Goal: Information Seeking & Learning: Learn about a topic

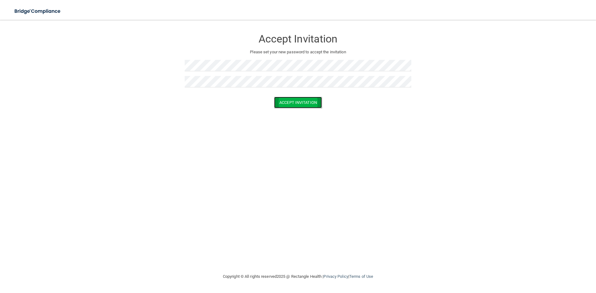
click at [310, 103] on button "Accept Invitation" at bounding box center [298, 102] width 48 height 11
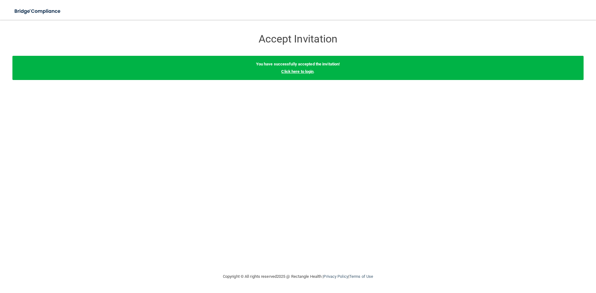
click at [307, 71] on link "Click here to login" at bounding box center [297, 71] width 32 height 5
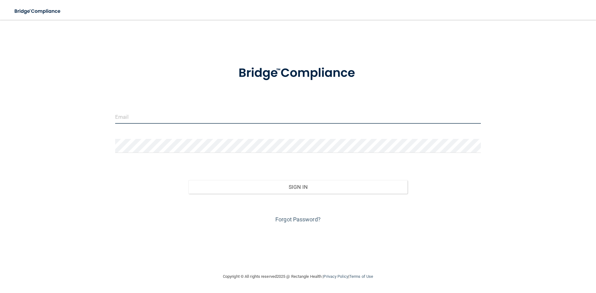
click at [275, 118] on input "email" at bounding box center [298, 117] width 366 height 14
type input "[EMAIL_ADDRESS][DOMAIN_NAME]"
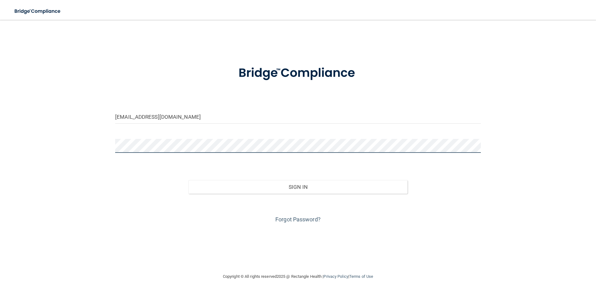
click at [189, 180] on button "Sign In" at bounding box center [299, 187] width 220 height 14
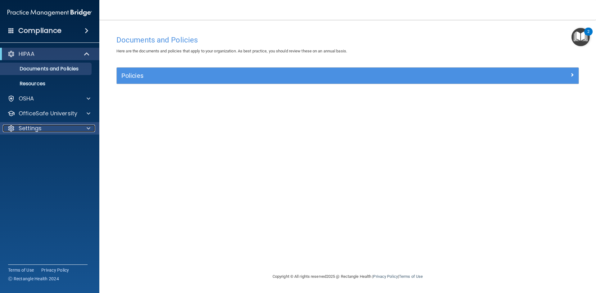
click at [27, 126] on p "Settings" at bounding box center [30, 128] width 23 height 7
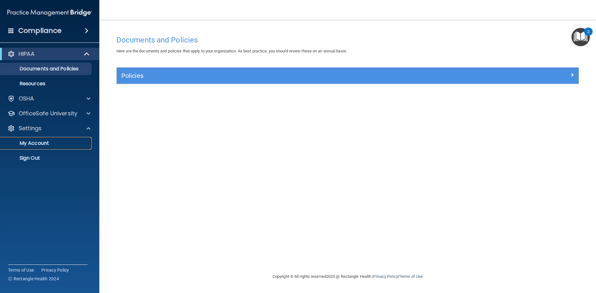
click at [49, 142] on p "My Account" at bounding box center [46, 143] width 85 height 6
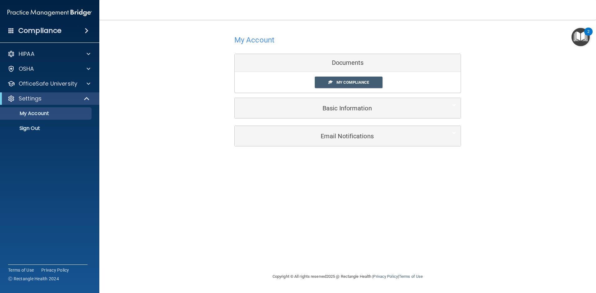
click at [370, 78] on link "My Compliance" at bounding box center [349, 82] width 68 height 11
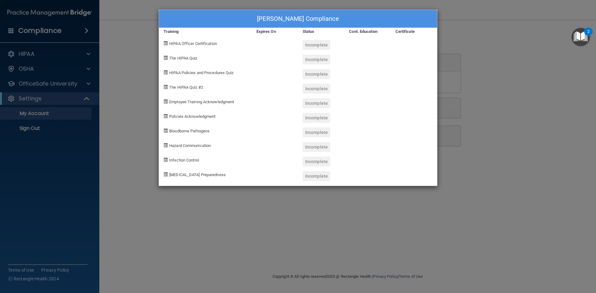
click at [508, 44] on div "Jamie Velazquez's Compliance Training Expires On Status Cont. Education Certifi…" at bounding box center [298, 146] width 596 height 293
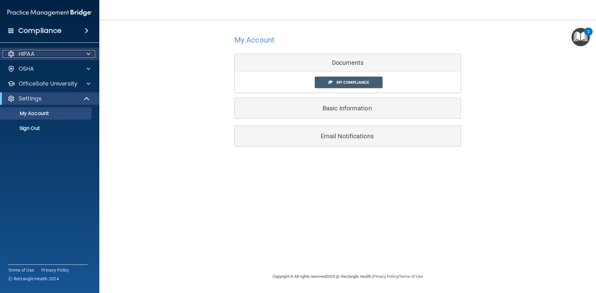
click at [34, 54] on p "HIPAA" at bounding box center [27, 53] width 16 height 7
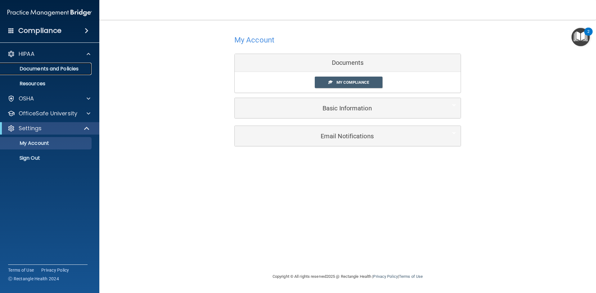
click at [77, 69] on p "Documents and Policies" at bounding box center [46, 69] width 85 height 6
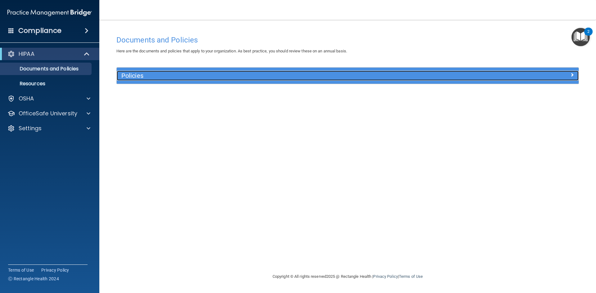
click at [570, 74] on div at bounding box center [521, 74] width 116 height 7
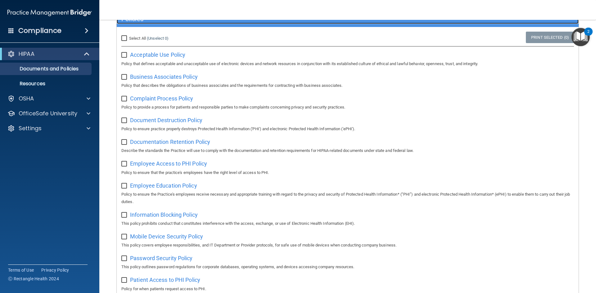
scroll to position [19, 0]
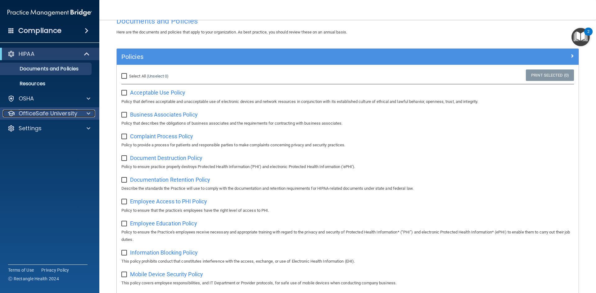
click at [91, 114] on div at bounding box center [88, 113] width 16 height 7
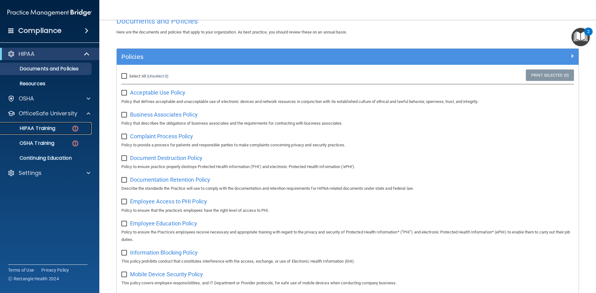
click at [59, 130] on div "HIPAA Training" at bounding box center [46, 128] width 85 height 6
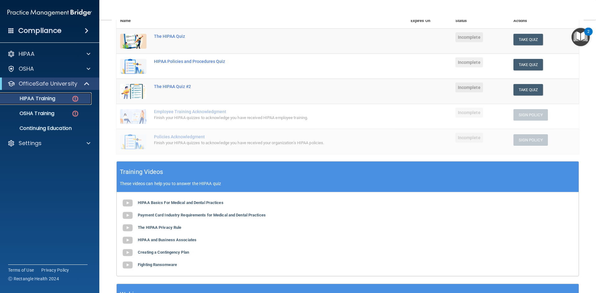
scroll to position [80, 0]
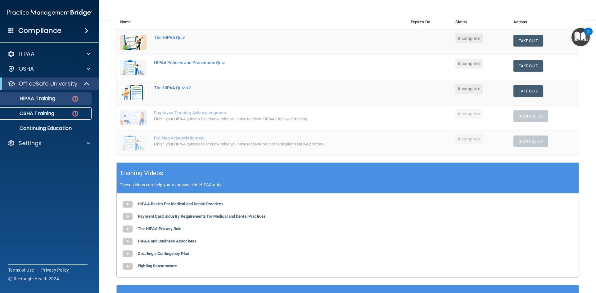
click at [56, 114] on div "OSHA Training" at bounding box center [46, 114] width 85 height 6
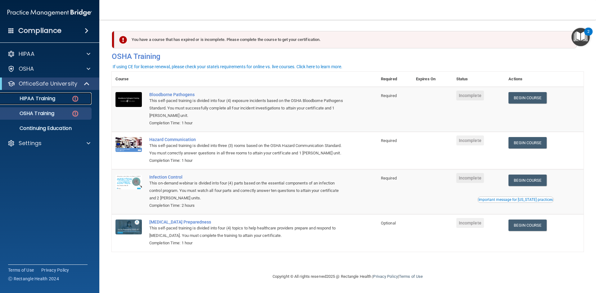
click at [46, 96] on p "HIPAA Training" at bounding box center [29, 99] width 51 height 6
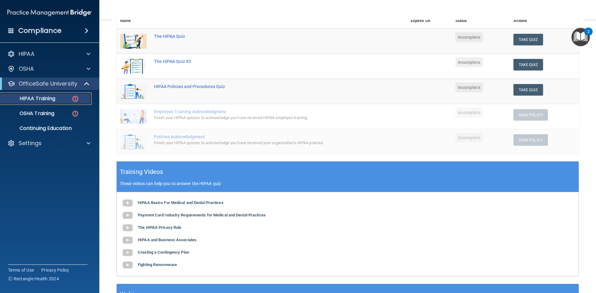
scroll to position [142, 0]
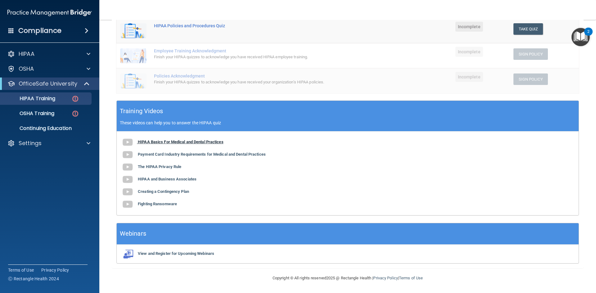
click at [193, 140] on b "HIPAA Basics For Medical and Dental Practices" at bounding box center [181, 142] width 86 height 5
click at [185, 141] on b "HIPAA Basics For Medical and Dental Practices" at bounding box center [181, 142] width 86 height 5
click at [257, 138] on div "HIPAA Basics For Medical and Dental Practices Payment Card Industry Requirement…" at bounding box center [348, 174] width 462 height 84
click at [166, 166] on b "The HIPAA Privacy Rule" at bounding box center [159, 167] width 43 height 5
click at [187, 192] on b "Creating a Contingency Plan" at bounding box center [163, 191] width 51 height 5
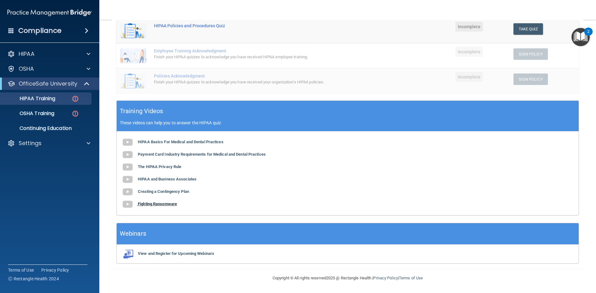
click at [174, 204] on b "Fighting Ransomware" at bounding box center [157, 204] width 39 height 5
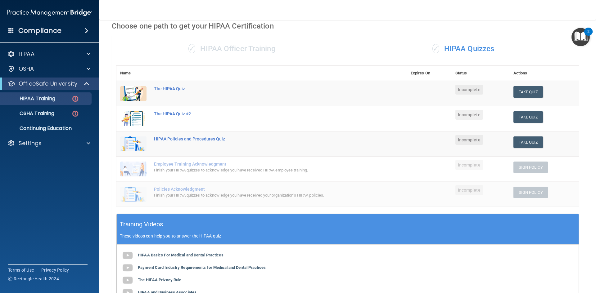
scroll to position [0, 0]
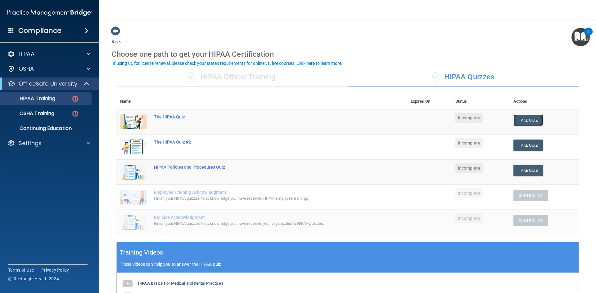
click at [529, 120] on button "Take Quiz" at bounding box center [529, 120] width 30 height 11
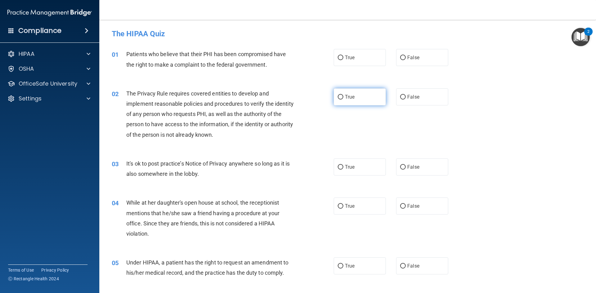
drag, startPoint x: 359, startPoint y: 56, endPoint x: 355, endPoint y: 91, distance: 36.0
click at [360, 57] on label "True" at bounding box center [360, 57] width 52 height 17
click at [343, 57] on input "True" at bounding box center [341, 58] width 6 height 5
radio input "true"
click at [349, 97] on span "True" at bounding box center [350, 97] width 10 height 6
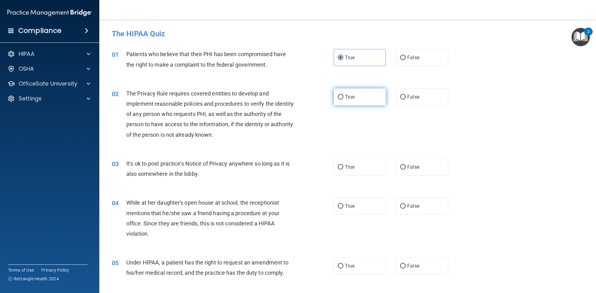
click at [343, 97] on input "True" at bounding box center [341, 97] width 6 height 5
radio input "true"
click at [347, 167] on span "True" at bounding box center [350, 167] width 10 height 6
click at [343, 167] on input "True" at bounding box center [341, 167] width 6 height 5
radio input "true"
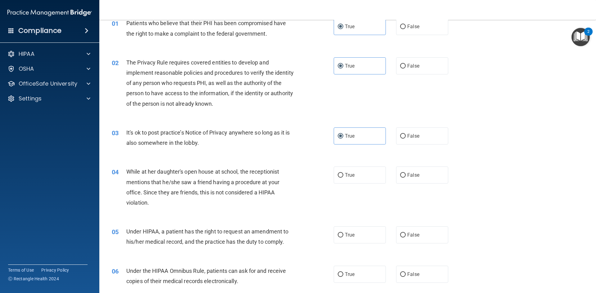
scroll to position [62, 0]
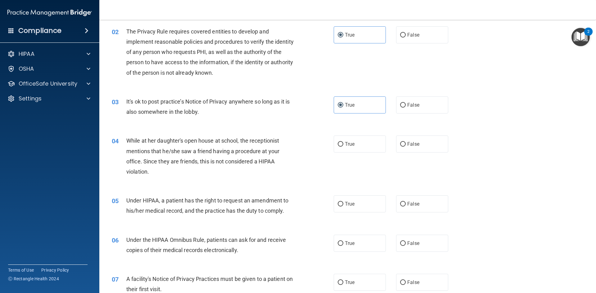
drag, startPoint x: 439, startPoint y: 142, endPoint x: 425, endPoint y: 157, distance: 20.2
click at [440, 142] on label "False" at bounding box center [422, 144] width 52 height 17
click at [406, 142] on input "False" at bounding box center [403, 144] width 6 height 5
radio input "true"
click at [366, 207] on label "True" at bounding box center [360, 204] width 52 height 17
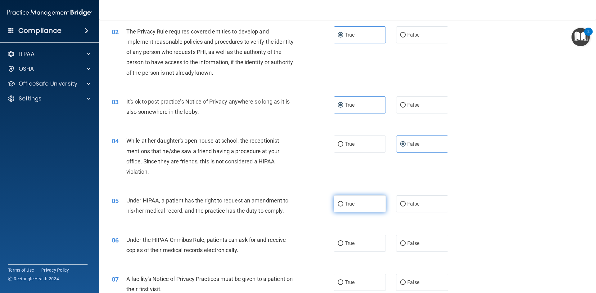
click at [343, 207] on input "True" at bounding box center [341, 204] width 6 height 5
radio input "true"
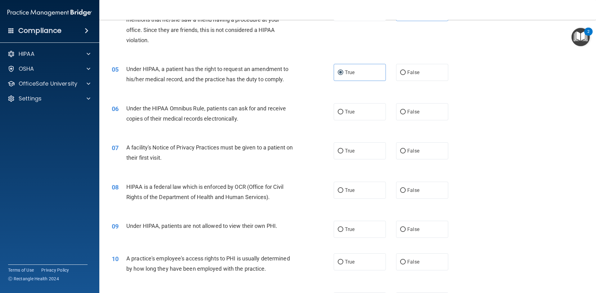
scroll to position [217, 0]
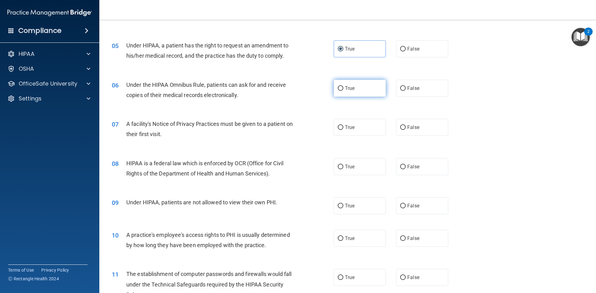
drag, startPoint x: 361, startPoint y: 88, endPoint x: 358, endPoint y: 89, distance: 3.9
click at [361, 88] on label "True" at bounding box center [360, 88] width 52 height 17
click at [343, 88] on input "True" at bounding box center [341, 88] width 6 height 5
radio input "true"
click at [421, 122] on label "False" at bounding box center [422, 127] width 52 height 17
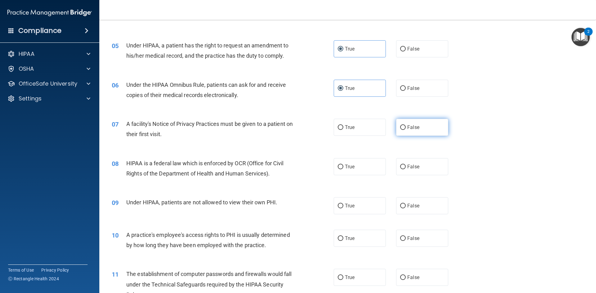
click at [406, 125] on input "False" at bounding box center [403, 127] width 6 height 5
radio input "true"
click at [349, 167] on span "True" at bounding box center [350, 167] width 10 height 6
click at [343, 167] on input "True" at bounding box center [341, 167] width 6 height 5
radio input "true"
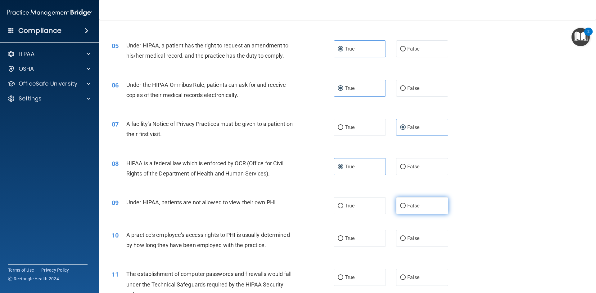
click at [419, 200] on label "False" at bounding box center [422, 206] width 52 height 17
click at [406, 204] on input "False" at bounding box center [403, 206] width 6 height 5
radio input "true"
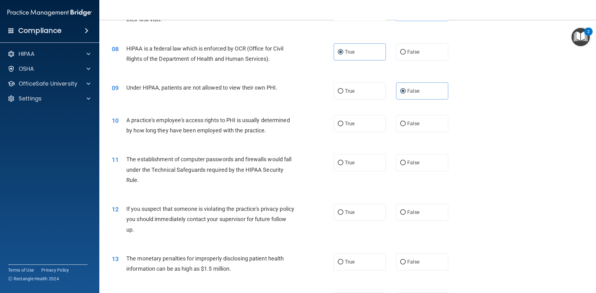
scroll to position [342, 0]
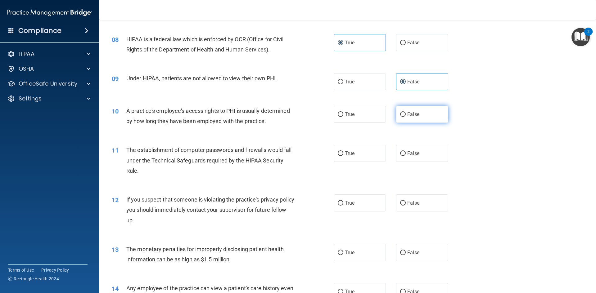
click at [423, 109] on label "False" at bounding box center [422, 114] width 52 height 17
click at [406, 112] on input "False" at bounding box center [403, 114] width 6 height 5
radio input "true"
click at [375, 157] on label "True" at bounding box center [360, 153] width 52 height 17
click at [343, 156] on input "True" at bounding box center [341, 154] width 6 height 5
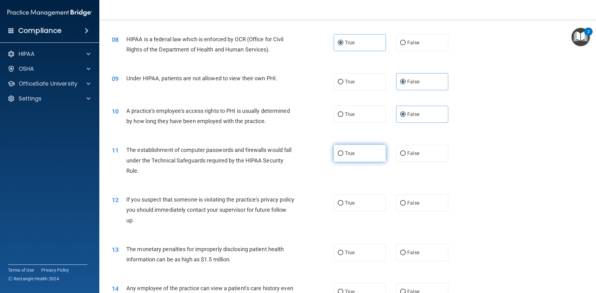
radio input "true"
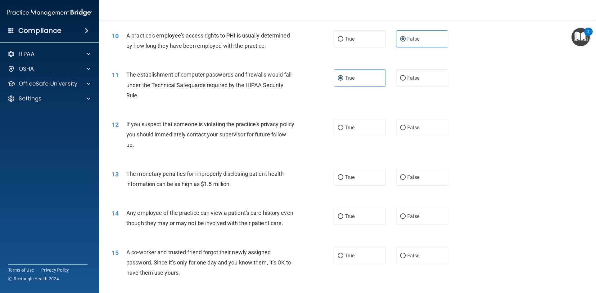
scroll to position [435, 0]
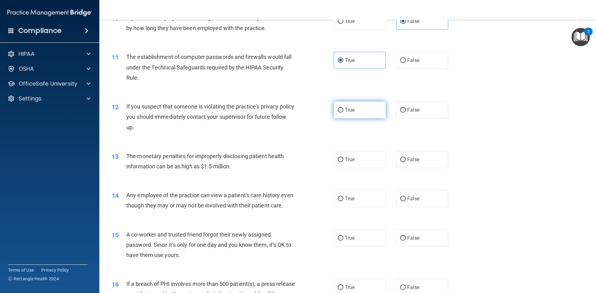
click at [353, 110] on label "True" at bounding box center [360, 110] width 52 height 17
click at [343, 110] on input "True" at bounding box center [341, 110] width 6 height 5
radio input "true"
click at [361, 159] on label "True" at bounding box center [360, 159] width 52 height 17
click at [343, 159] on input "True" at bounding box center [341, 160] width 6 height 5
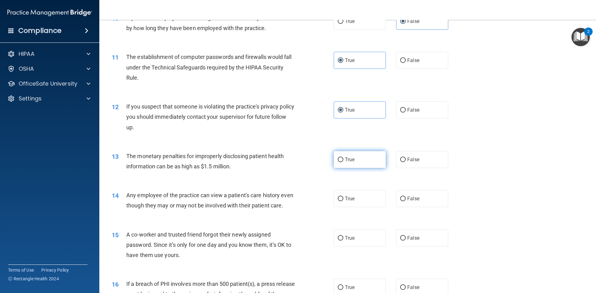
radio input "true"
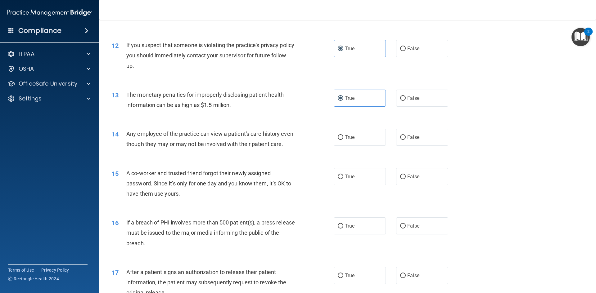
scroll to position [497, 0]
click at [419, 136] on label "False" at bounding box center [422, 136] width 52 height 17
click at [406, 136] on input "False" at bounding box center [403, 137] width 6 height 5
radio input "true"
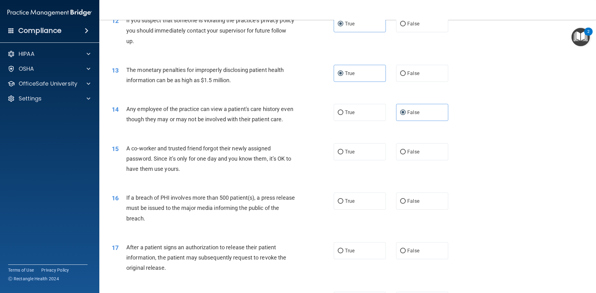
scroll to position [559, 0]
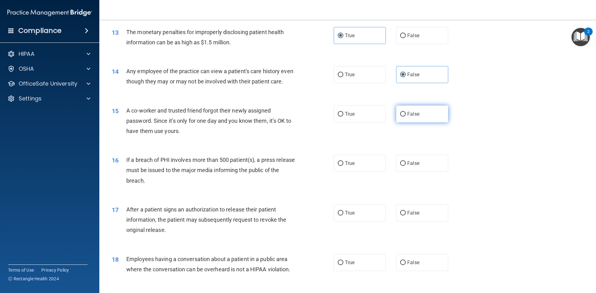
click at [418, 123] on label "False" at bounding box center [422, 114] width 52 height 17
click at [406, 117] on input "False" at bounding box center [403, 114] width 6 height 5
radio input "true"
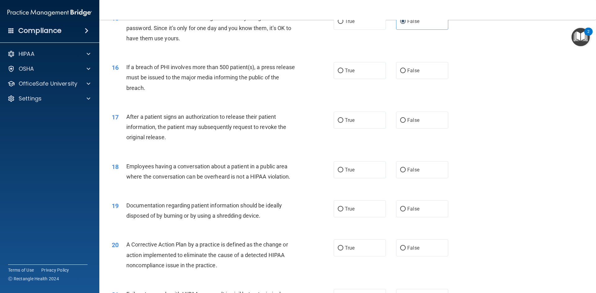
scroll to position [652, 0]
click at [365, 79] on label "True" at bounding box center [360, 70] width 52 height 17
click at [343, 73] on input "True" at bounding box center [341, 70] width 6 height 5
radio input "true"
click at [453, 129] on div "True False" at bounding box center [396, 119] width 125 height 17
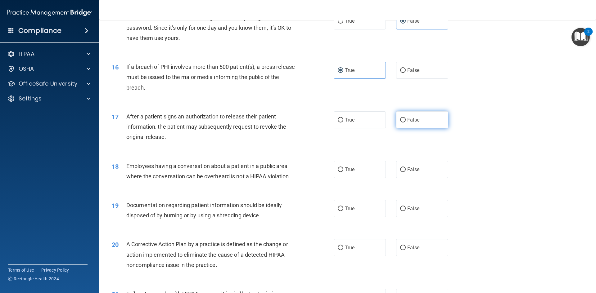
click at [418, 128] on label "False" at bounding box center [422, 119] width 52 height 17
click at [406, 123] on input "False" at bounding box center [403, 120] width 6 height 5
radio input "true"
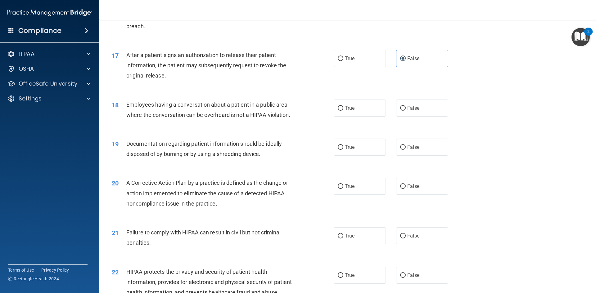
scroll to position [714, 0]
click at [417, 116] on label "False" at bounding box center [422, 107] width 52 height 17
click at [406, 110] on input "False" at bounding box center [403, 108] width 6 height 5
radio input "true"
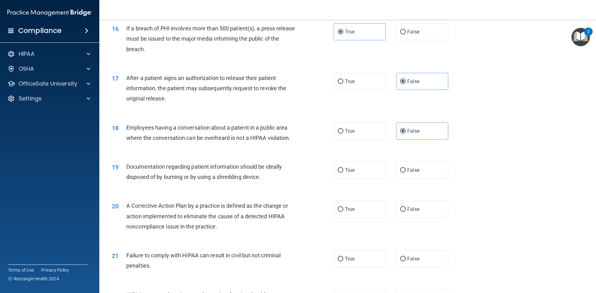
scroll to position [679, 0]
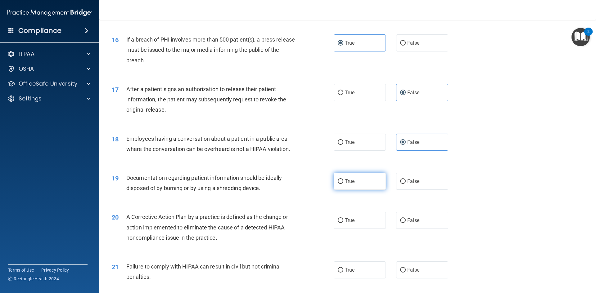
click at [370, 190] on label "True" at bounding box center [360, 181] width 52 height 17
click at [343, 184] on input "True" at bounding box center [341, 181] width 6 height 5
radio input "true"
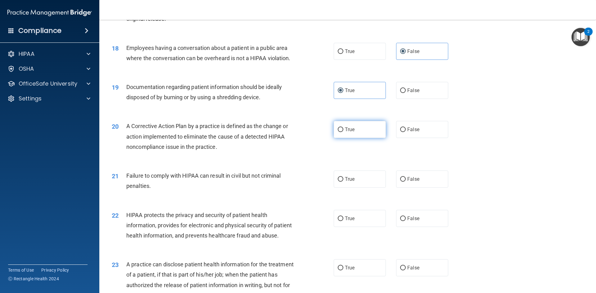
scroll to position [804, 0]
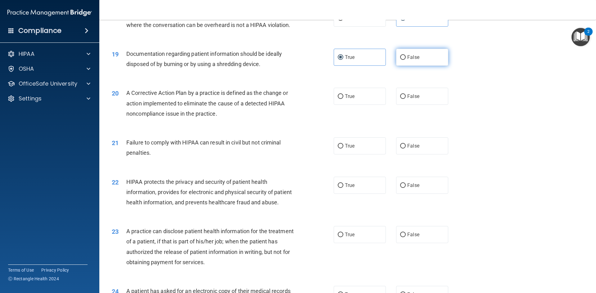
click at [411, 64] on label "False" at bounding box center [422, 57] width 52 height 17
click at [406, 60] on input "False" at bounding box center [403, 57] width 6 height 5
radio input "true"
radio input "false"
click at [338, 99] on label "True" at bounding box center [360, 96] width 52 height 17
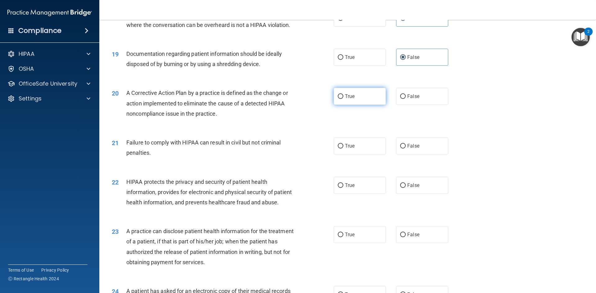
click at [338, 99] on input "True" at bounding box center [341, 96] width 6 height 5
radio input "true"
click at [414, 155] on label "False" at bounding box center [422, 146] width 52 height 17
click at [406, 149] on input "False" at bounding box center [403, 146] width 6 height 5
radio input "true"
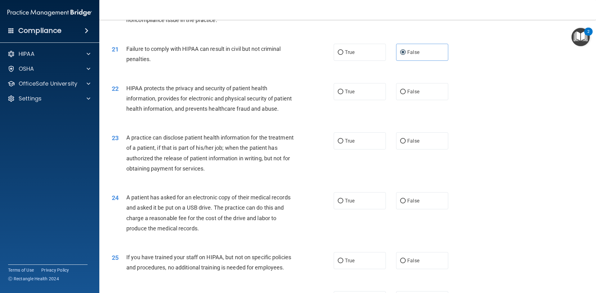
scroll to position [928, 0]
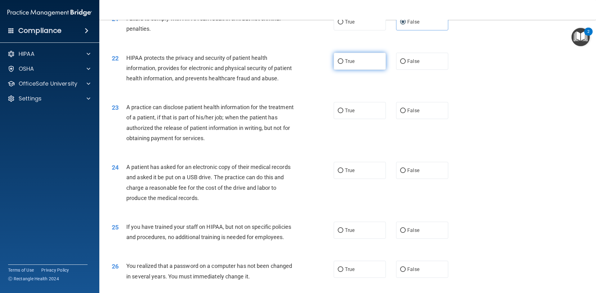
click at [361, 69] on label "True" at bounding box center [360, 61] width 52 height 17
click at [343, 64] on input "True" at bounding box center [341, 61] width 6 height 5
radio input "true"
click at [357, 119] on label "True" at bounding box center [360, 110] width 52 height 17
click at [343, 113] on input "True" at bounding box center [341, 111] width 6 height 5
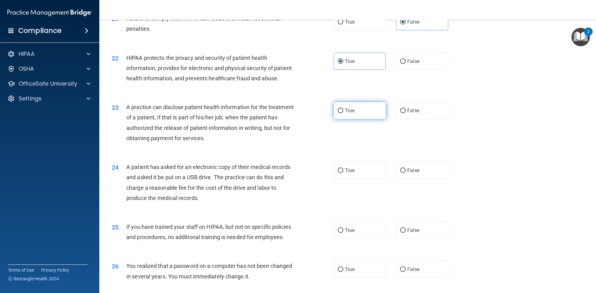
radio input "true"
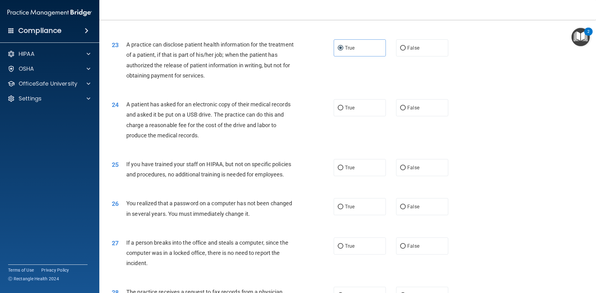
scroll to position [990, 0]
click at [430, 117] on label "False" at bounding box center [422, 108] width 52 height 17
click at [406, 111] on input "False" at bounding box center [403, 109] width 6 height 5
radio input "true"
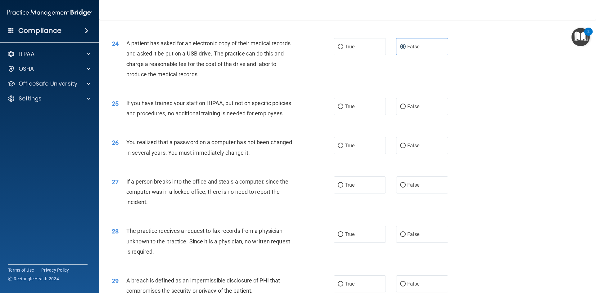
scroll to position [1052, 0]
click at [410, 115] on label "False" at bounding box center [422, 106] width 52 height 17
click at [406, 109] on input "False" at bounding box center [403, 106] width 6 height 5
radio input "true"
click at [362, 154] on label "True" at bounding box center [360, 145] width 52 height 17
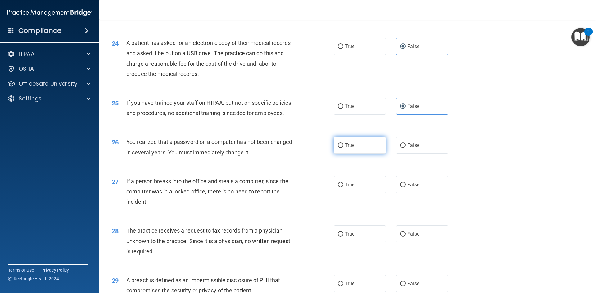
click at [343, 148] on input "True" at bounding box center [341, 145] width 6 height 5
radio input "true"
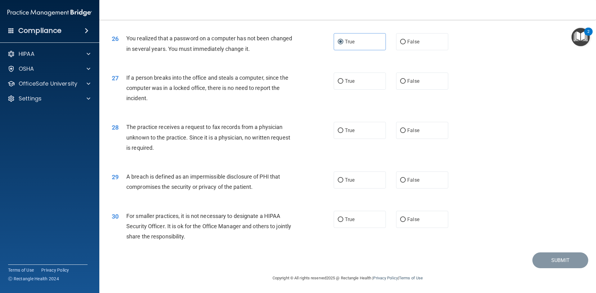
scroll to position [1176, 0]
click at [401, 80] on input "False" at bounding box center [403, 81] width 6 height 5
radio input "true"
click at [431, 128] on label "False" at bounding box center [422, 130] width 52 height 17
click at [406, 129] on input "False" at bounding box center [403, 131] width 6 height 5
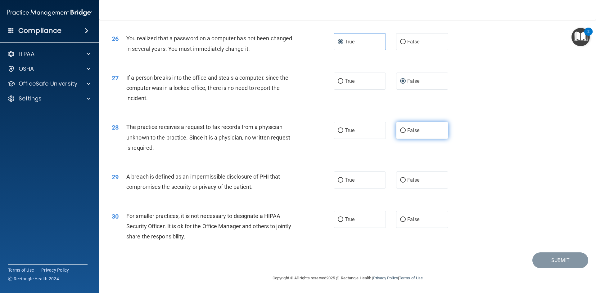
radio input "true"
click at [350, 185] on label "True" at bounding box center [360, 180] width 52 height 17
click at [343, 183] on input "True" at bounding box center [341, 180] width 6 height 5
radio input "true"
click at [432, 211] on label "False" at bounding box center [422, 219] width 52 height 17
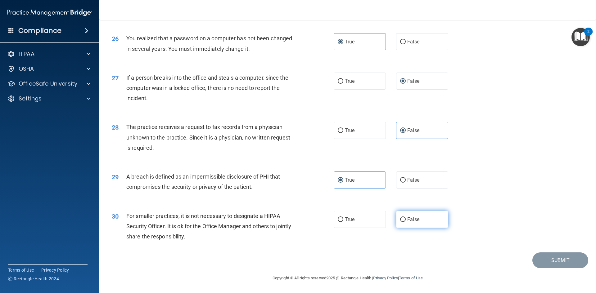
click at [406, 218] on input "False" at bounding box center [403, 220] width 6 height 5
radio input "true"
click at [557, 261] on button "Submit" at bounding box center [561, 261] width 56 height 16
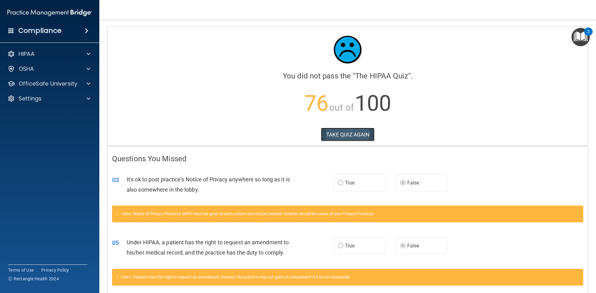
click at [325, 136] on button "TAKE QUIZ AGAIN" at bounding box center [348, 135] width 54 height 14
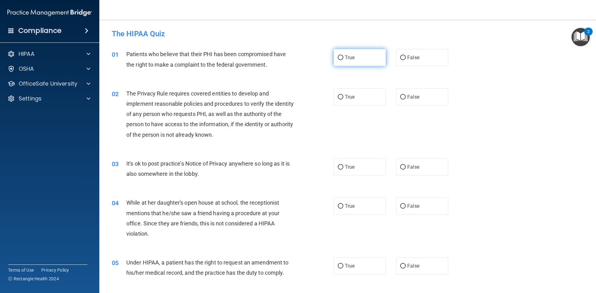
click at [362, 52] on label "True" at bounding box center [360, 57] width 52 height 17
click at [343, 56] on input "True" at bounding box center [341, 58] width 6 height 5
radio input "true"
click at [360, 94] on label "True" at bounding box center [360, 97] width 52 height 17
click at [343, 95] on input "True" at bounding box center [341, 97] width 6 height 5
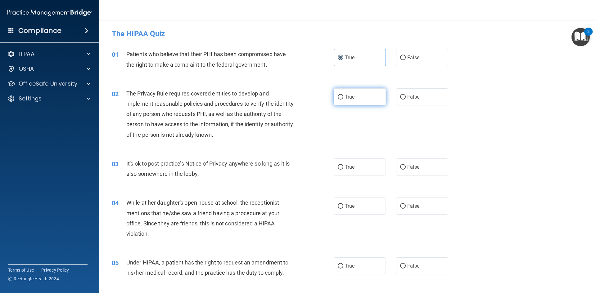
radio input "true"
click at [360, 167] on label "True" at bounding box center [360, 167] width 52 height 17
click at [343, 167] on input "True" at bounding box center [341, 167] width 6 height 5
radio input "true"
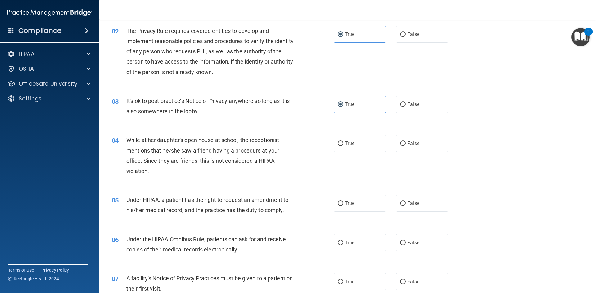
scroll to position [93, 0]
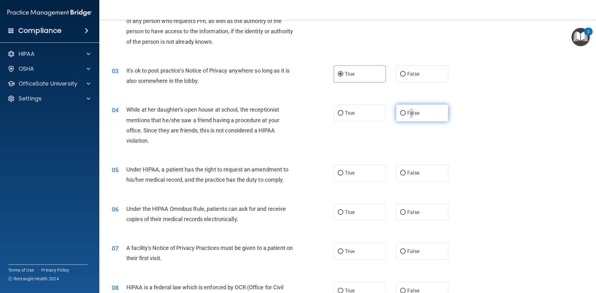
click at [410, 111] on span "False" at bounding box center [413, 113] width 12 height 6
click at [429, 174] on label "False" at bounding box center [422, 173] width 52 height 17
click at [406, 174] on input "False" at bounding box center [403, 173] width 6 height 5
radio input "true"
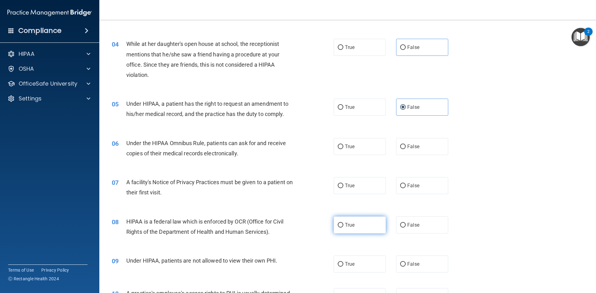
scroll to position [124, 0]
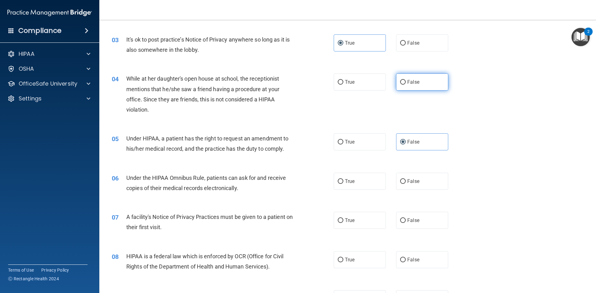
click at [422, 81] on label "False" at bounding box center [422, 82] width 52 height 17
click at [406, 81] on input "False" at bounding box center [403, 82] width 6 height 5
radio input "true"
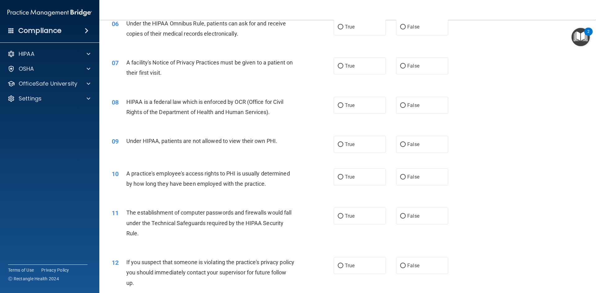
scroll to position [279, 0]
click at [364, 31] on label "True" at bounding box center [360, 26] width 52 height 17
click at [343, 29] on input "True" at bounding box center [341, 26] width 6 height 5
radio input "true"
click at [354, 65] on label "True" at bounding box center [360, 65] width 52 height 17
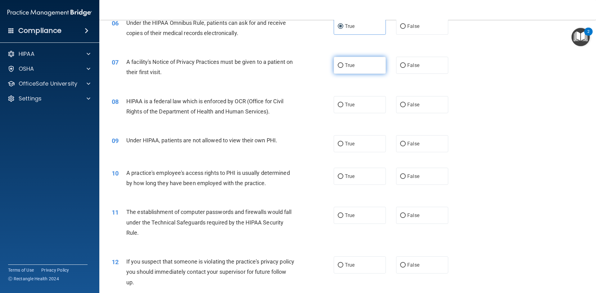
click at [343, 65] on input "True" at bounding box center [341, 65] width 6 height 5
radio input "true"
drag, startPoint x: 368, startPoint y: 99, endPoint x: 231, endPoint y: 160, distance: 150.1
click at [367, 100] on label "True" at bounding box center [360, 104] width 52 height 17
click at [343, 103] on input "True" at bounding box center [341, 105] width 6 height 5
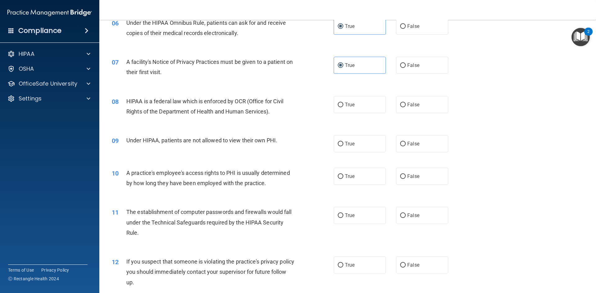
radio input "true"
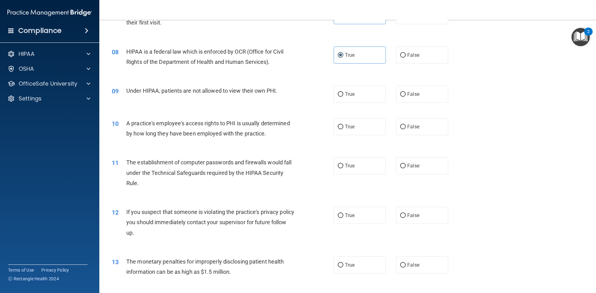
scroll to position [342, 0]
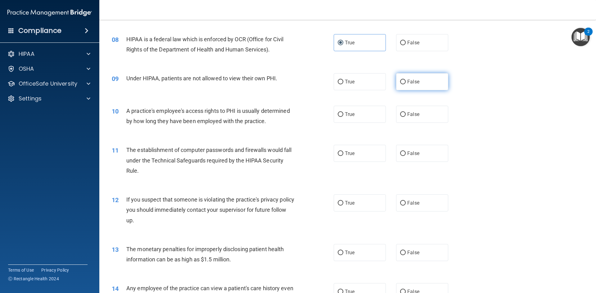
click at [423, 79] on label "False" at bounding box center [422, 81] width 52 height 17
click at [406, 80] on input "False" at bounding box center [403, 82] width 6 height 5
radio input "true"
click at [422, 114] on label "False" at bounding box center [422, 114] width 52 height 17
click at [406, 114] on input "False" at bounding box center [403, 114] width 6 height 5
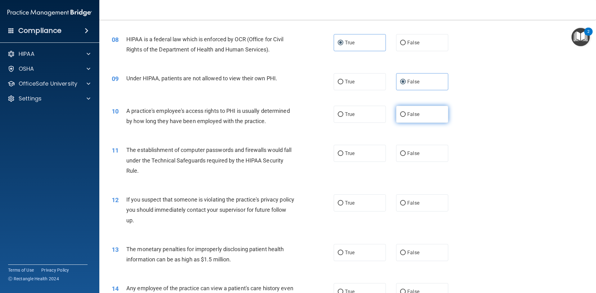
radio input "true"
click at [367, 155] on label "True" at bounding box center [360, 153] width 52 height 17
click at [343, 155] on input "True" at bounding box center [341, 154] width 6 height 5
radio input "true"
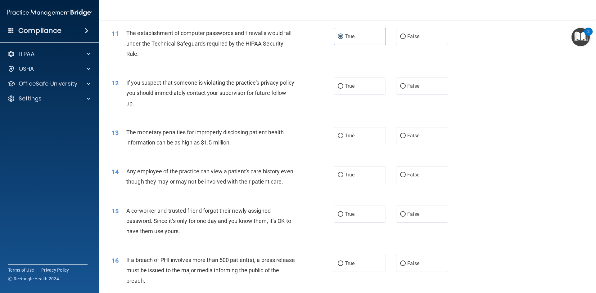
scroll to position [466, 0]
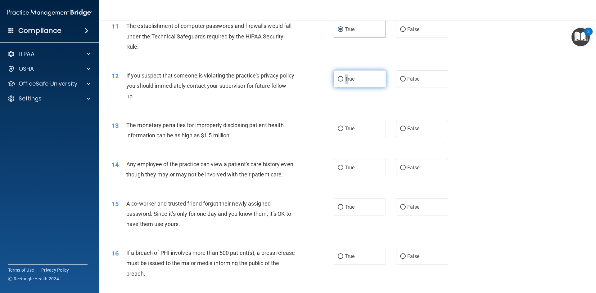
click at [345, 80] on span "True" at bounding box center [350, 79] width 10 height 6
drag, startPoint x: 357, startPoint y: 130, endPoint x: 352, endPoint y: 135, distance: 8.1
click at [358, 130] on label "True" at bounding box center [360, 128] width 52 height 17
click at [343, 130] on input "True" at bounding box center [341, 129] width 6 height 5
radio input "true"
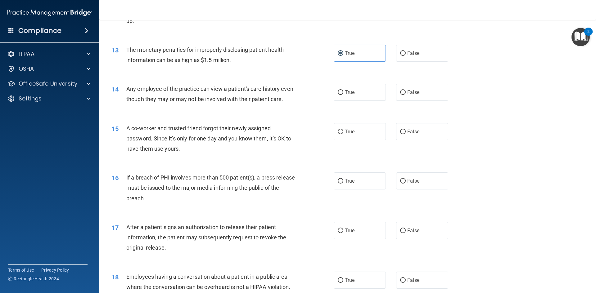
scroll to position [559, 0]
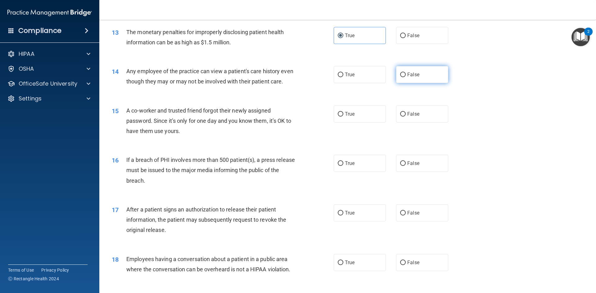
click at [417, 73] on label "False" at bounding box center [422, 74] width 52 height 17
click at [406, 73] on input "False" at bounding box center [403, 75] width 6 height 5
radio input "true"
click at [425, 123] on label "False" at bounding box center [422, 114] width 52 height 17
click at [406, 117] on input "False" at bounding box center [403, 114] width 6 height 5
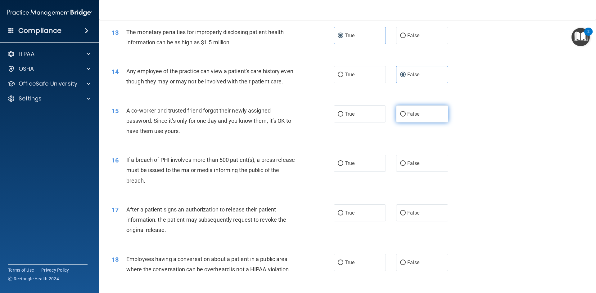
radio input "true"
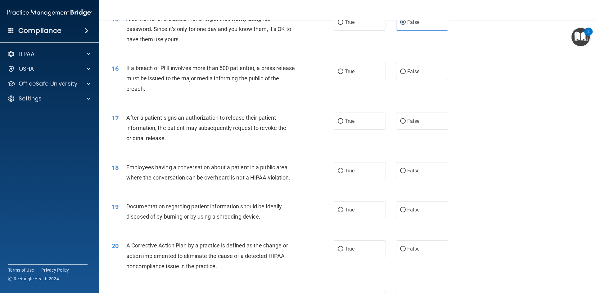
scroll to position [683, 0]
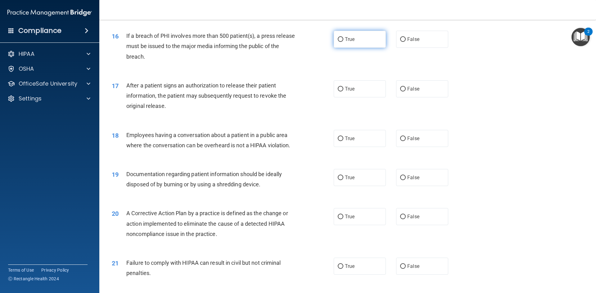
click at [372, 48] on label "True" at bounding box center [360, 39] width 52 height 17
click at [343, 42] on input "True" at bounding box center [341, 39] width 6 height 5
radio input "true"
click at [427, 98] on label "False" at bounding box center [422, 88] width 52 height 17
click at [406, 92] on input "False" at bounding box center [403, 89] width 6 height 5
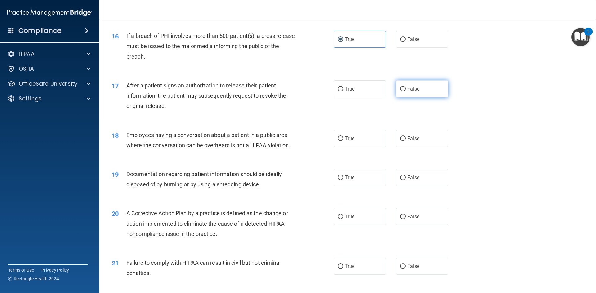
radio input "true"
click at [411, 142] on span "False" at bounding box center [413, 139] width 12 height 6
click at [406, 141] on input "False" at bounding box center [403, 139] width 6 height 5
radio input "true"
drag, startPoint x: 347, startPoint y: 106, endPoint x: 339, endPoint y: 106, distance: 7.5
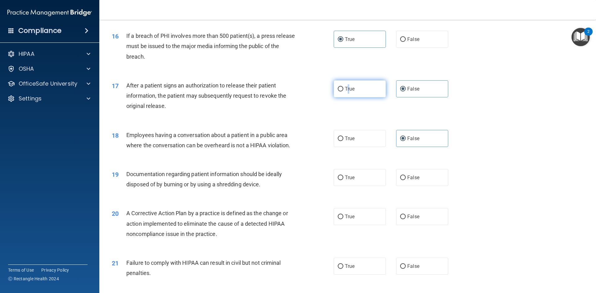
click at [345, 98] on label "True" at bounding box center [360, 88] width 52 height 17
click at [346, 96] on label "True" at bounding box center [360, 88] width 52 height 17
click at [343, 92] on input "True" at bounding box center [341, 89] width 6 height 5
radio input "true"
radio input "false"
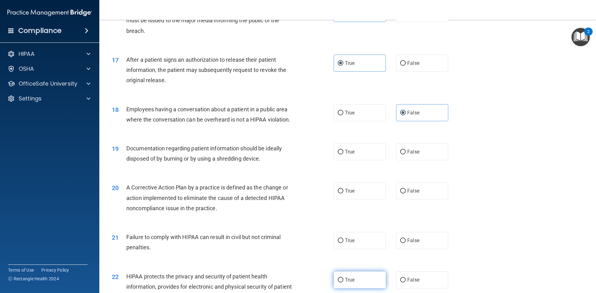
scroll to position [807, 0]
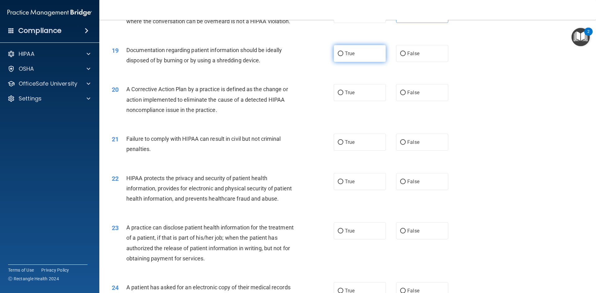
click at [345, 57] on span "True" at bounding box center [350, 54] width 10 height 6
click at [343, 56] on input "True" at bounding box center [341, 54] width 6 height 5
radio input "true"
click at [346, 96] on span "True" at bounding box center [350, 93] width 10 height 6
click at [343, 95] on input "True" at bounding box center [341, 93] width 6 height 5
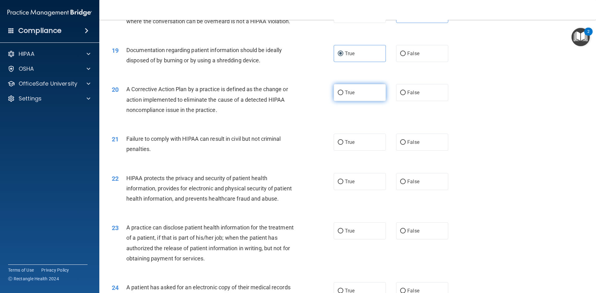
radio input "true"
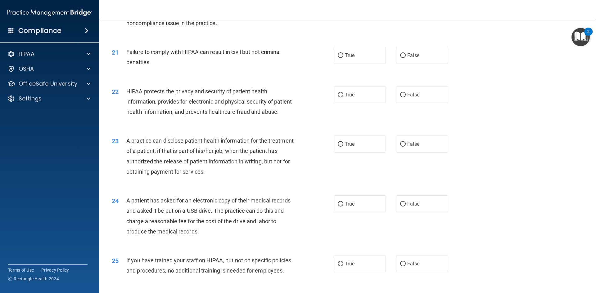
scroll to position [870, 0]
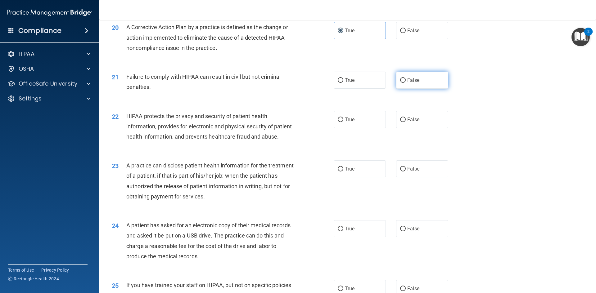
click at [428, 89] on label "False" at bounding box center [422, 80] width 52 height 17
click at [406, 83] on input "False" at bounding box center [403, 80] width 6 height 5
radio input "true"
click at [362, 128] on label "True" at bounding box center [360, 119] width 52 height 17
click at [343, 122] on input "True" at bounding box center [341, 120] width 6 height 5
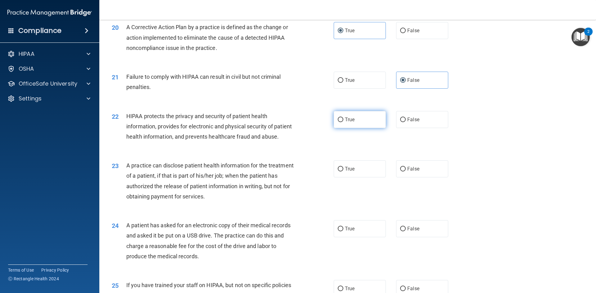
radio input "true"
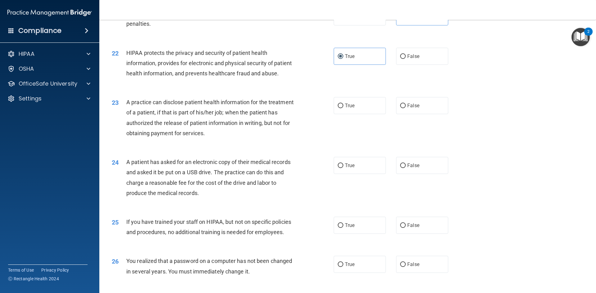
scroll to position [932, 0]
click at [416, 116] on label "False" at bounding box center [422, 106] width 52 height 17
click at [406, 110] on input "False" at bounding box center [403, 107] width 6 height 5
radio input "true"
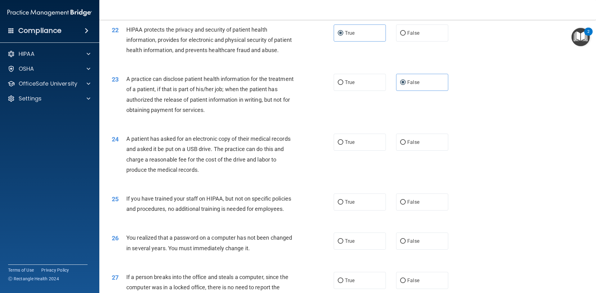
scroll to position [994, 0]
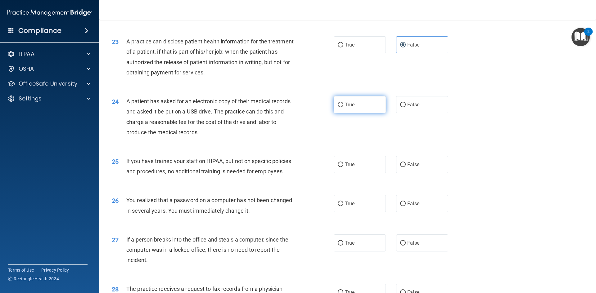
click at [357, 113] on label "True" at bounding box center [360, 104] width 52 height 17
click at [343, 107] on input "True" at bounding box center [341, 105] width 6 height 5
radio input "true"
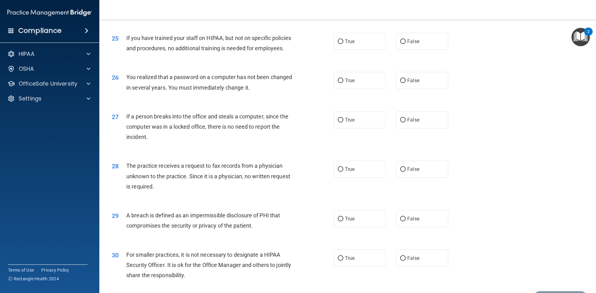
scroll to position [1118, 0]
click at [423, 49] on label "False" at bounding box center [422, 40] width 52 height 17
click at [406, 43] on input "False" at bounding box center [403, 41] width 6 height 5
radio input "true"
drag, startPoint x: 350, startPoint y: 107, endPoint x: 350, endPoint y: 111, distance: 4.0
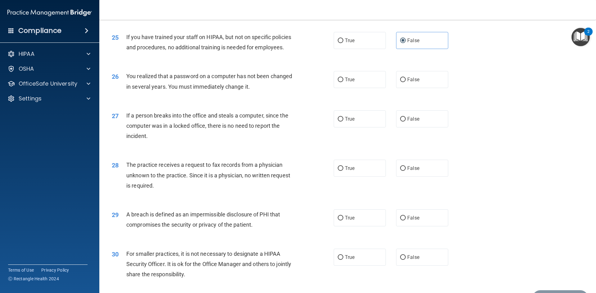
click at [350, 88] on label "True" at bounding box center [360, 79] width 52 height 17
click at [343, 82] on input "True" at bounding box center [341, 80] width 6 height 5
radio input "true"
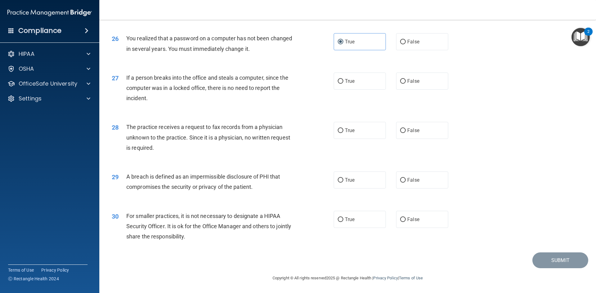
scroll to position [1176, 0]
drag, startPoint x: 428, startPoint y: 84, endPoint x: 364, endPoint y: 103, distance: 66.7
click at [425, 85] on label "False" at bounding box center [422, 81] width 52 height 17
click at [406, 84] on input "False" at bounding box center [403, 81] width 6 height 5
radio input "true"
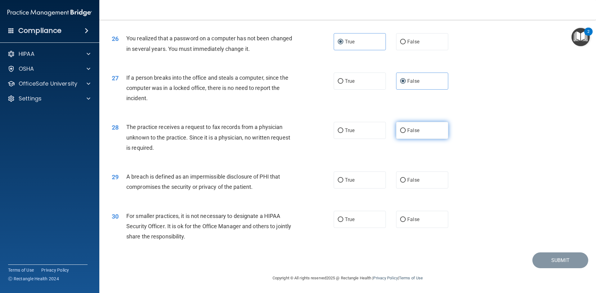
click at [421, 132] on label "False" at bounding box center [422, 130] width 52 height 17
click at [406, 132] on input "False" at bounding box center [403, 131] width 6 height 5
radio input "true"
drag, startPoint x: 366, startPoint y: 176, endPoint x: 299, endPoint y: 203, distance: 72.0
click at [365, 176] on label "True" at bounding box center [360, 180] width 52 height 17
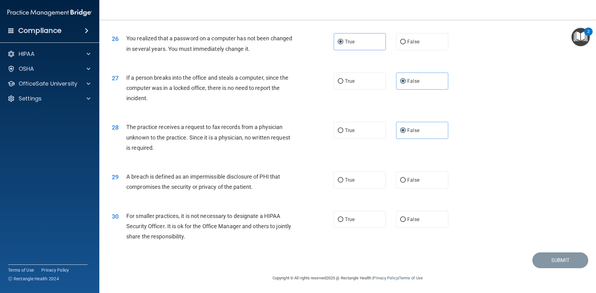
click at [343, 178] on input "True" at bounding box center [341, 180] width 6 height 5
radio input "true"
drag, startPoint x: 428, startPoint y: 216, endPoint x: 470, endPoint y: 230, distance: 44.2
click at [428, 216] on label "False" at bounding box center [422, 219] width 52 height 17
click at [406, 218] on input "False" at bounding box center [403, 220] width 6 height 5
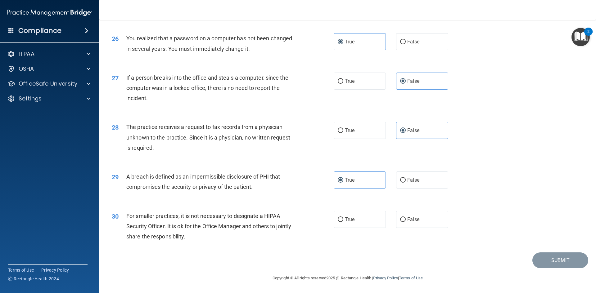
radio input "true"
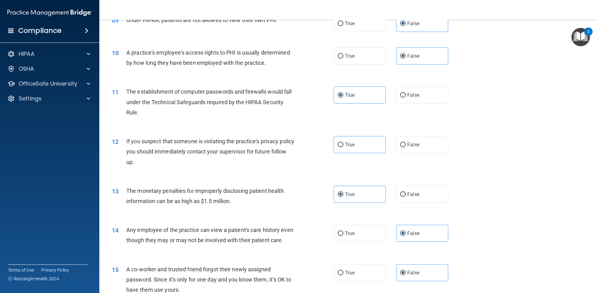
scroll to position [369, 0]
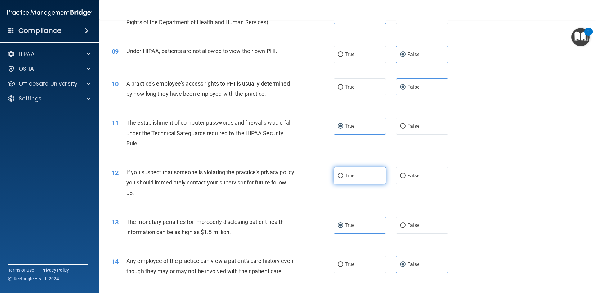
click at [361, 175] on label "True" at bounding box center [360, 175] width 52 height 17
click at [343, 175] on input "True" at bounding box center [341, 176] width 6 height 5
radio input "true"
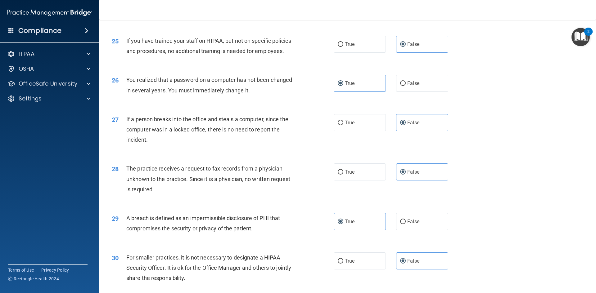
scroll to position [1176, 0]
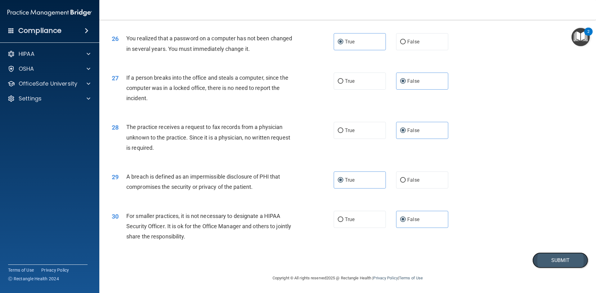
click at [548, 261] on button "Submit" at bounding box center [561, 261] width 56 height 16
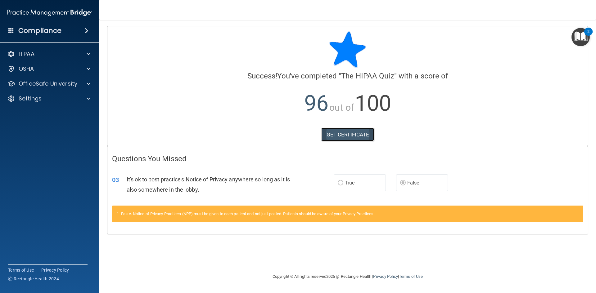
click at [353, 135] on link "GET CERTIFICATE" at bounding box center [347, 135] width 53 height 14
click at [67, 51] on div "HIPAA" at bounding box center [41, 53] width 77 height 7
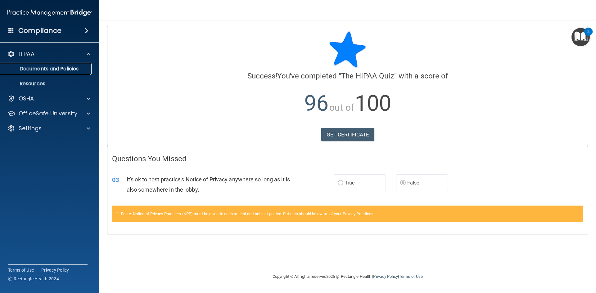
click at [77, 66] on p "Documents and Policies" at bounding box center [46, 69] width 85 height 6
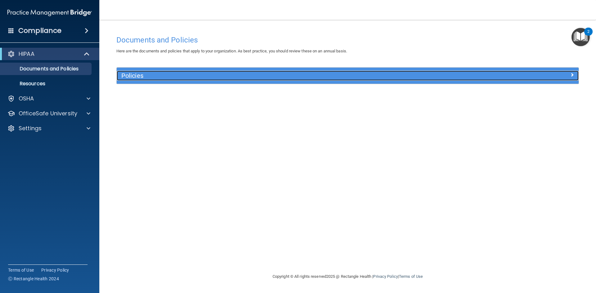
click at [186, 71] on div "Policies" at bounding box center [290, 76] width 347 height 10
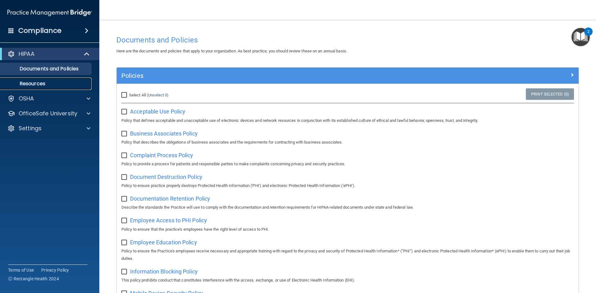
click at [39, 83] on p "Resources" at bounding box center [46, 84] width 85 height 6
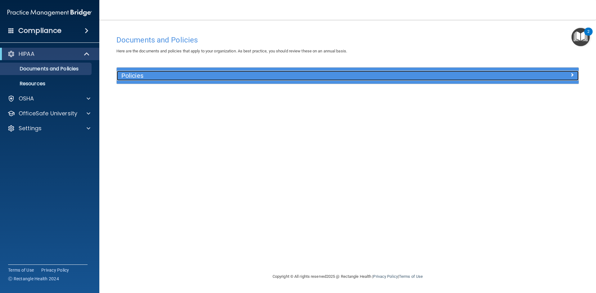
click at [395, 77] on h5 "Policies" at bounding box center [289, 75] width 337 height 7
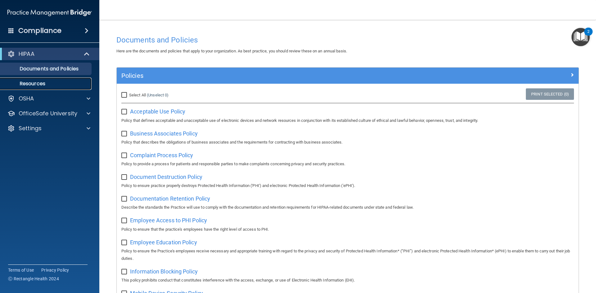
click at [31, 83] on p "Resources" at bounding box center [46, 84] width 85 height 6
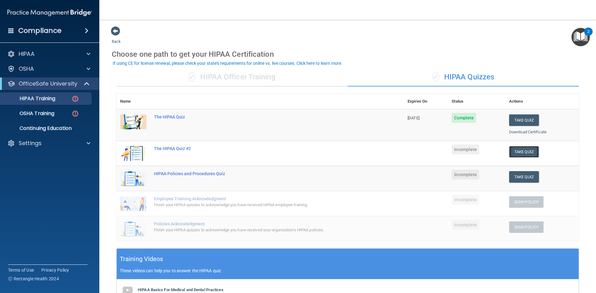
click at [520, 153] on button "Take Quiz" at bounding box center [524, 151] width 30 height 11
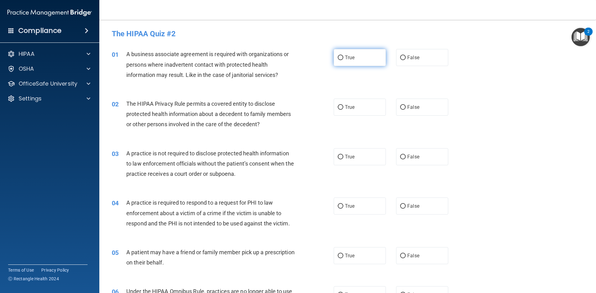
drag, startPoint x: 356, startPoint y: 55, endPoint x: 320, endPoint y: 77, distance: 41.4
click at [356, 55] on label "True" at bounding box center [360, 57] width 52 height 17
click at [343, 56] on input "True" at bounding box center [341, 58] width 6 height 5
radio input "true"
click at [405, 112] on label "False" at bounding box center [422, 107] width 52 height 17
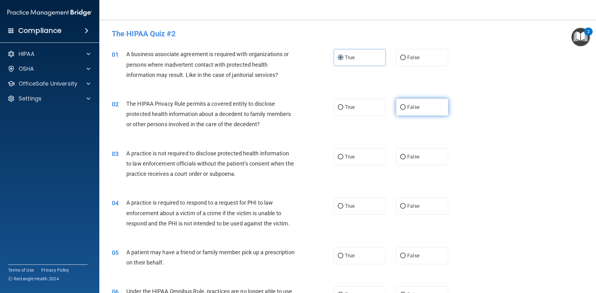
click at [405, 110] on input "False" at bounding box center [403, 107] width 6 height 5
radio input "true"
click at [360, 162] on label "True" at bounding box center [360, 156] width 52 height 17
click at [343, 160] on input "True" at bounding box center [341, 157] width 6 height 5
radio input "true"
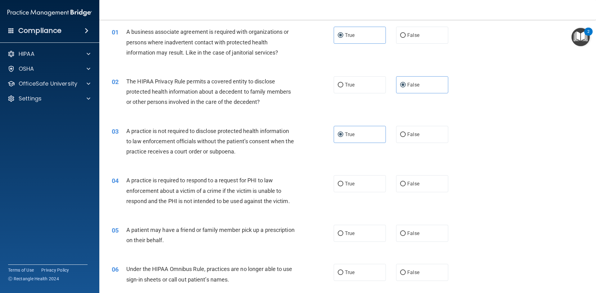
scroll to position [124, 0]
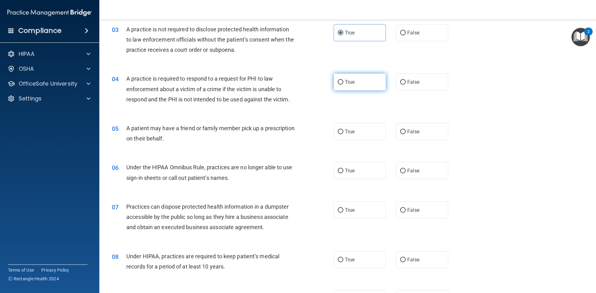
click at [360, 84] on label "True" at bounding box center [360, 82] width 52 height 17
click at [343, 84] on input "True" at bounding box center [341, 82] width 6 height 5
radio input "true"
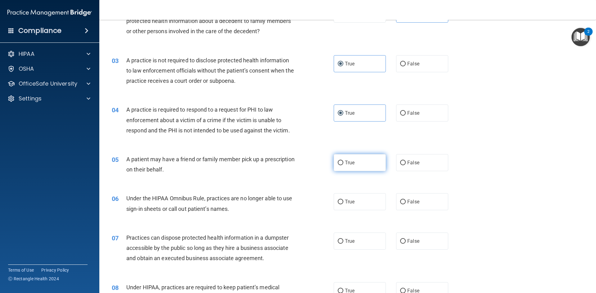
click at [377, 156] on label "True" at bounding box center [360, 162] width 52 height 17
click at [343, 161] on input "True" at bounding box center [341, 163] width 6 height 5
radio input "true"
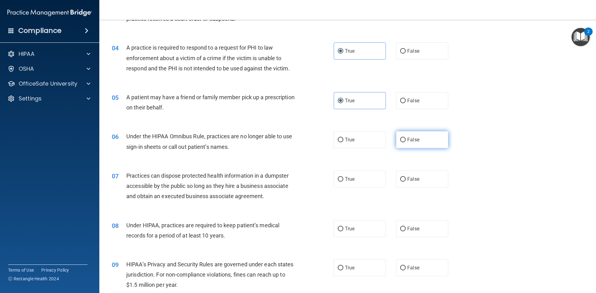
click at [418, 139] on label "False" at bounding box center [422, 139] width 52 height 17
click at [406, 139] on input "False" at bounding box center [403, 140] width 6 height 5
radio input "true"
click at [415, 176] on span "False" at bounding box center [413, 179] width 12 height 6
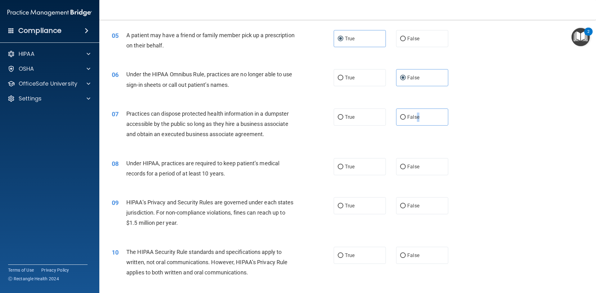
scroll to position [248, 0]
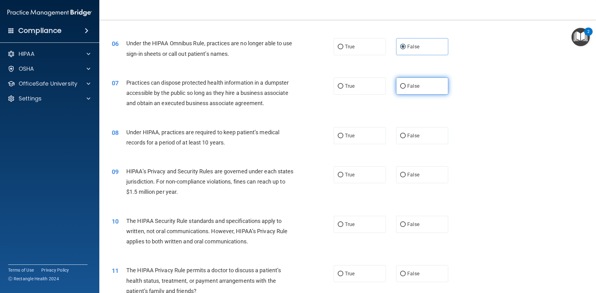
click at [412, 88] on span "False" at bounding box center [413, 86] width 12 height 6
click at [406, 88] on input "False" at bounding box center [403, 86] width 6 height 5
radio input "true"
click at [350, 134] on span "True" at bounding box center [350, 136] width 10 height 6
click at [343, 134] on input "True" at bounding box center [341, 136] width 6 height 5
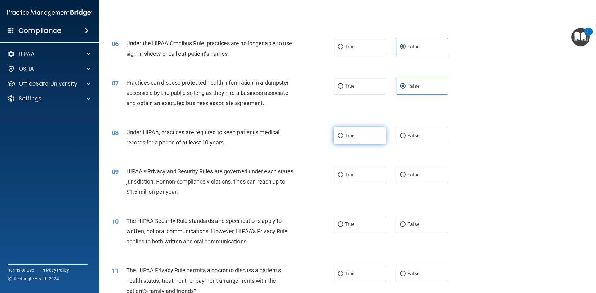
radio input "true"
click at [422, 128] on label "False" at bounding box center [422, 135] width 52 height 17
click at [406, 134] on input "False" at bounding box center [403, 136] width 6 height 5
radio input "true"
radio input "false"
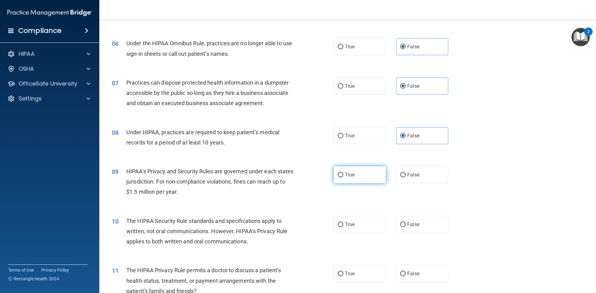
click at [362, 173] on label "True" at bounding box center [360, 174] width 52 height 17
click at [343, 173] on input "True" at bounding box center [341, 175] width 6 height 5
radio input "true"
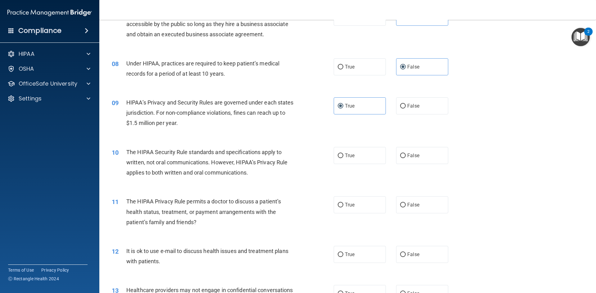
scroll to position [342, 0]
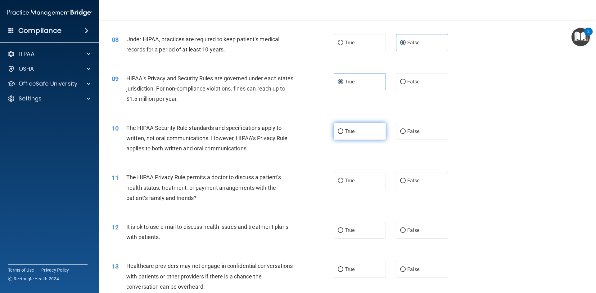
click at [347, 135] on label "True" at bounding box center [360, 131] width 52 height 17
click at [343, 134] on input "True" at bounding box center [341, 132] width 6 height 5
radio input "true"
click at [417, 182] on label "False" at bounding box center [422, 180] width 52 height 17
click at [406, 182] on input "False" at bounding box center [403, 181] width 6 height 5
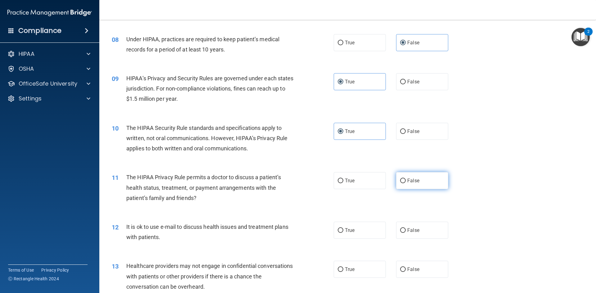
radio input "true"
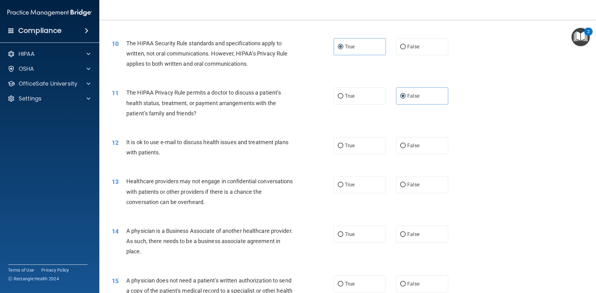
scroll to position [435, 0]
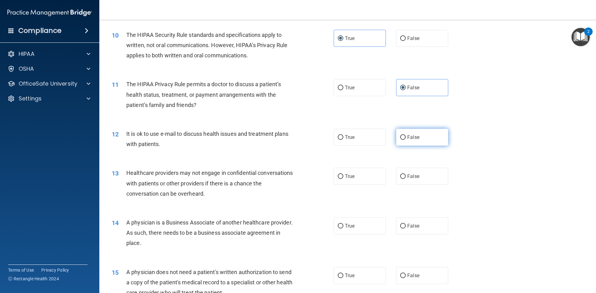
click at [423, 134] on label "False" at bounding box center [422, 137] width 52 height 17
click at [406, 135] on input "False" at bounding box center [403, 137] width 6 height 5
radio input "true"
click at [339, 176] on input "True" at bounding box center [341, 177] width 6 height 5
radio input "true"
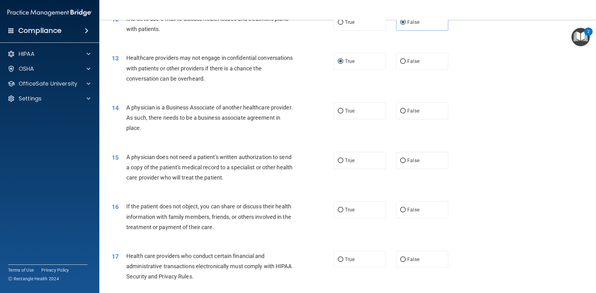
scroll to position [590, 0]
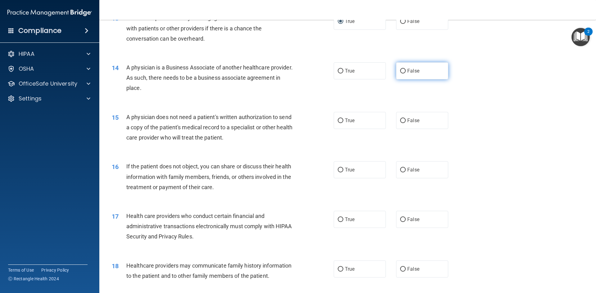
click at [439, 65] on label "False" at bounding box center [422, 70] width 52 height 17
click at [406, 69] on input "False" at bounding box center [403, 71] width 6 height 5
radio input "true"
click at [427, 117] on label "False" at bounding box center [422, 120] width 52 height 17
click at [406, 119] on input "False" at bounding box center [403, 121] width 6 height 5
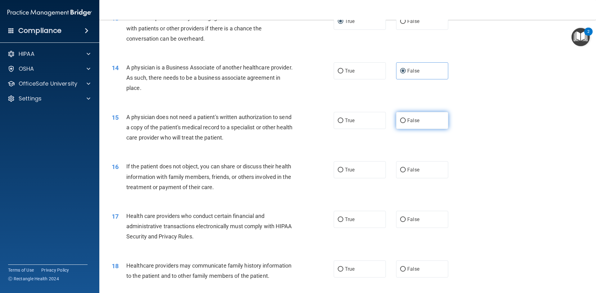
radio input "true"
click at [363, 124] on label "True" at bounding box center [360, 120] width 52 height 17
click at [343, 123] on input "True" at bounding box center [341, 121] width 6 height 5
radio input "true"
click at [409, 120] on span "False" at bounding box center [413, 121] width 12 height 6
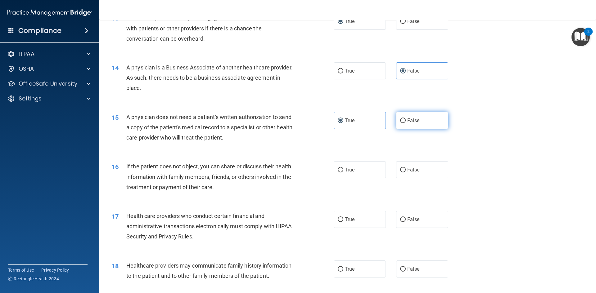
click at [406, 120] on input "False" at bounding box center [403, 121] width 6 height 5
radio input "true"
radio input "false"
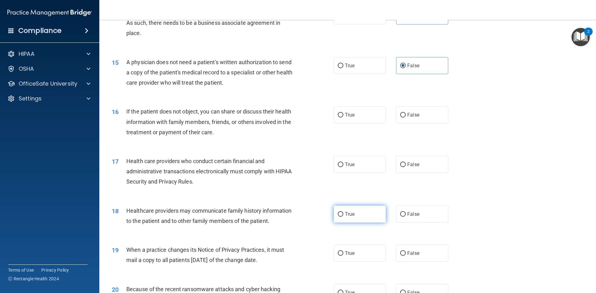
scroll to position [652, 0]
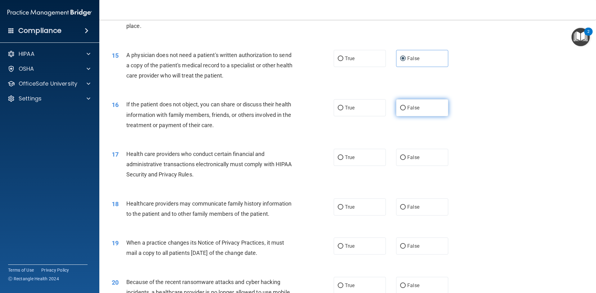
click at [423, 110] on label "False" at bounding box center [422, 107] width 52 height 17
click at [406, 110] on input "False" at bounding box center [403, 108] width 6 height 5
radio input "true"
click at [357, 152] on label "True" at bounding box center [360, 157] width 52 height 17
click at [343, 156] on input "True" at bounding box center [341, 158] width 6 height 5
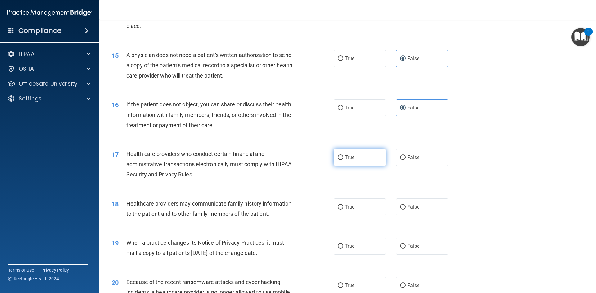
radio input "true"
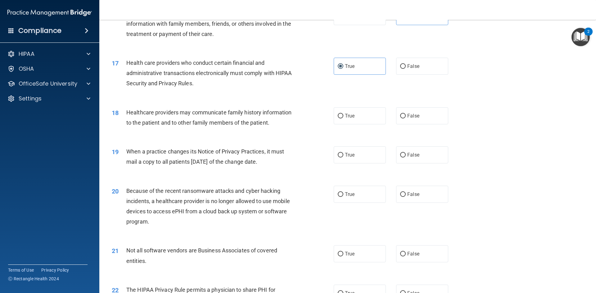
scroll to position [745, 0]
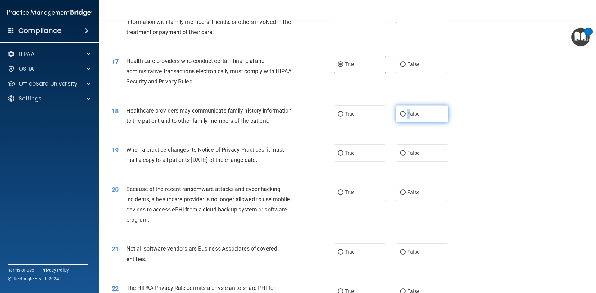
drag, startPoint x: 405, startPoint y: 109, endPoint x: 407, endPoint y: 112, distance: 3.3
click at [407, 112] on label "False" at bounding box center [422, 114] width 52 height 17
click at [407, 111] on label "False" at bounding box center [422, 114] width 52 height 17
click at [406, 112] on input "False" at bounding box center [403, 114] width 6 height 5
radio input "true"
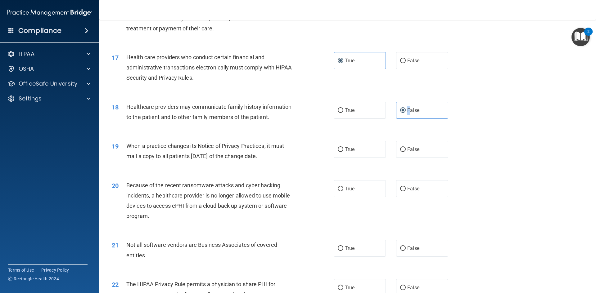
scroll to position [748, 0]
click at [350, 148] on span "True" at bounding box center [350, 150] width 10 height 6
click at [343, 148] on input "True" at bounding box center [341, 150] width 6 height 5
radio input "true"
drag, startPoint x: 352, startPoint y: 186, endPoint x: 346, endPoint y: 193, distance: 9.1
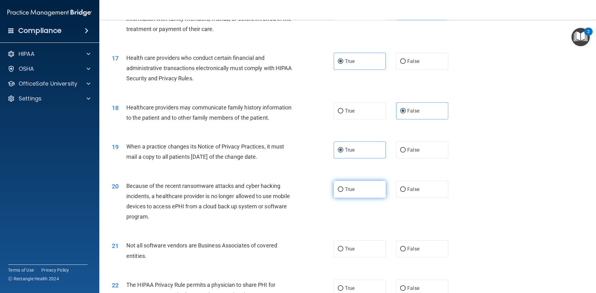
click at [352, 188] on label "True" at bounding box center [360, 189] width 52 height 17
click at [343, 188] on input "True" at bounding box center [341, 190] width 6 height 5
radio input "true"
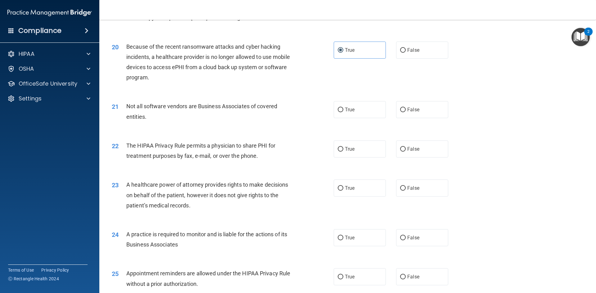
scroll to position [904, 0]
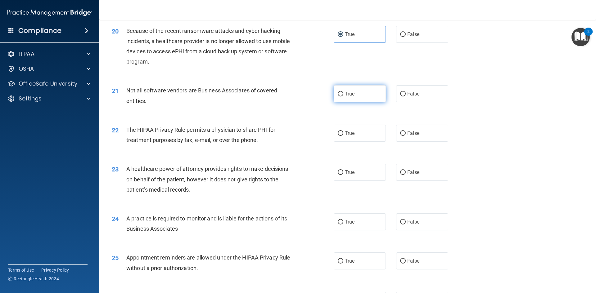
click at [337, 91] on label "True" at bounding box center [360, 93] width 52 height 17
click at [338, 92] on input "True" at bounding box center [341, 94] width 6 height 5
radio input "true"
click at [348, 134] on span "True" at bounding box center [350, 133] width 10 height 6
click at [343, 134] on input "True" at bounding box center [341, 133] width 6 height 5
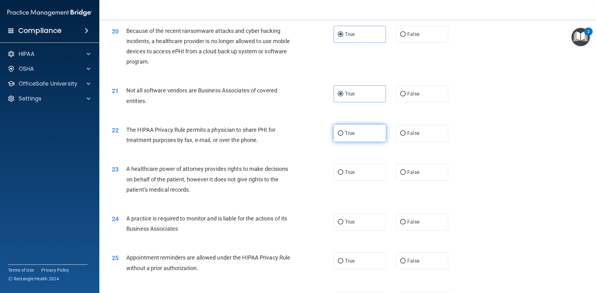
radio input "true"
click at [340, 170] on input "True" at bounding box center [341, 172] width 6 height 5
radio input "true"
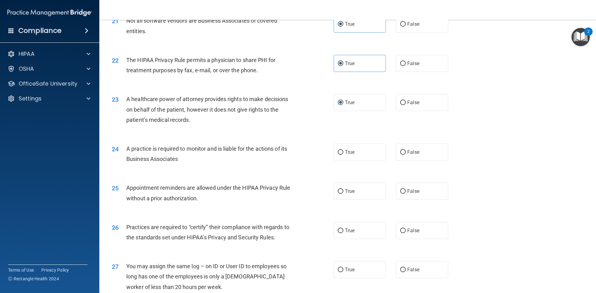
scroll to position [997, 0]
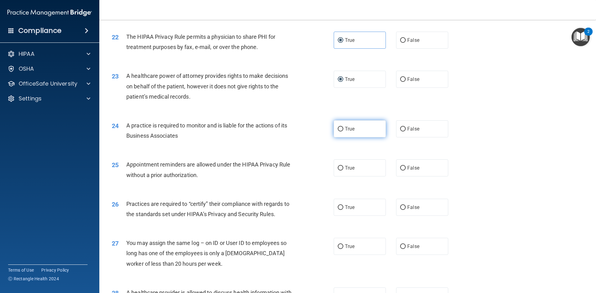
click at [351, 125] on label "True" at bounding box center [360, 128] width 52 height 17
click at [343, 127] on input "True" at bounding box center [341, 129] width 6 height 5
radio input "true"
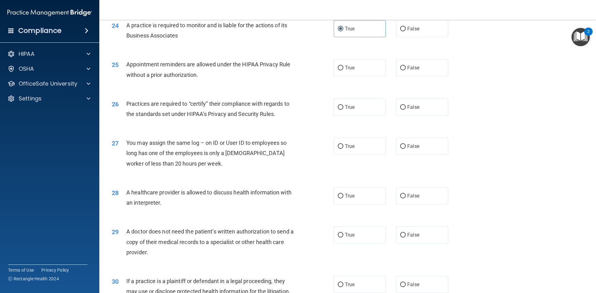
scroll to position [1121, 0]
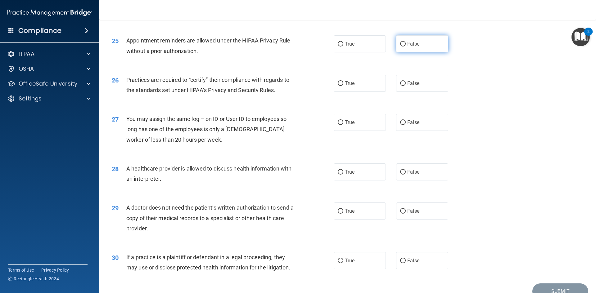
click at [415, 41] on span "False" at bounding box center [413, 44] width 12 height 6
click at [406, 42] on input "False" at bounding box center [403, 44] width 6 height 5
radio input "true"
drag, startPoint x: 334, startPoint y: 86, endPoint x: 337, endPoint y: 89, distance: 4.4
click at [337, 89] on label "True" at bounding box center [360, 83] width 52 height 17
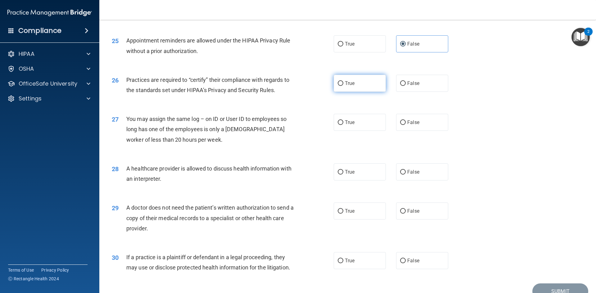
click at [338, 86] on input "True" at bounding box center [341, 83] width 6 height 5
radio input "true"
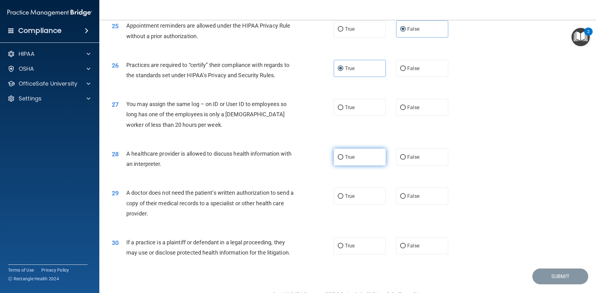
scroll to position [1152, 0]
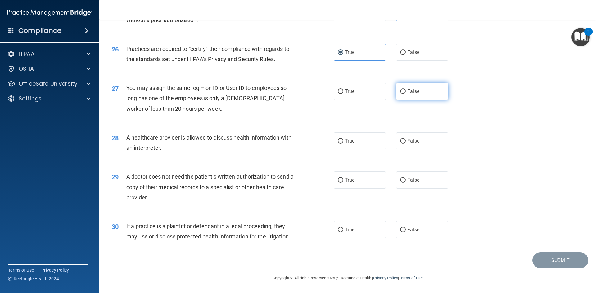
drag, startPoint x: 427, startPoint y: 93, endPoint x: 422, endPoint y: 97, distance: 6.2
click at [428, 94] on label "False" at bounding box center [422, 91] width 52 height 17
click at [406, 94] on input "False" at bounding box center [403, 91] width 6 height 5
radio input "true"
click at [353, 143] on label "True" at bounding box center [360, 141] width 52 height 17
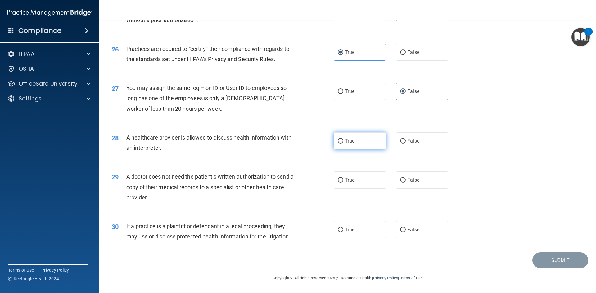
click at [343, 143] on input "True" at bounding box center [341, 141] width 6 height 5
radio input "true"
click at [416, 183] on span "False" at bounding box center [413, 180] width 12 height 6
drag, startPoint x: 400, startPoint y: 181, endPoint x: 391, endPoint y: 187, distance: 11.1
click at [400, 182] on input "False" at bounding box center [403, 180] width 6 height 5
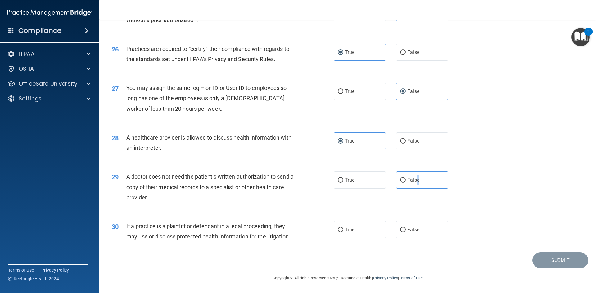
radio input "true"
drag, startPoint x: 401, startPoint y: 230, endPoint x: 434, endPoint y: 238, distance: 34.4
click at [402, 230] on input "False" at bounding box center [403, 230] width 6 height 5
radio input "true"
drag, startPoint x: 556, startPoint y: 261, endPoint x: 532, endPoint y: 260, distance: 23.9
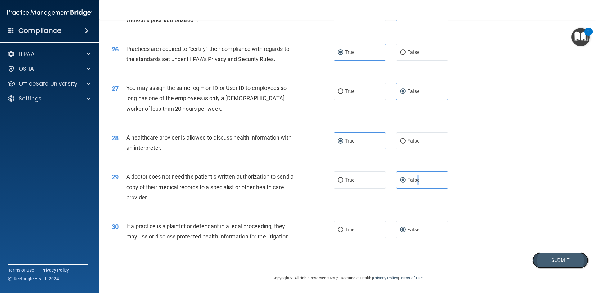
click at [555, 259] on button "Submit" at bounding box center [561, 261] width 56 height 16
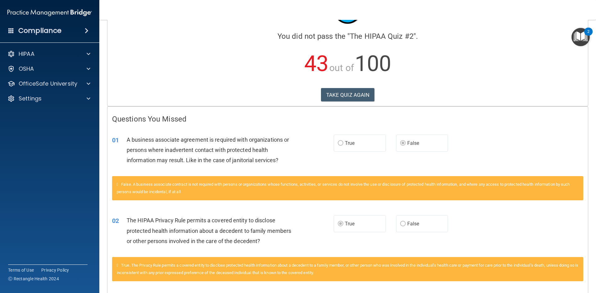
scroll to position [31, 0]
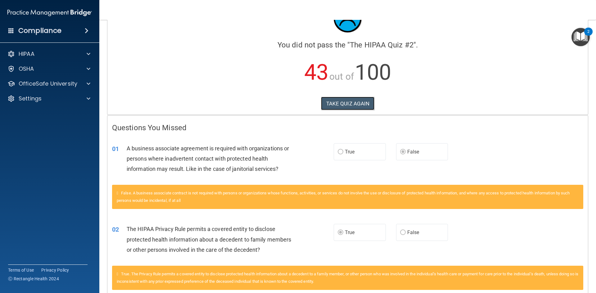
drag, startPoint x: 345, startPoint y: 102, endPoint x: 298, endPoint y: 125, distance: 51.9
click at [345, 102] on button "TAKE QUIZ AGAIN" at bounding box center [348, 104] width 54 height 14
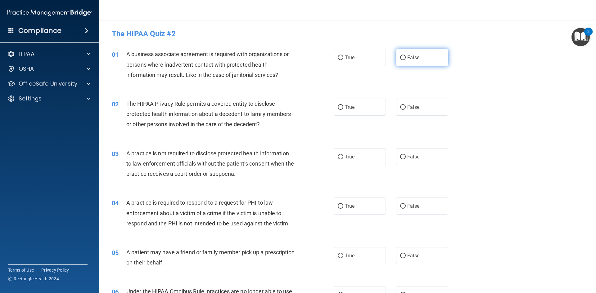
click at [423, 55] on label "False" at bounding box center [422, 57] width 52 height 17
click at [406, 56] on input "False" at bounding box center [403, 58] width 6 height 5
radio input "true"
click at [352, 108] on span "True" at bounding box center [350, 107] width 10 height 6
click at [343, 108] on input "True" at bounding box center [341, 107] width 6 height 5
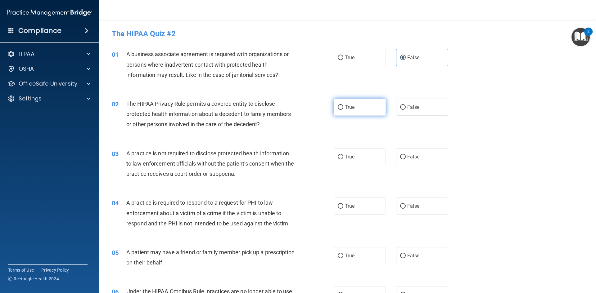
radio input "true"
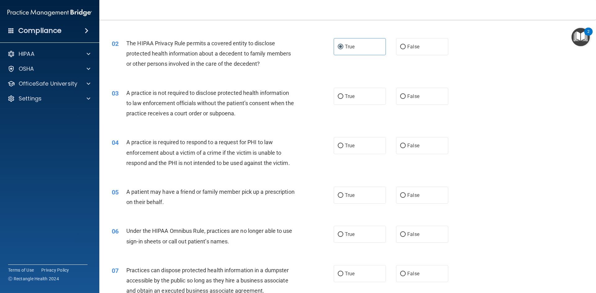
scroll to position [62, 0]
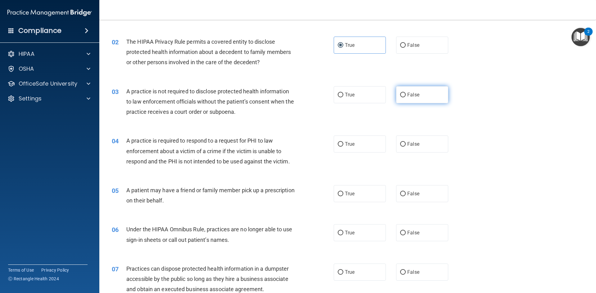
click at [424, 94] on label "False" at bounding box center [422, 94] width 52 height 17
click at [406, 94] on input "False" at bounding box center [403, 95] width 6 height 5
radio input "true"
click at [373, 143] on label "True" at bounding box center [360, 144] width 52 height 17
click at [343, 143] on input "True" at bounding box center [341, 144] width 6 height 5
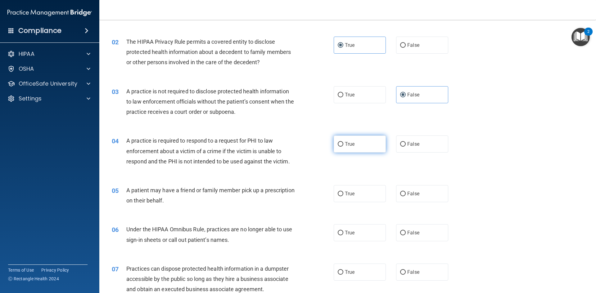
radio input "true"
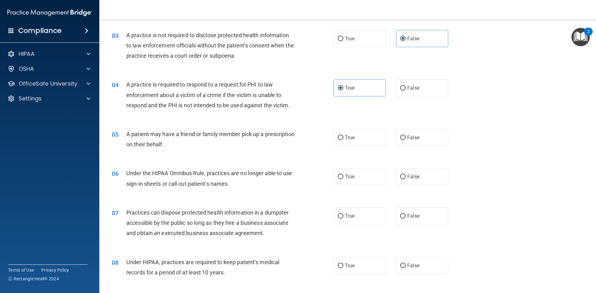
scroll to position [124, 0]
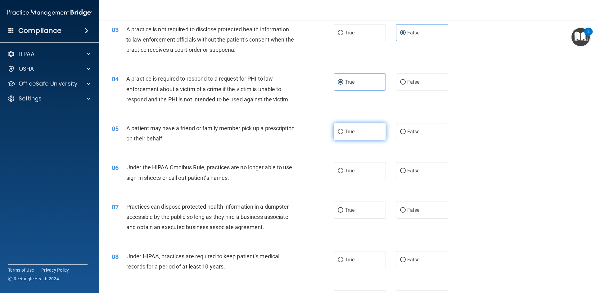
click at [370, 130] on label "True" at bounding box center [360, 131] width 52 height 17
click at [343, 130] on input "True" at bounding box center [341, 132] width 6 height 5
radio input "true"
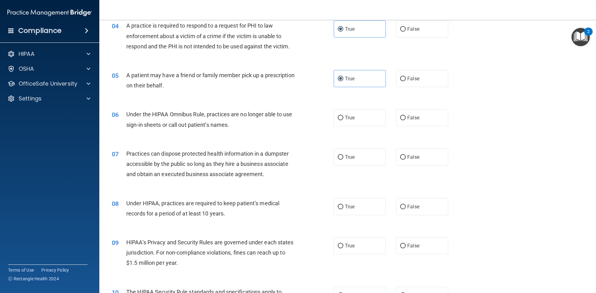
scroll to position [186, 0]
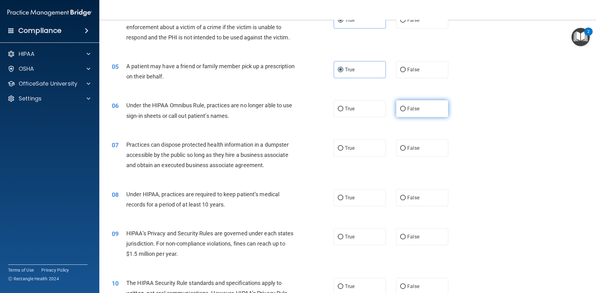
click at [407, 108] on span "False" at bounding box center [413, 109] width 12 height 6
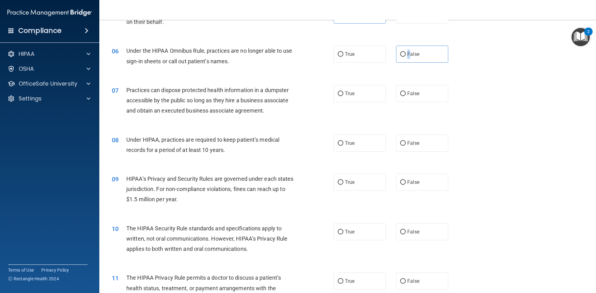
scroll to position [248, 0]
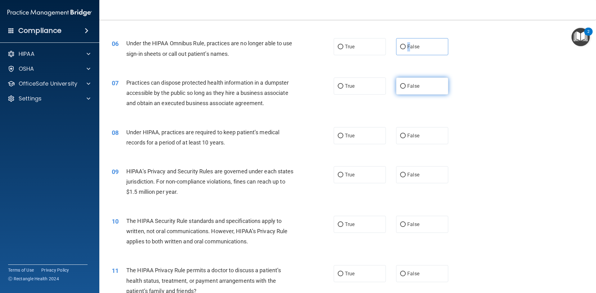
click at [400, 84] on input "False" at bounding box center [403, 86] width 6 height 5
radio input "true"
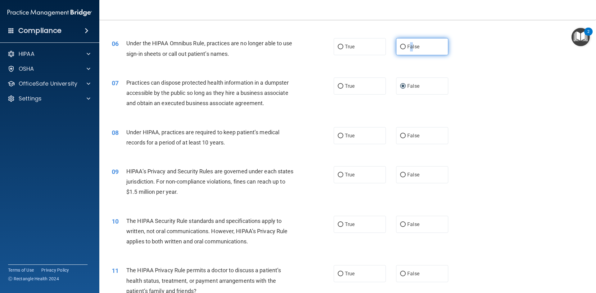
click at [408, 48] on span "False" at bounding box center [413, 47] width 12 height 6
click at [400, 48] on input "False" at bounding box center [403, 47] width 6 height 5
radio input "true"
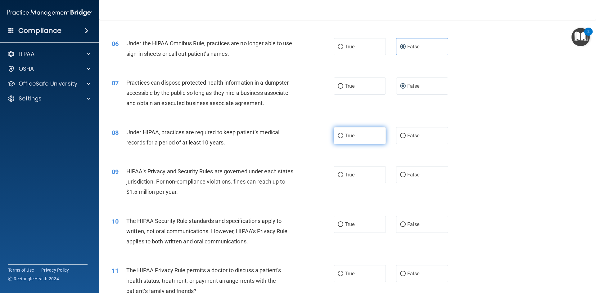
click at [374, 134] on label "True" at bounding box center [360, 135] width 52 height 17
click at [343, 134] on input "True" at bounding box center [341, 136] width 6 height 5
radio input "true"
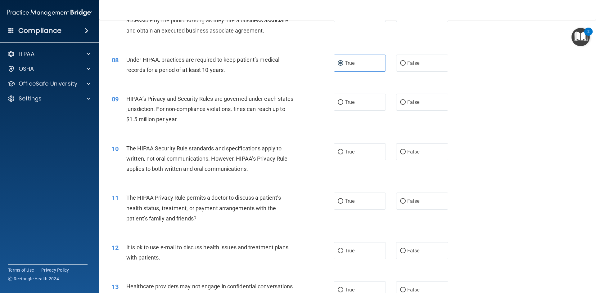
scroll to position [342, 0]
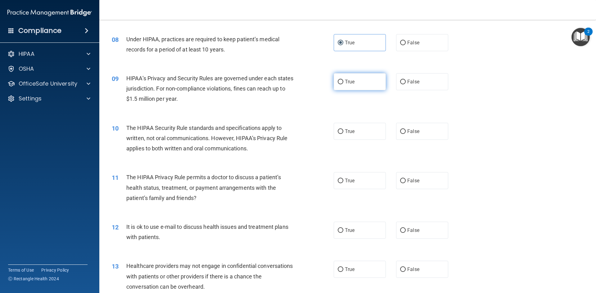
click at [347, 78] on label "True" at bounding box center [360, 81] width 52 height 17
click at [343, 80] on input "True" at bounding box center [341, 82] width 6 height 5
radio input "true"
click at [358, 131] on label "True" at bounding box center [360, 131] width 52 height 17
click at [343, 131] on input "True" at bounding box center [341, 132] width 6 height 5
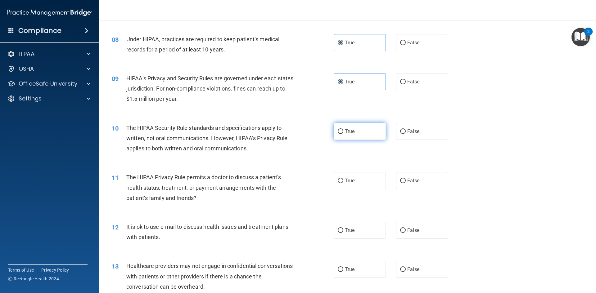
radio input "true"
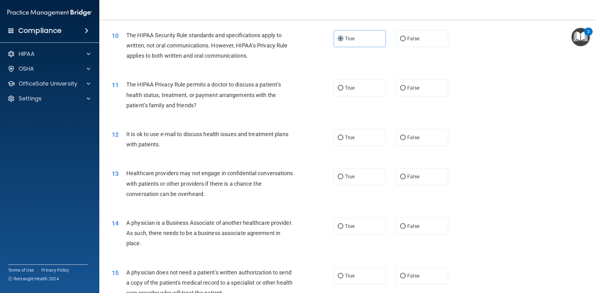
scroll to position [435, 0]
click at [348, 90] on span "True" at bounding box center [350, 88] width 10 height 6
click at [343, 90] on input "True" at bounding box center [341, 88] width 6 height 5
radio input "true"
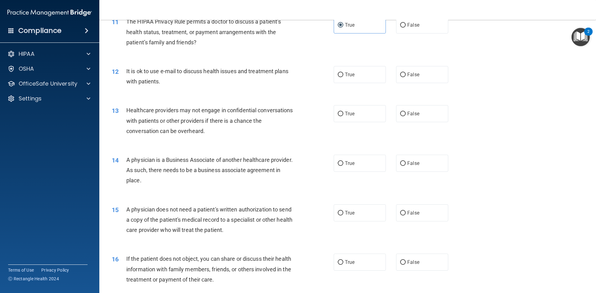
scroll to position [497, 0]
click at [338, 75] on input "True" at bounding box center [341, 75] width 6 height 5
radio input "true"
click at [403, 76] on label "False" at bounding box center [422, 75] width 52 height 17
click at [403, 76] on input "False" at bounding box center [403, 75] width 6 height 5
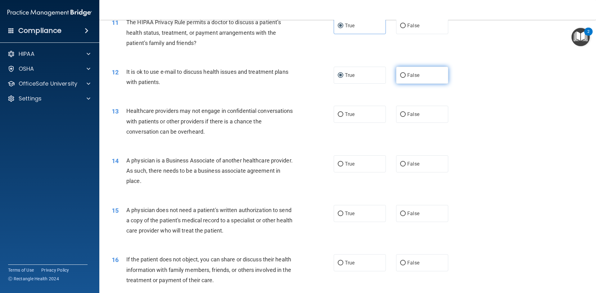
radio input "true"
radio input "false"
click at [341, 110] on label "True" at bounding box center [360, 114] width 52 height 17
click at [341, 112] on input "True" at bounding box center [341, 114] width 6 height 5
radio input "true"
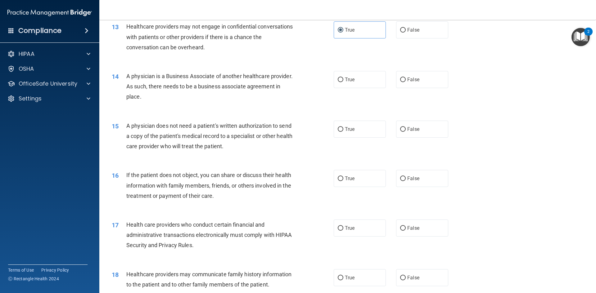
scroll to position [590, 0]
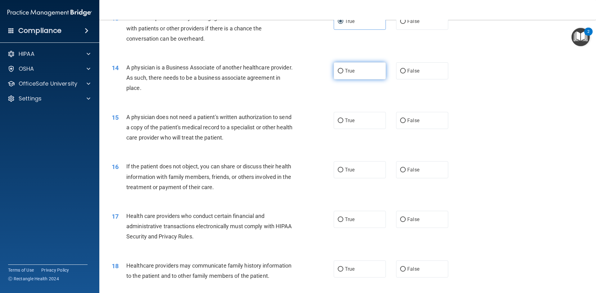
click at [338, 70] on input "True" at bounding box center [341, 71] width 6 height 5
radio input "true"
click at [338, 125] on label "True" at bounding box center [360, 120] width 52 height 17
click at [338, 123] on input "True" at bounding box center [341, 121] width 6 height 5
radio input "true"
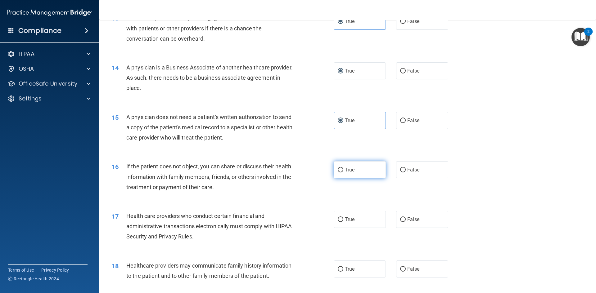
click at [341, 171] on input "True" at bounding box center [341, 170] width 6 height 5
radio input "true"
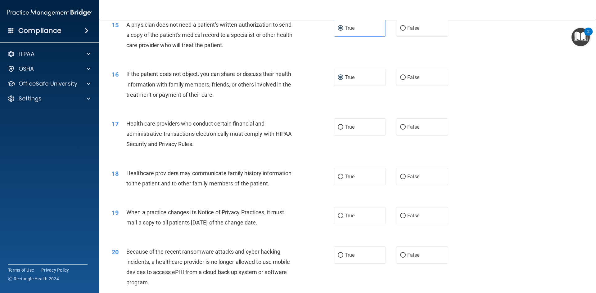
scroll to position [683, 0]
click at [339, 125] on input "True" at bounding box center [341, 127] width 6 height 5
radio input "true"
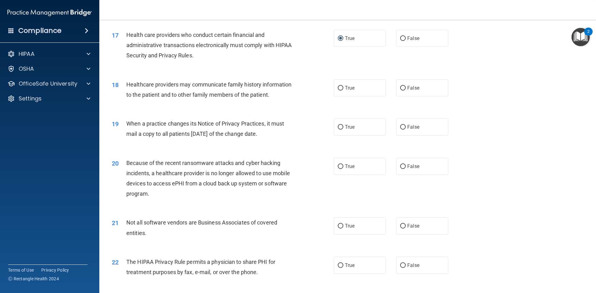
scroll to position [807, 0]
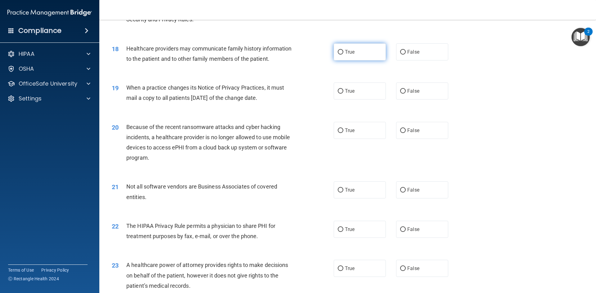
click at [338, 50] on input "True" at bounding box center [341, 52] width 6 height 5
radio input "true"
click at [339, 91] on input "True" at bounding box center [341, 91] width 6 height 5
radio input "true"
click at [400, 129] on input "False" at bounding box center [403, 131] width 6 height 5
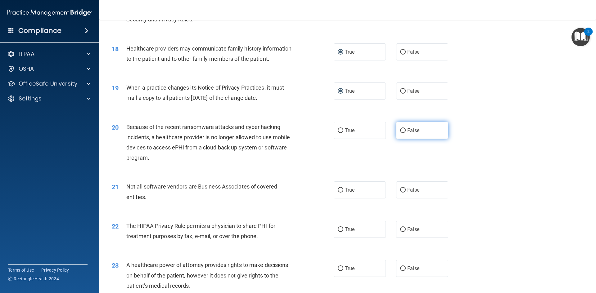
radio input "true"
click at [341, 187] on label "True" at bounding box center [360, 190] width 52 height 17
click at [341, 188] on input "True" at bounding box center [341, 190] width 6 height 5
radio input "true"
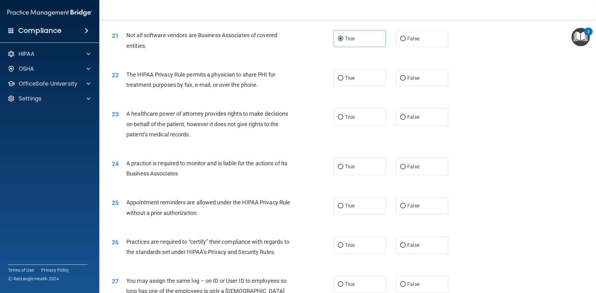
scroll to position [963, 0]
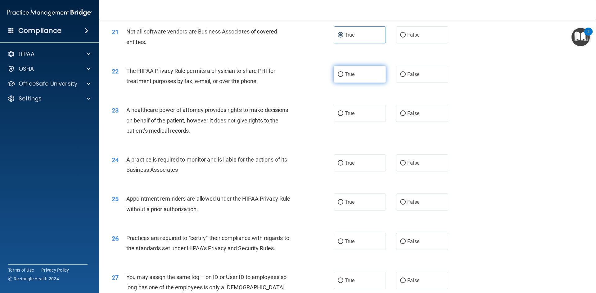
click at [338, 72] on input "True" at bounding box center [341, 74] width 6 height 5
radio input "true"
click at [404, 113] on label "False" at bounding box center [422, 113] width 52 height 17
click at [404, 113] on input "False" at bounding box center [403, 113] width 6 height 5
radio input "true"
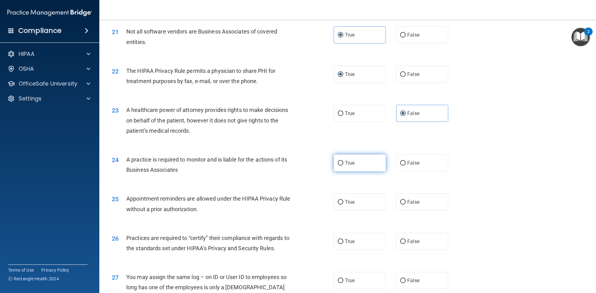
click at [339, 162] on input "True" at bounding box center [341, 163] width 6 height 5
radio input "true"
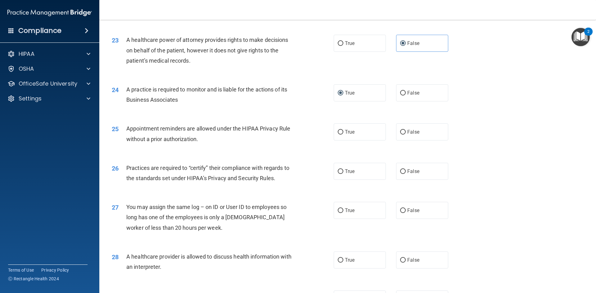
scroll to position [1056, 0]
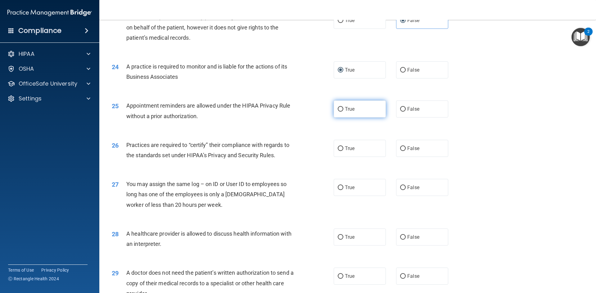
click at [339, 108] on input "True" at bounding box center [341, 109] width 6 height 5
radio input "true"
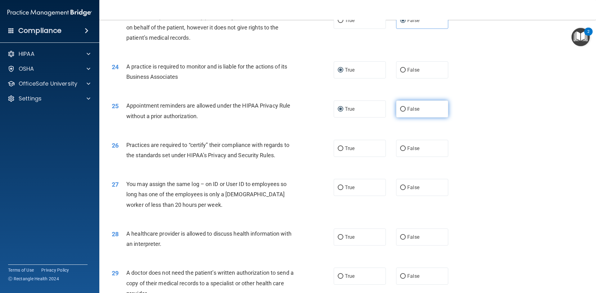
click at [404, 107] on label "False" at bounding box center [422, 109] width 52 height 17
click at [404, 107] on input "False" at bounding box center [403, 109] width 6 height 5
radio input "true"
radio input "false"
click at [342, 147] on label "True" at bounding box center [360, 148] width 52 height 17
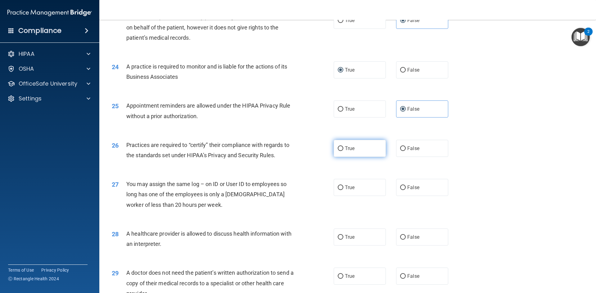
click at [342, 147] on input "True" at bounding box center [341, 149] width 6 height 5
radio input "true"
click at [400, 187] on input "False" at bounding box center [403, 188] width 6 height 5
radio input "true"
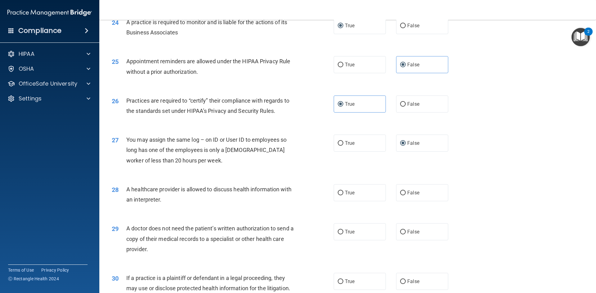
scroll to position [1152, 0]
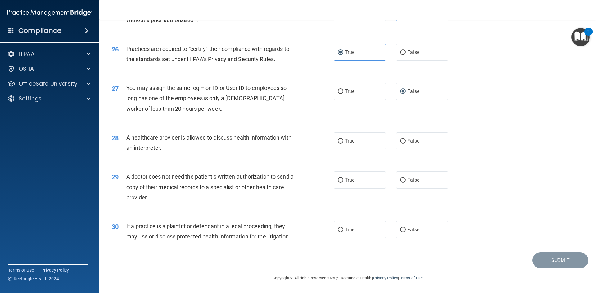
drag, startPoint x: 429, startPoint y: 141, endPoint x: 381, endPoint y: 168, distance: 55.5
click at [429, 141] on label "False" at bounding box center [422, 141] width 52 height 17
click at [406, 141] on input "False" at bounding box center [403, 141] width 6 height 5
radio input "true"
click at [362, 143] on label "True" at bounding box center [360, 141] width 52 height 17
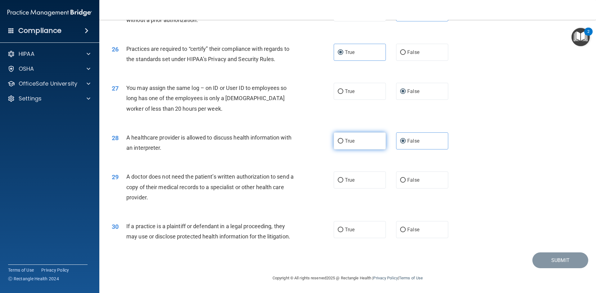
click at [343, 143] on input "True" at bounding box center [341, 141] width 6 height 5
radio input "true"
radio input "false"
drag, startPoint x: 368, startPoint y: 177, endPoint x: 362, endPoint y: 181, distance: 7.7
click at [364, 181] on label "True" at bounding box center [360, 180] width 52 height 17
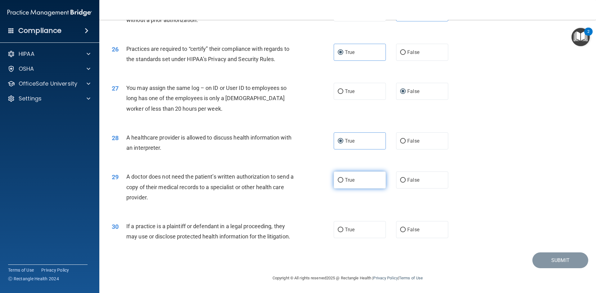
click at [343, 181] on input "True" at bounding box center [341, 180] width 6 height 5
radio input "true"
drag, startPoint x: 355, startPoint y: 232, endPoint x: 403, endPoint y: 244, distance: 49.5
click at [356, 232] on label "True" at bounding box center [360, 229] width 52 height 17
click at [343, 232] on input "True" at bounding box center [341, 230] width 6 height 5
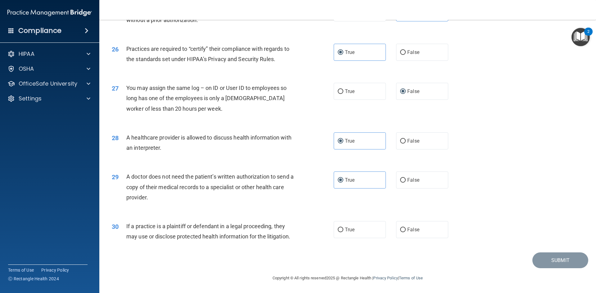
radio input "true"
click at [565, 256] on button "Submit" at bounding box center [561, 261] width 56 height 16
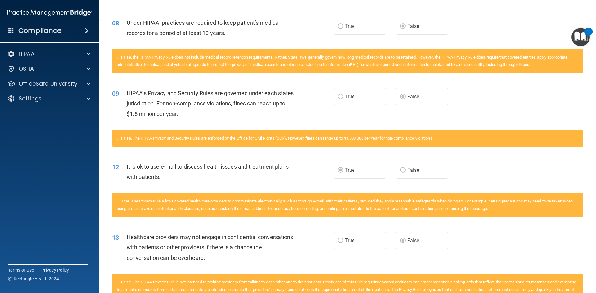
scroll to position [31, 0]
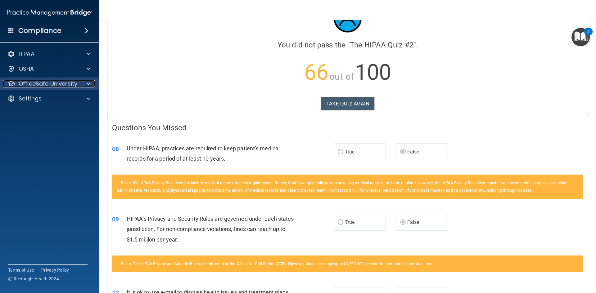
click at [64, 84] on p "OfficeSafe University" at bounding box center [48, 83] width 59 height 7
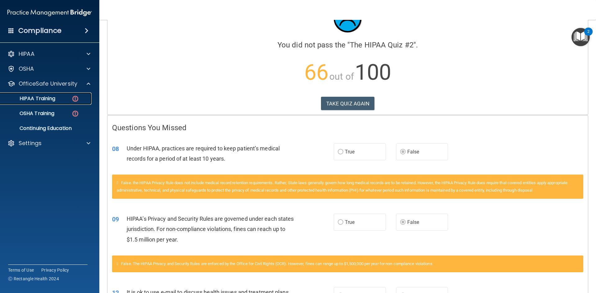
click at [52, 99] on p "HIPAA Training" at bounding box center [29, 99] width 51 height 6
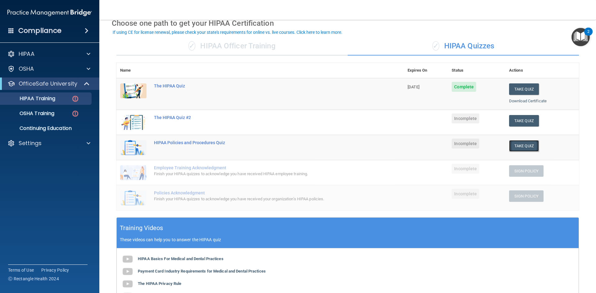
click at [524, 146] on button "Take Quiz" at bounding box center [524, 145] width 30 height 11
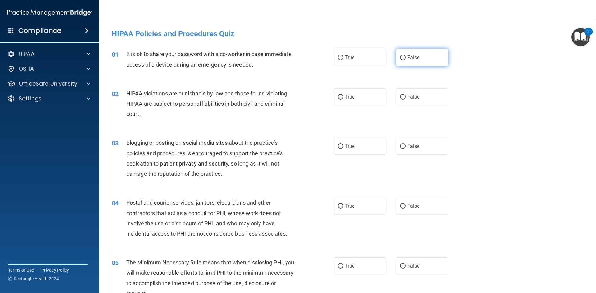
click at [408, 60] on span "False" at bounding box center [413, 58] width 12 height 6
click at [406, 60] on input "False" at bounding box center [403, 58] width 6 height 5
radio input "true"
click at [351, 97] on span "True" at bounding box center [350, 97] width 10 height 6
click at [343, 97] on input "True" at bounding box center [341, 97] width 6 height 5
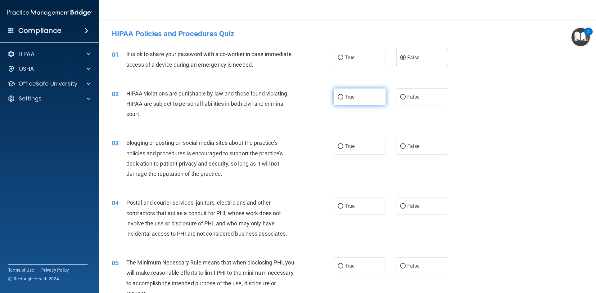
radio input "true"
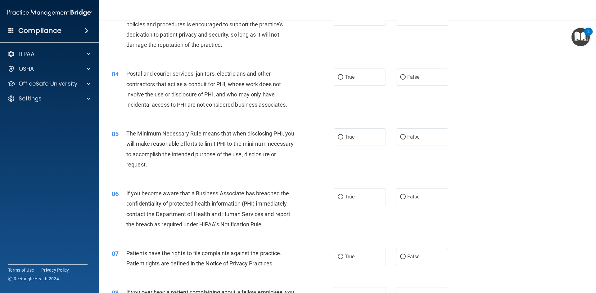
scroll to position [93, 0]
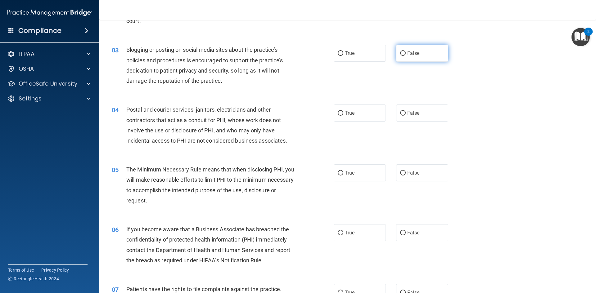
click at [417, 53] on label "False" at bounding box center [422, 53] width 52 height 17
click at [406, 53] on input "False" at bounding box center [403, 53] width 6 height 5
radio input "true"
click at [363, 109] on label "True" at bounding box center [360, 113] width 52 height 17
click at [343, 111] on input "True" at bounding box center [341, 113] width 6 height 5
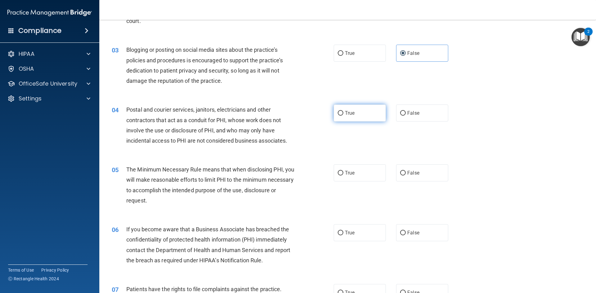
radio input "true"
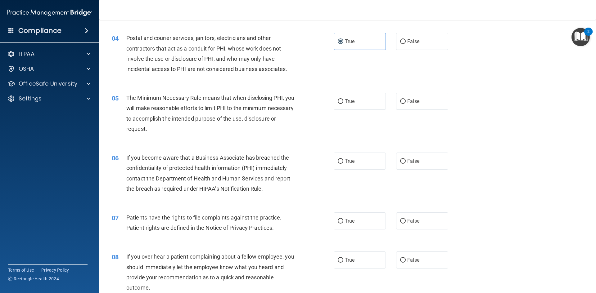
scroll to position [186, 0]
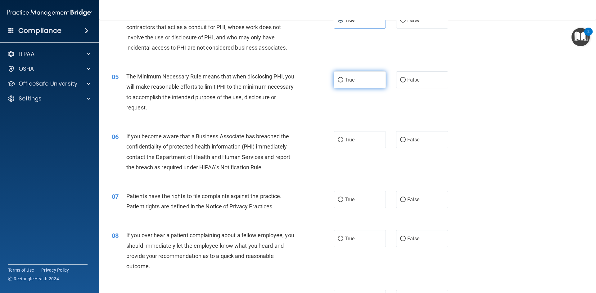
click at [349, 80] on span "True" at bounding box center [350, 80] width 10 height 6
click at [343, 80] on input "True" at bounding box center [341, 80] width 6 height 5
radio input "true"
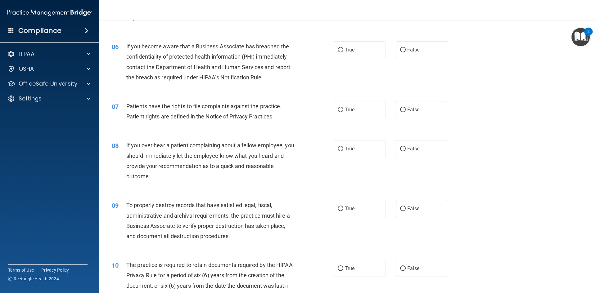
scroll to position [279, 0]
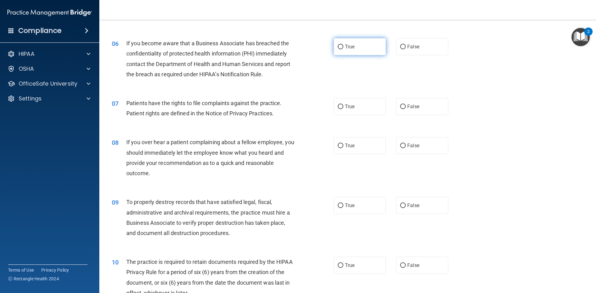
click at [345, 48] on span "True" at bounding box center [350, 47] width 10 height 6
click at [343, 48] on input "True" at bounding box center [341, 47] width 6 height 5
radio input "true"
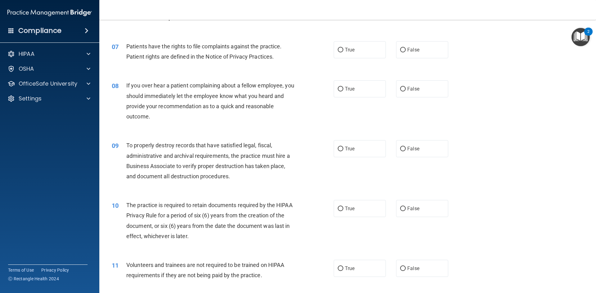
scroll to position [342, 0]
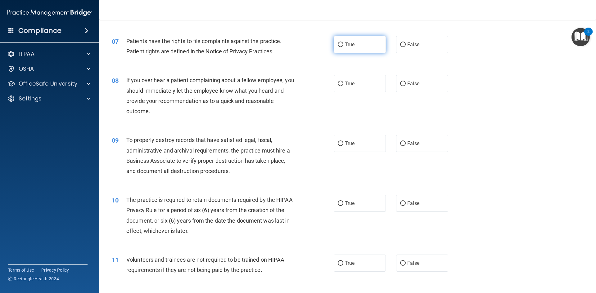
click at [349, 42] on span "True" at bounding box center [350, 45] width 10 height 6
click at [343, 43] on input "True" at bounding box center [341, 45] width 6 height 5
radio input "true"
click at [355, 83] on label "True" at bounding box center [360, 83] width 52 height 17
click at [343, 83] on input "True" at bounding box center [341, 84] width 6 height 5
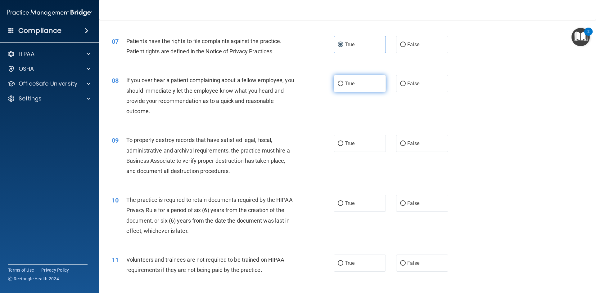
radio input "true"
click at [410, 85] on span "False" at bounding box center [413, 84] width 12 height 6
click at [406, 85] on input "False" at bounding box center [403, 84] width 6 height 5
radio input "true"
radio input "false"
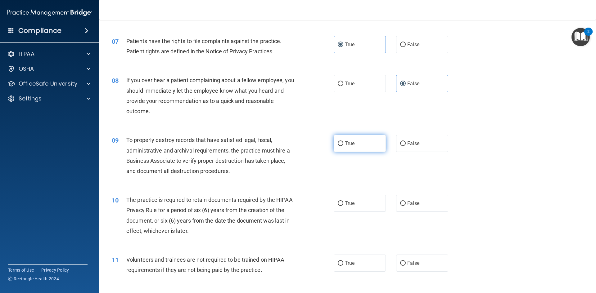
click at [373, 141] on label "True" at bounding box center [360, 143] width 52 height 17
click at [343, 142] on input "True" at bounding box center [341, 144] width 6 height 5
radio input "true"
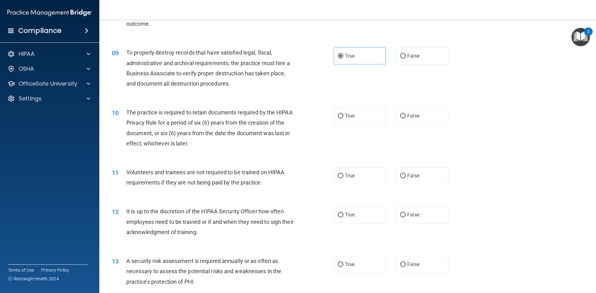
scroll to position [435, 0]
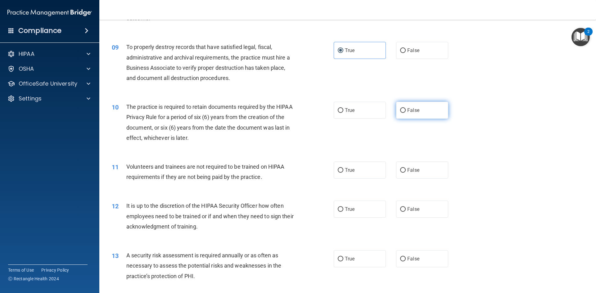
click at [408, 113] on label "False" at bounding box center [422, 110] width 52 height 17
click at [406, 113] on input "False" at bounding box center [403, 110] width 6 height 5
radio input "true"
click at [416, 166] on label "False" at bounding box center [422, 170] width 52 height 17
click at [406, 168] on input "False" at bounding box center [403, 170] width 6 height 5
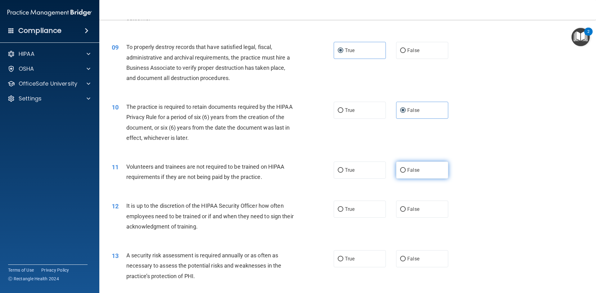
radio input "true"
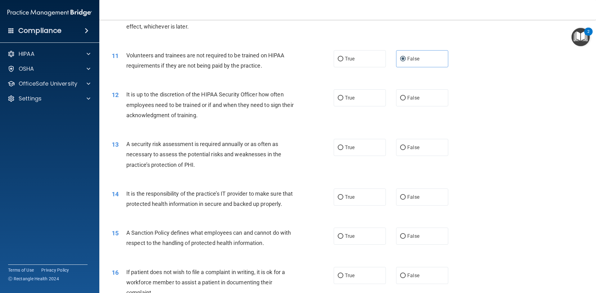
scroll to position [559, 0]
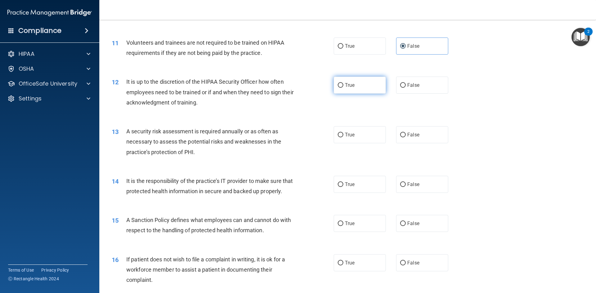
click at [342, 84] on label "True" at bounding box center [360, 85] width 52 height 17
click at [342, 84] on input "True" at bounding box center [341, 85] width 6 height 5
radio input "true"
click at [420, 86] on label "False" at bounding box center [422, 85] width 52 height 17
click at [406, 86] on input "False" at bounding box center [403, 85] width 6 height 5
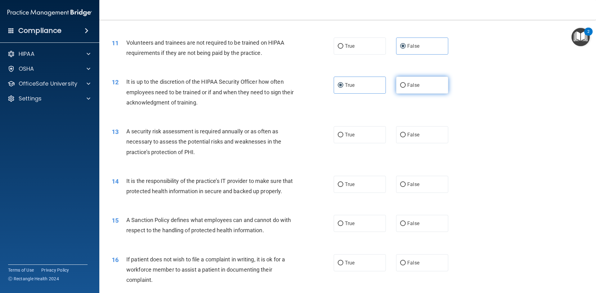
radio input "true"
radio input "false"
click at [353, 141] on label "True" at bounding box center [360, 134] width 52 height 17
click at [343, 138] on input "True" at bounding box center [341, 135] width 6 height 5
radio input "true"
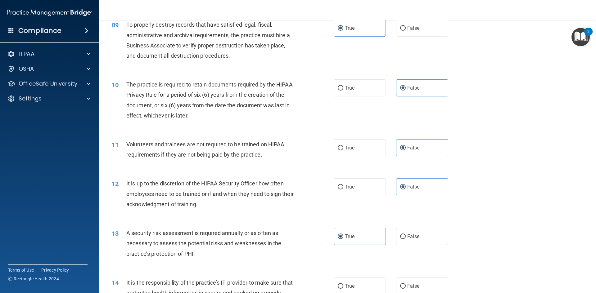
scroll to position [582, 0]
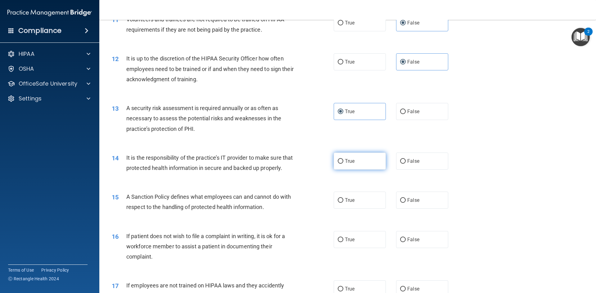
click at [356, 161] on label "True" at bounding box center [360, 161] width 52 height 17
click at [343, 161] on input "True" at bounding box center [341, 161] width 6 height 5
radio input "true"
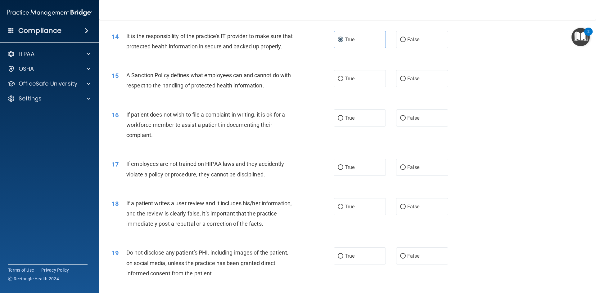
scroll to position [707, 0]
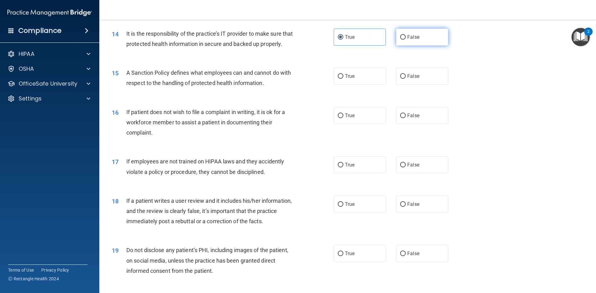
click at [414, 37] on span "False" at bounding box center [413, 37] width 12 height 6
click at [406, 37] on input "False" at bounding box center [403, 37] width 6 height 5
radio input "true"
click at [344, 33] on label "True" at bounding box center [360, 37] width 52 height 17
click at [343, 35] on input "True" at bounding box center [341, 37] width 6 height 5
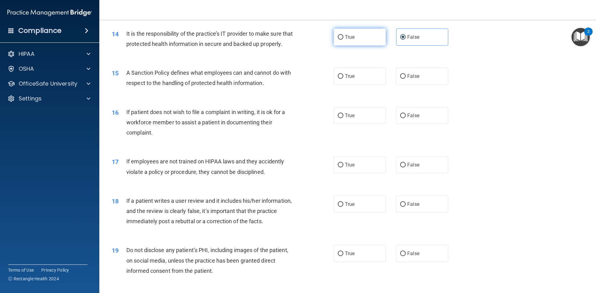
radio input "true"
radio input "false"
click at [367, 85] on label "True" at bounding box center [360, 76] width 52 height 17
click at [343, 79] on input "True" at bounding box center [341, 76] width 6 height 5
radio input "true"
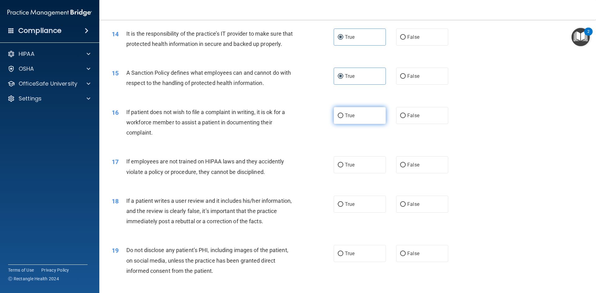
click at [358, 124] on label "True" at bounding box center [360, 115] width 52 height 17
click at [343, 118] on input "True" at bounding box center [341, 116] width 6 height 5
radio input "true"
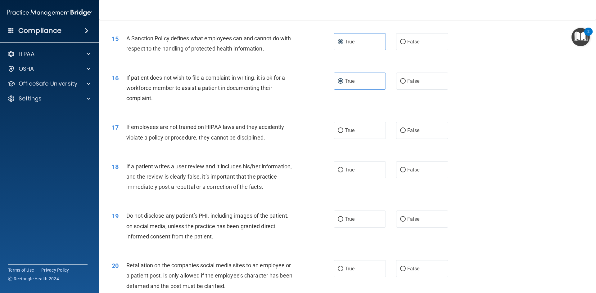
scroll to position [800, 0]
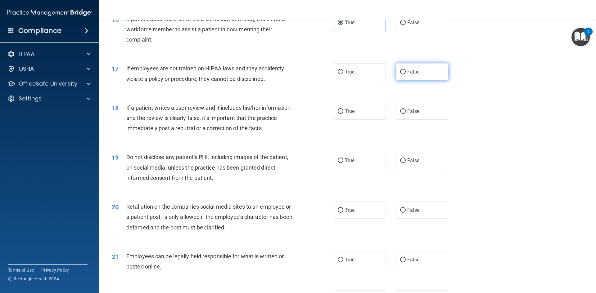
click at [422, 80] on label "False" at bounding box center [422, 71] width 52 height 17
click at [406, 75] on input "False" at bounding box center [403, 72] width 6 height 5
radio input "true"
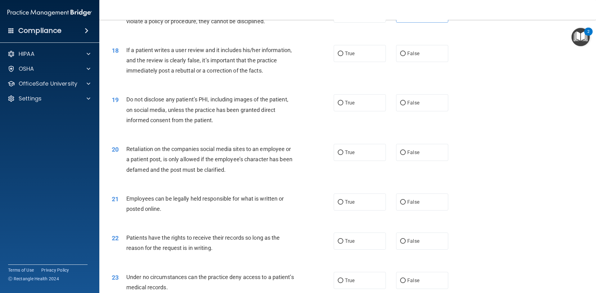
scroll to position [862, 0]
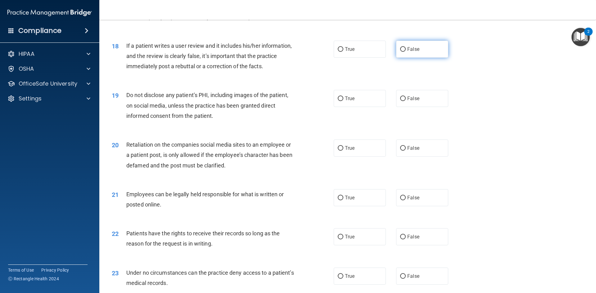
click at [415, 58] on label "False" at bounding box center [422, 49] width 52 height 17
click at [406, 52] on input "False" at bounding box center [403, 49] width 6 height 5
radio input "true"
click at [348, 102] on span "True" at bounding box center [350, 99] width 10 height 6
click at [343, 101] on input "True" at bounding box center [341, 99] width 6 height 5
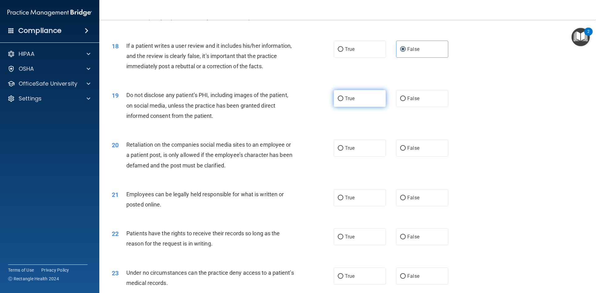
radio input "true"
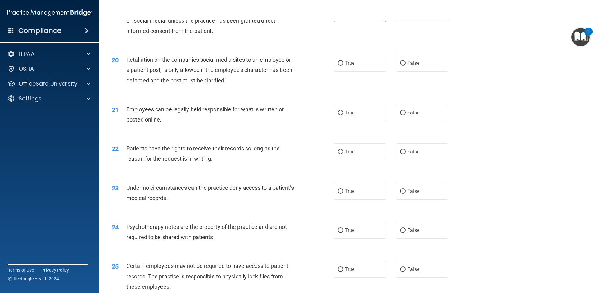
scroll to position [955, 0]
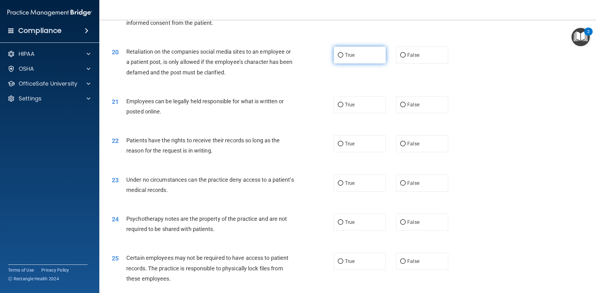
click at [364, 64] on label "True" at bounding box center [360, 55] width 52 height 17
click at [343, 58] on input "True" at bounding box center [341, 55] width 6 height 5
radio input "true"
drag, startPoint x: 341, startPoint y: 115, endPoint x: 336, endPoint y: 120, distance: 6.6
click at [341, 107] on input "True" at bounding box center [341, 105] width 6 height 5
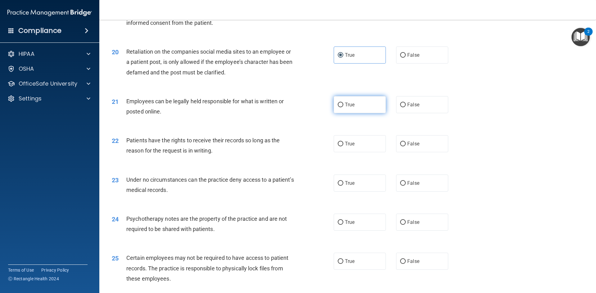
radio input "true"
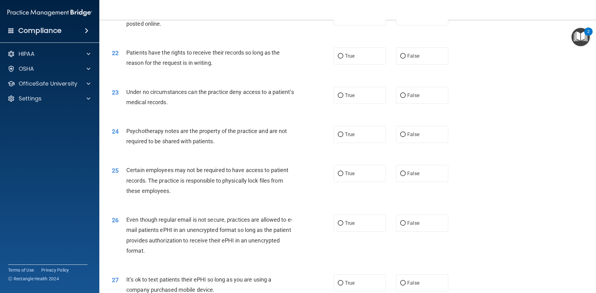
scroll to position [1079, 0]
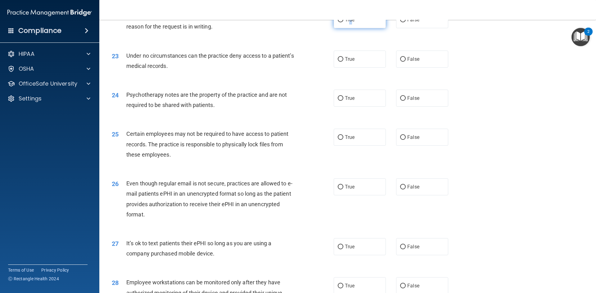
click at [349, 26] on label "True" at bounding box center [360, 19] width 52 height 17
click at [348, 68] on label "True" at bounding box center [360, 59] width 52 height 17
click at [343, 62] on input "True" at bounding box center [341, 59] width 6 height 5
radio input "true"
click at [426, 103] on label "False" at bounding box center [422, 98] width 52 height 17
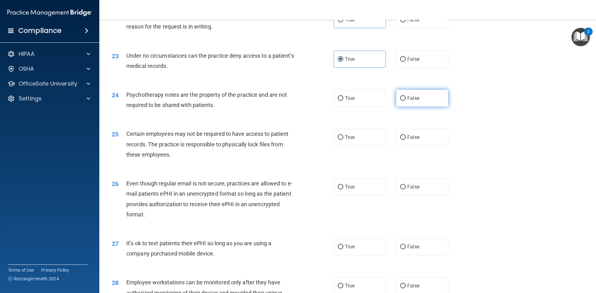
click at [406, 101] on input "False" at bounding box center [403, 98] width 6 height 5
radio input "true"
click at [408, 143] on label "False" at bounding box center [422, 137] width 52 height 17
click at [406, 140] on input "False" at bounding box center [403, 137] width 6 height 5
radio input "true"
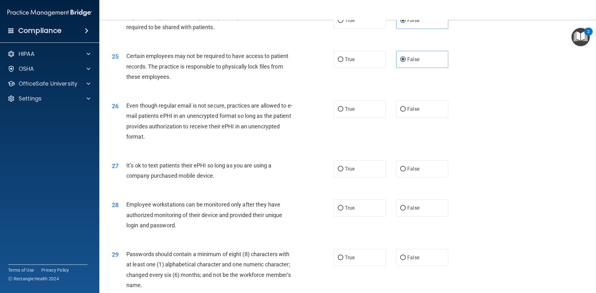
scroll to position [1172, 0]
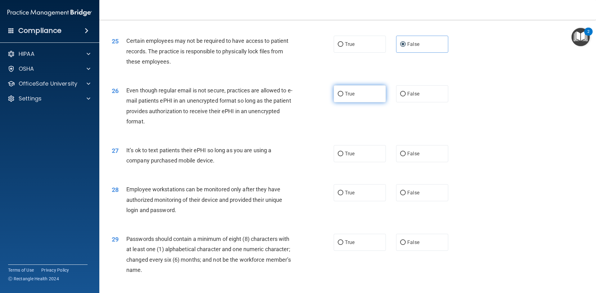
click at [345, 102] on label "True" at bounding box center [360, 93] width 52 height 17
click at [343, 97] on input "True" at bounding box center [341, 94] width 6 height 5
radio input "true"
drag, startPoint x: 438, startPoint y: 160, endPoint x: 434, endPoint y: 160, distance: 4.3
click at [437, 160] on label "False" at bounding box center [422, 153] width 52 height 17
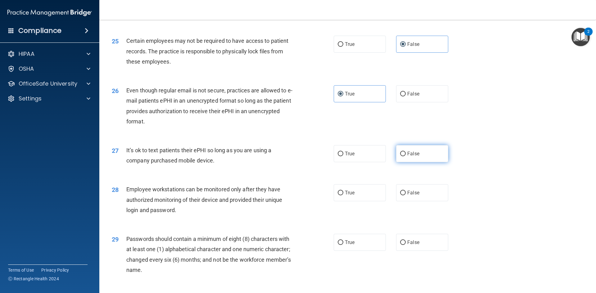
click at [406, 157] on input "False" at bounding box center [403, 154] width 6 height 5
radio input "true"
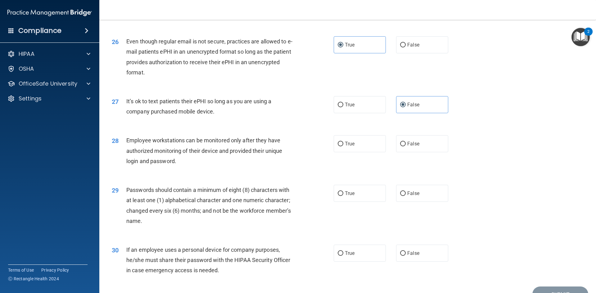
scroll to position [1234, 0]
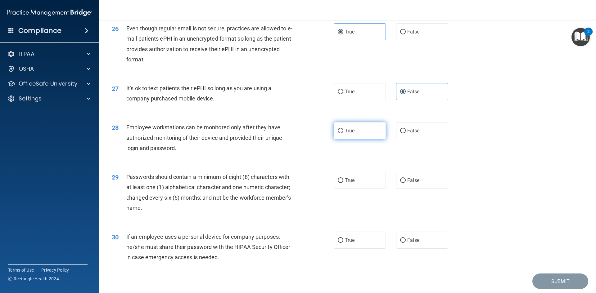
click at [353, 139] on label "True" at bounding box center [360, 130] width 52 height 17
click at [343, 134] on input "True" at bounding box center [341, 131] width 6 height 5
radio input "true"
click at [433, 139] on label "False" at bounding box center [422, 130] width 52 height 17
click at [406, 134] on input "False" at bounding box center [403, 131] width 6 height 5
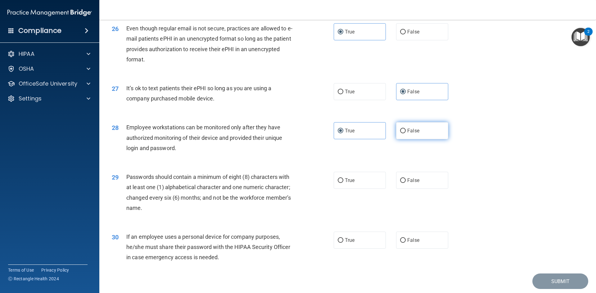
radio input "true"
radio input "false"
click at [366, 189] on label "True" at bounding box center [360, 180] width 52 height 17
click at [343, 183] on input "True" at bounding box center [341, 181] width 6 height 5
radio input "true"
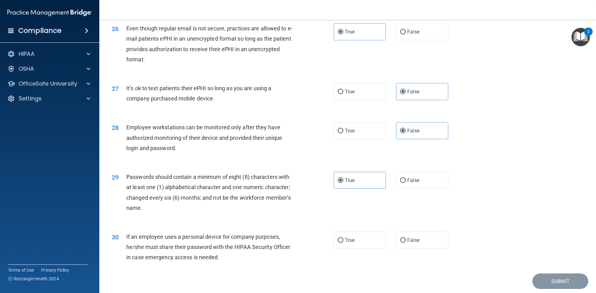
scroll to position [1266, 0]
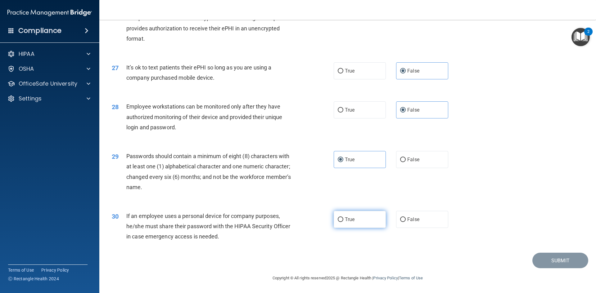
click at [377, 219] on label "True" at bounding box center [360, 219] width 52 height 17
click at [343, 219] on input "True" at bounding box center [341, 220] width 6 height 5
radio input "true"
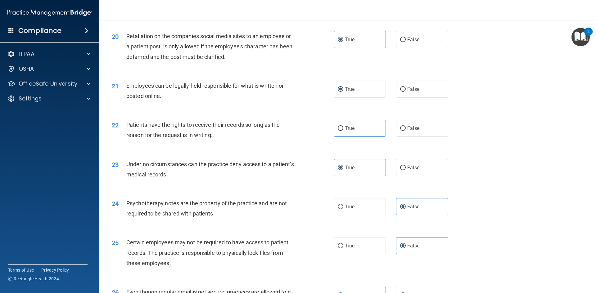
scroll to position [963, 0]
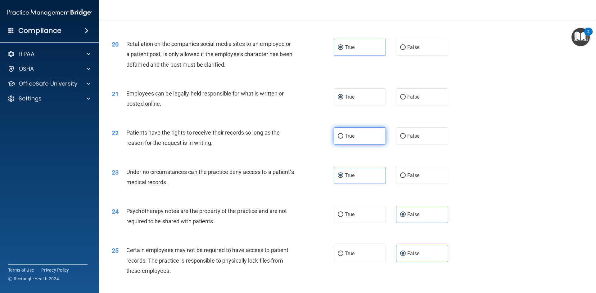
click at [371, 143] on label "True" at bounding box center [360, 136] width 52 height 17
click at [343, 139] on input "True" at bounding box center [341, 136] width 6 height 5
radio input "true"
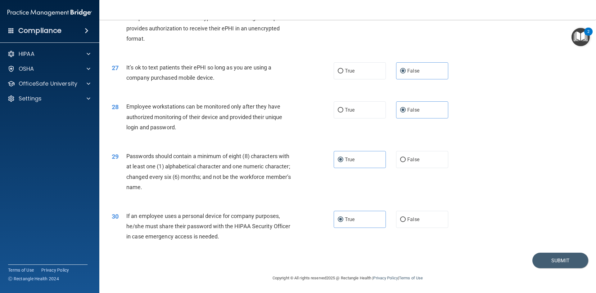
scroll to position [1266, 0]
click at [553, 259] on button "Submit" at bounding box center [561, 261] width 56 height 16
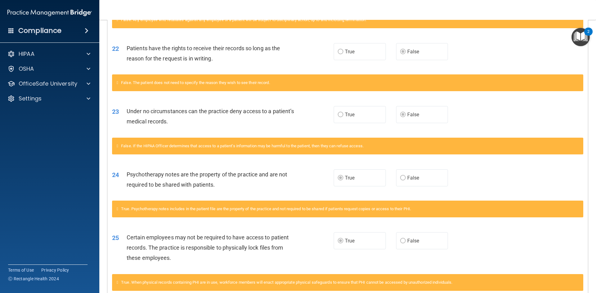
scroll to position [701, 0]
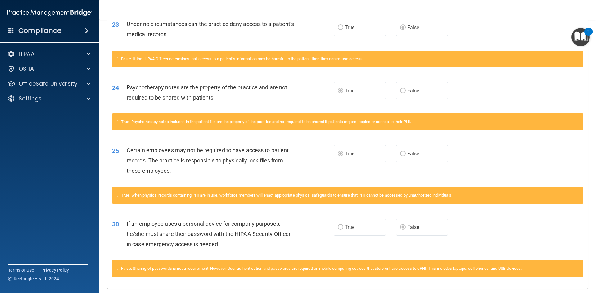
click at [278, 223] on div "30 If an employee uses a personal device for company purposes, he/she must shar…" at bounding box center [347, 236] width 481 height 50
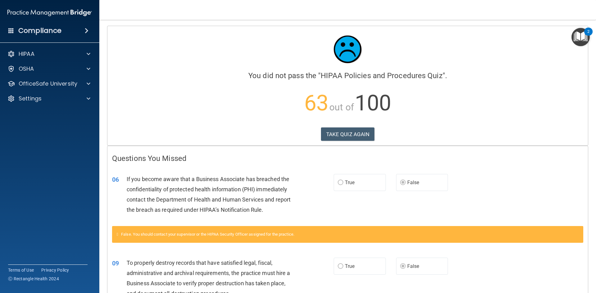
scroll to position [0, 0]
click at [353, 132] on button "TAKE QUIZ AGAIN" at bounding box center [348, 135] width 54 height 14
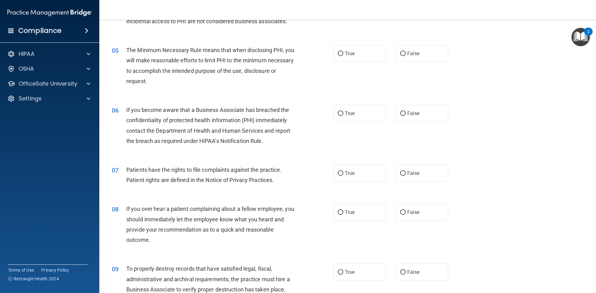
scroll to position [217, 0]
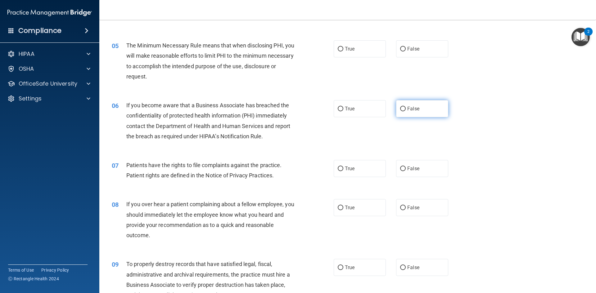
click at [414, 111] on span "False" at bounding box center [413, 109] width 12 height 6
click at [406, 111] on input "False" at bounding box center [403, 109] width 6 height 5
radio input "true"
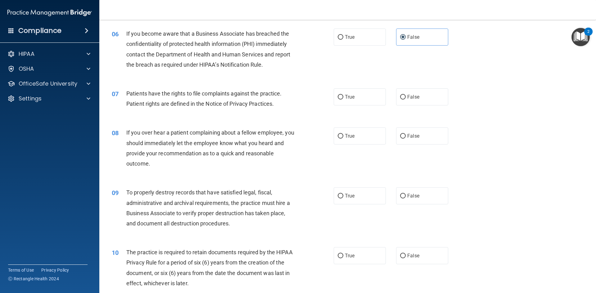
scroll to position [311, 0]
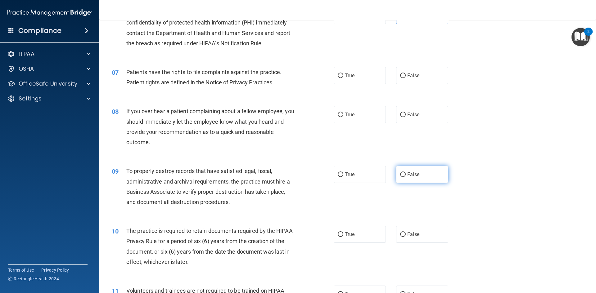
drag, startPoint x: 418, startPoint y: 174, endPoint x: 414, endPoint y: 178, distance: 5.3
click at [418, 176] on label "False" at bounding box center [422, 174] width 52 height 17
click at [406, 176] on input "False" at bounding box center [403, 175] width 6 height 5
radio input "true"
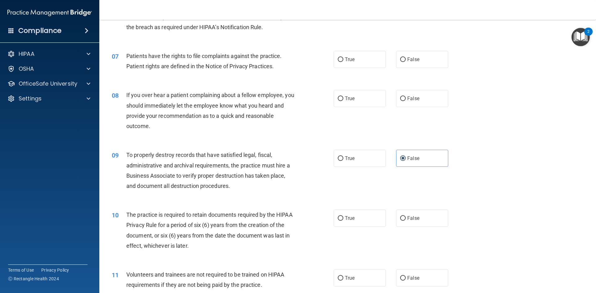
scroll to position [342, 0]
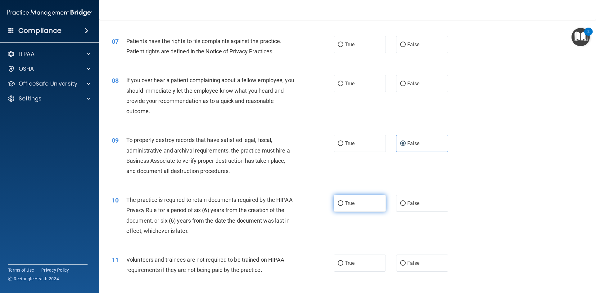
click at [356, 205] on label "True" at bounding box center [360, 203] width 52 height 17
click at [343, 205] on input "True" at bounding box center [341, 204] width 6 height 5
radio input "true"
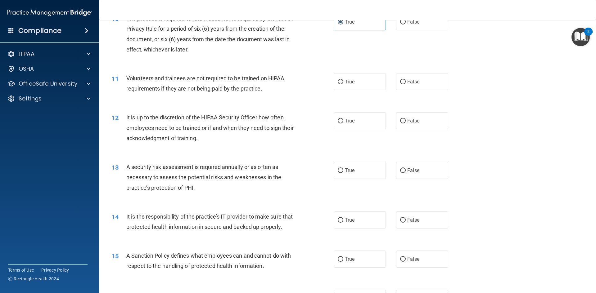
scroll to position [528, 0]
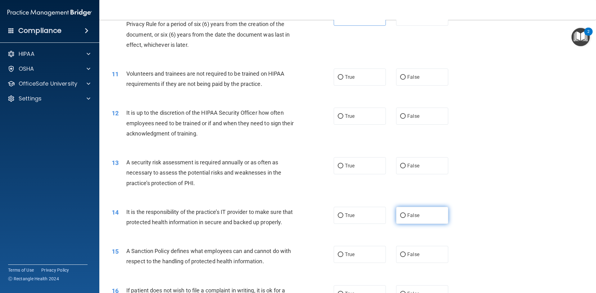
click at [412, 220] on label "False" at bounding box center [422, 215] width 52 height 17
click at [406, 218] on input "False" at bounding box center [403, 216] width 6 height 5
radio input "true"
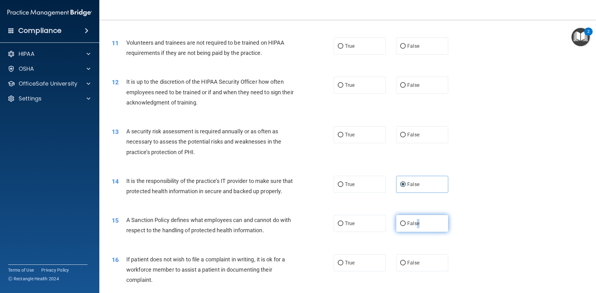
click at [416, 232] on label "False" at bounding box center [422, 223] width 52 height 17
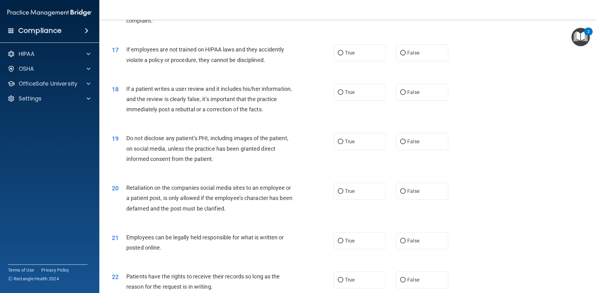
scroll to position [870, 0]
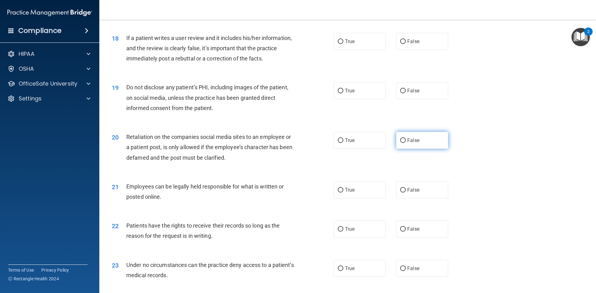
click at [410, 146] on label "False" at bounding box center [422, 140] width 52 height 17
click at [406, 143] on input "False" at bounding box center [403, 141] width 6 height 5
radio input "true"
click at [419, 238] on label "False" at bounding box center [422, 229] width 52 height 17
click at [406, 232] on input "False" at bounding box center [403, 229] width 6 height 5
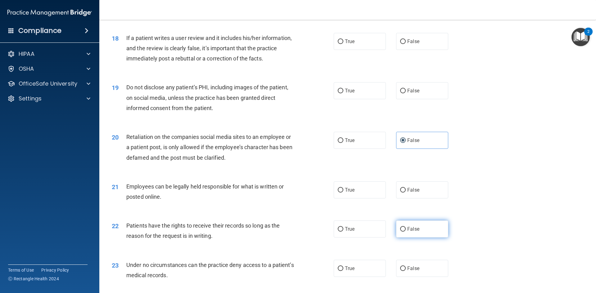
radio input "true"
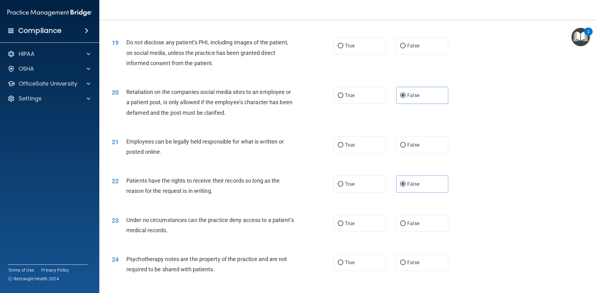
scroll to position [994, 0]
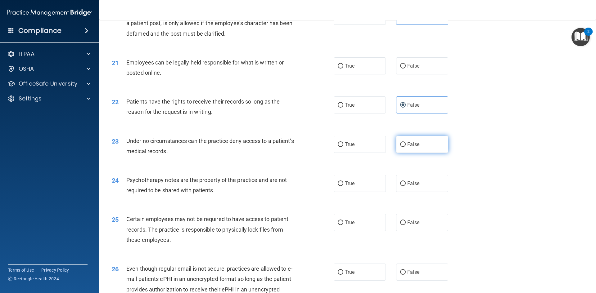
click at [421, 153] on label "False" at bounding box center [422, 144] width 52 height 17
click at [406, 147] on input "False" at bounding box center [403, 145] width 6 height 5
radio input "true"
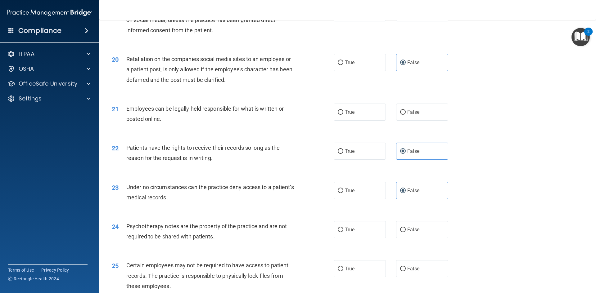
scroll to position [963, 0]
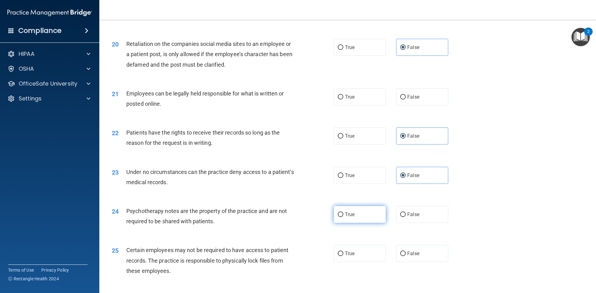
click at [346, 218] on span "True" at bounding box center [350, 215] width 10 height 6
click at [343, 217] on input "True" at bounding box center [341, 215] width 6 height 5
radio input "true"
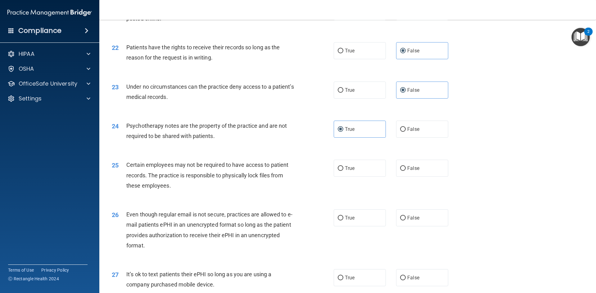
scroll to position [1017, 0]
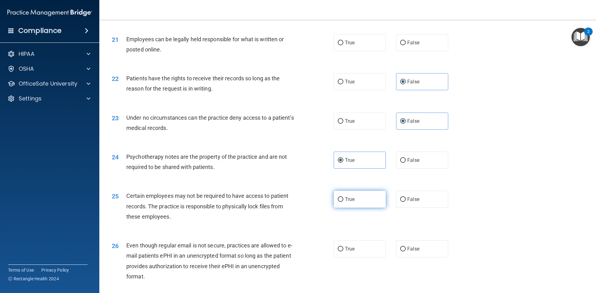
click at [370, 208] on label "True" at bounding box center [360, 199] width 52 height 17
click at [343, 202] on input "True" at bounding box center [341, 200] width 6 height 5
radio input "true"
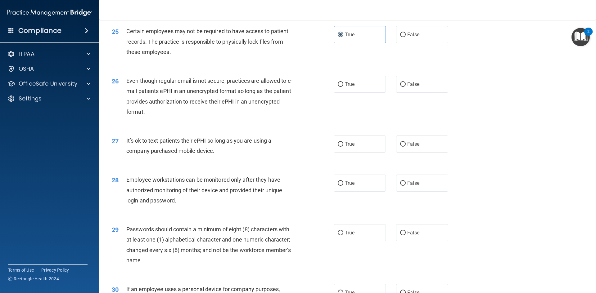
scroll to position [1266, 0]
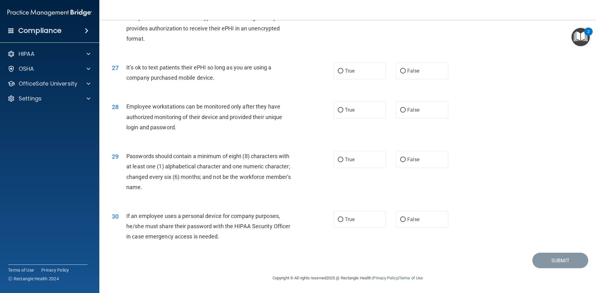
click at [433, 210] on div "30 If an employee uses a personal device for company purposes, he/she must shar…" at bounding box center [347, 228] width 481 height 50
drag, startPoint x: 427, startPoint y: 222, endPoint x: 380, endPoint y: 231, distance: 48.3
click at [427, 223] on label "False" at bounding box center [422, 219] width 52 height 17
click at [406, 222] on input "False" at bounding box center [403, 220] width 6 height 5
radio input "true"
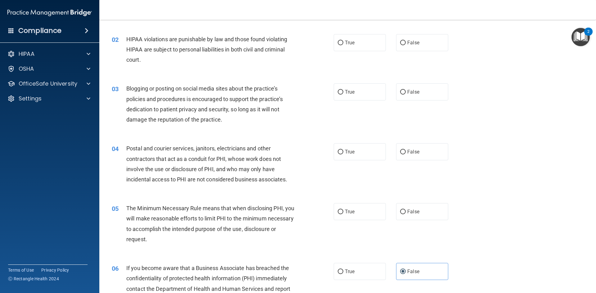
scroll to position [0, 0]
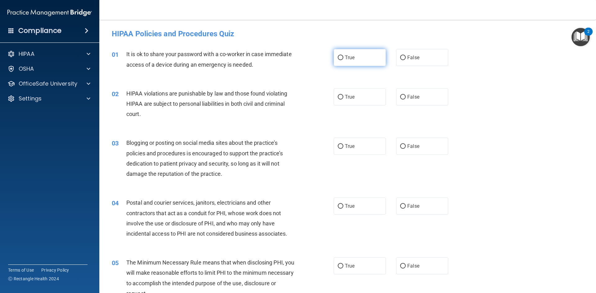
click at [363, 61] on label "True" at bounding box center [360, 57] width 52 height 17
click at [343, 60] on input "True" at bounding box center [341, 58] width 6 height 5
radio input "true"
click at [442, 55] on label "False" at bounding box center [422, 57] width 52 height 17
click at [406, 56] on input "False" at bounding box center [403, 58] width 6 height 5
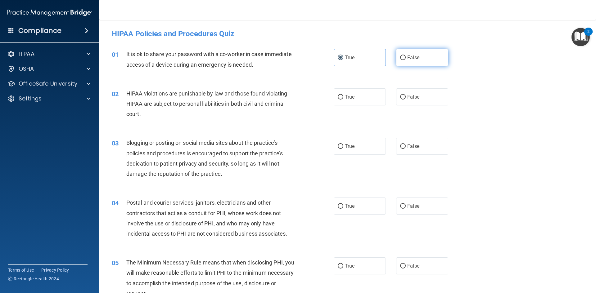
radio input "true"
radio input "false"
click at [373, 95] on label "True" at bounding box center [360, 97] width 52 height 17
click at [343, 95] on input "True" at bounding box center [341, 97] width 6 height 5
radio input "true"
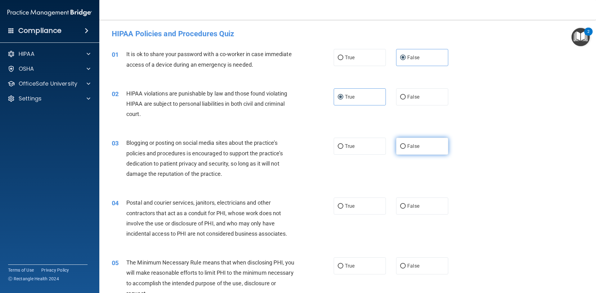
click at [414, 145] on span "False" at bounding box center [413, 146] width 12 height 6
click at [406, 145] on input "False" at bounding box center [403, 146] width 6 height 5
radio input "true"
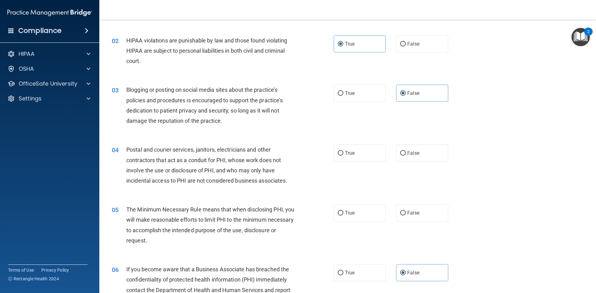
scroll to position [93, 0]
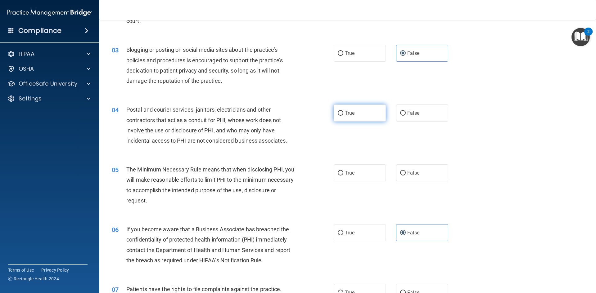
click at [368, 116] on label "True" at bounding box center [360, 113] width 52 height 17
click at [343, 116] on input "True" at bounding box center [341, 113] width 6 height 5
radio input "true"
click at [361, 173] on label "True" at bounding box center [360, 173] width 52 height 17
click at [343, 173] on input "True" at bounding box center [341, 173] width 6 height 5
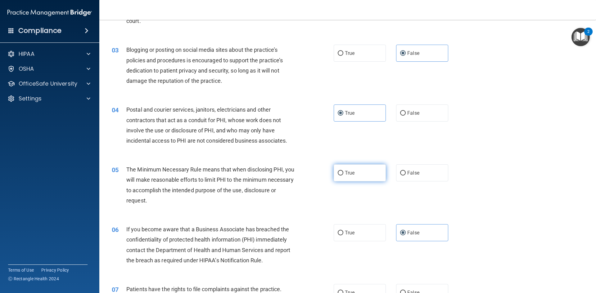
radio input "true"
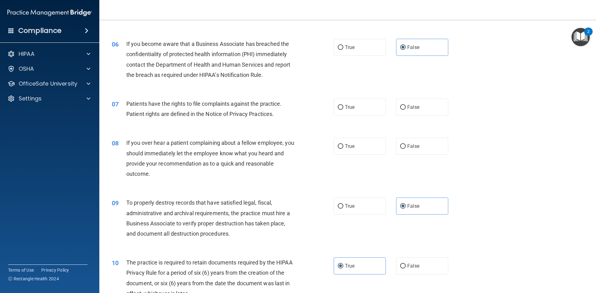
scroll to position [279, 0]
click at [339, 108] on input "True" at bounding box center [341, 107] width 6 height 5
radio input "true"
click at [411, 145] on span "False" at bounding box center [413, 146] width 12 height 6
click at [406, 145] on input "False" at bounding box center [403, 146] width 6 height 5
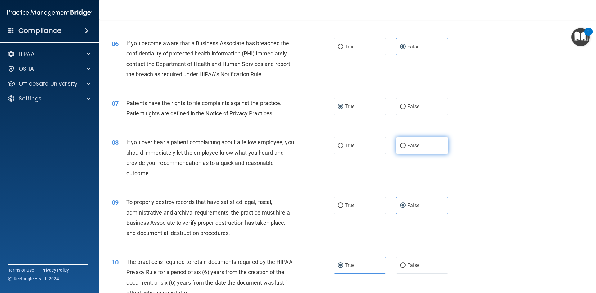
radio input "true"
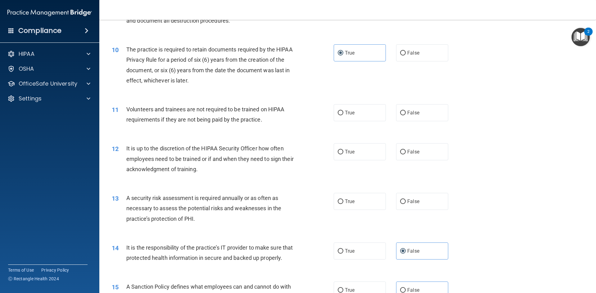
scroll to position [497, 0]
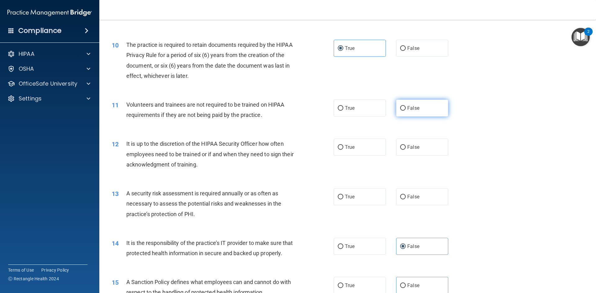
click at [430, 109] on label "False" at bounding box center [422, 108] width 52 height 17
click at [406, 109] on input "False" at bounding box center [403, 108] width 6 height 5
radio input "true"
click at [357, 151] on label "True" at bounding box center [360, 147] width 52 height 17
click at [343, 150] on input "True" at bounding box center [341, 147] width 6 height 5
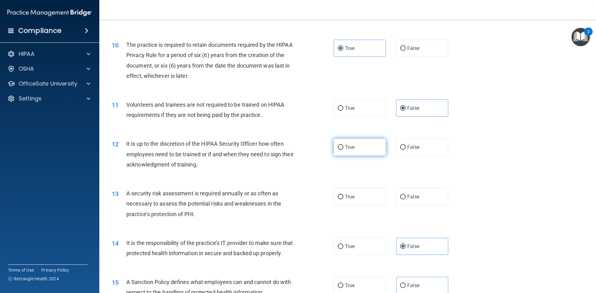
radio input "true"
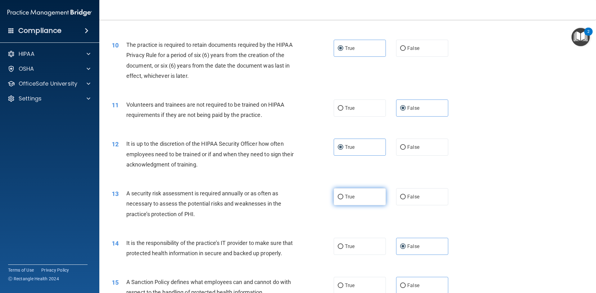
drag, startPoint x: 351, startPoint y: 192, endPoint x: 350, endPoint y: 195, distance: 3.1
click at [351, 192] on label "True" at bounding box center [360, 197] width 52 height 17
click at [343, 195] on input "True" at bounding box center [341, 197] width 6 height 5
radio input "true"
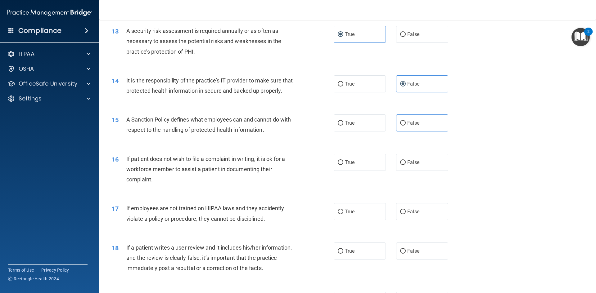
scroll to position [683, 0]
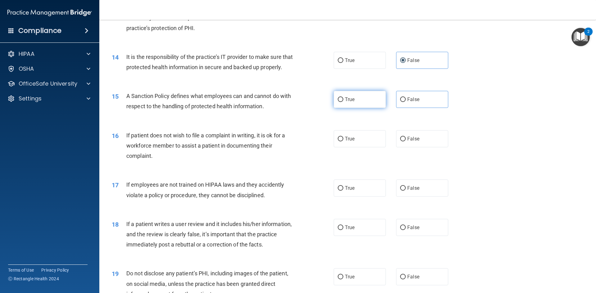
click at [352, 102] on span "True" at bounding box center [350, 100] width 10 height 6
click at [343, 102] on input "True" at bounding box center [341, 100] width 6 height 5
radio input "true"
click at [370, 144] on label "True" at bounding box center [360, 138] width 52 height 17
click at [343, 142] on input "True" at bounding box center [341, 139] width 6 height 5
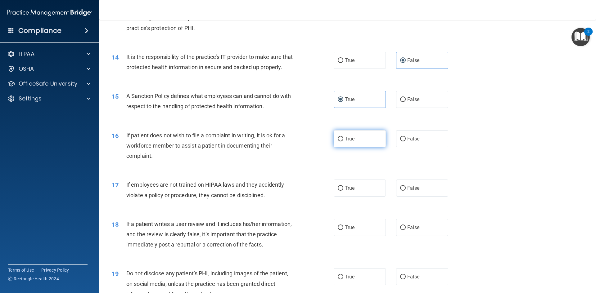
radio input "true"
drag, startPoint x: 407, startPoint y: 198, endPoint x: 402, endPoint y: 198, distance: 5.3
click at [407, 191] on span "False" at bounding box center [413, 188] width 12 height 6
click at [406, 191] on input "False" at bounding box center [403, 188] width 6 height 5
radio input "true"
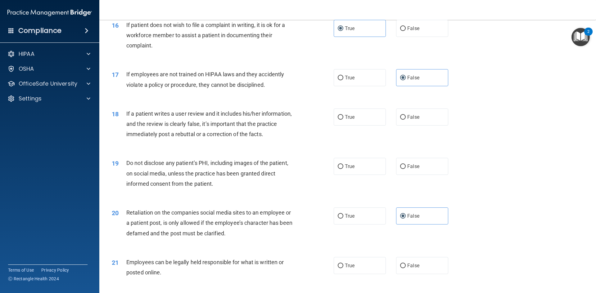
scroll to position [807, 0]
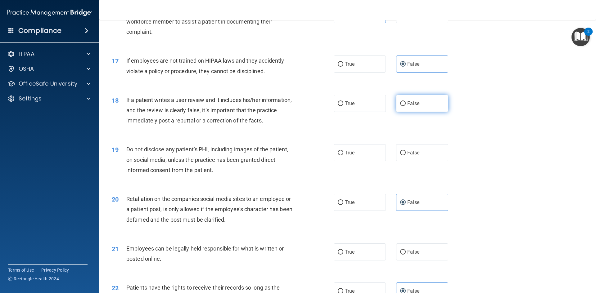
click at [417, 112] on label "False" at bounding box center [422, 103] width 52 height 17
click at [406, 106] on input "False" at bounding box center [403, 104] width 6 height 5
radio input "true"
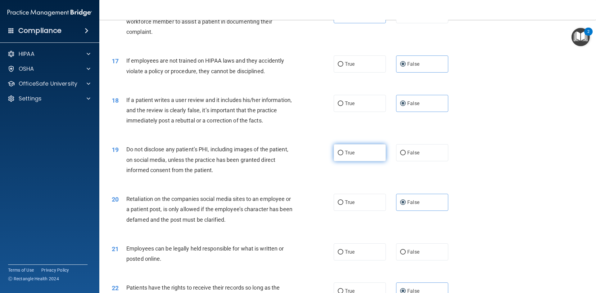
click at [365, 161] on label "True" at bounding box center [360, 152] width 52 height 17
click at [343, 156] on input "True" at bounding box center [341, 153] width 6 height 5
radio input "true"
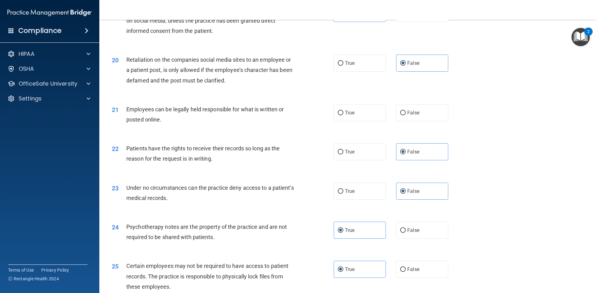
scroll to position [963, 0]
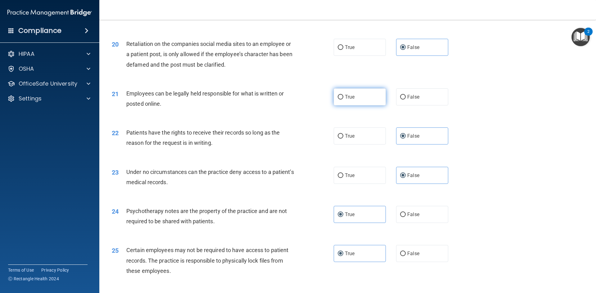
click at [361, 106] on label "True" at bounding box center [360, 97] width 52 height 17
click at [343, 100] on input "True" at bounding box center [341, 97] width 6 height 5
radio input "true"
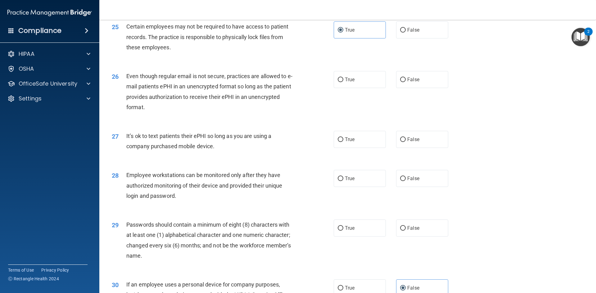
scroll to position [1172, 0]
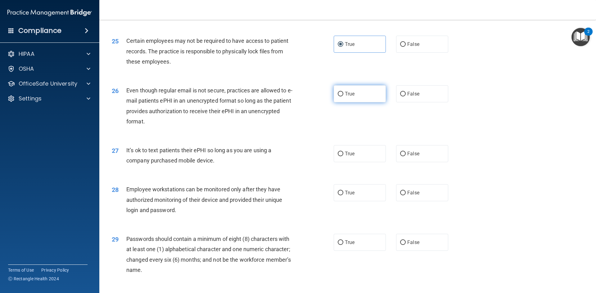
click at [366, 102] on label "True" at bounding box center [360, 93] width 52 height 17
click at [343, 97] on input "True" at bounding box center [341, 94] width 6 height 5
radio input "true"
click at [363, 162] on label "True" at bounding box center [360, 153] width 52 height 17
click at [343, 157] on input "True" at bounding box center [341, 154] width 6 height 5
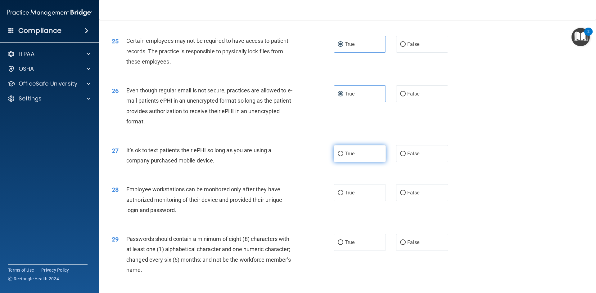
radio input "true"
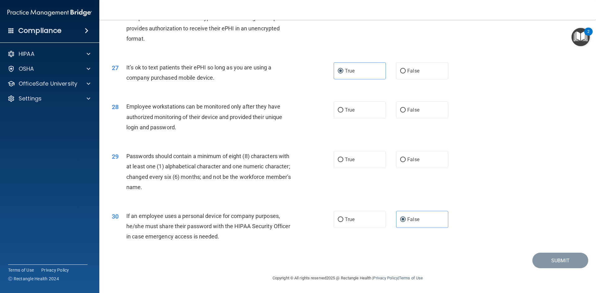
scroll to position [1266, 0]
click at [364, 114] on label "True" at bounding box center [360, 110] width 52 height 17
click at [343, 113] on input "True" at bounding box center [341, 110] width 6 height 5
radio input "true"
click at [357, 158] on label "True" at bounding box center [360, 159] width 52 height 17
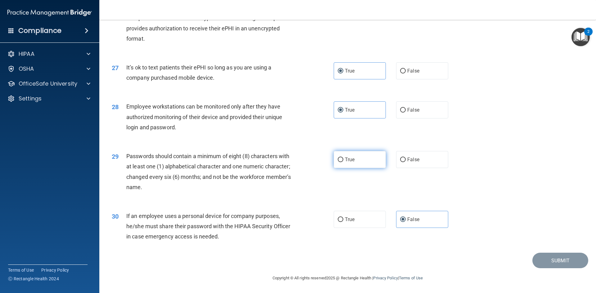
click at [343, 158] on input "True" at bounding box center [341, 160] width 6 height 5
radio input "true"
click at [562, 262] on button "Submit" at bounding box center [561, 261] width 56 height 16
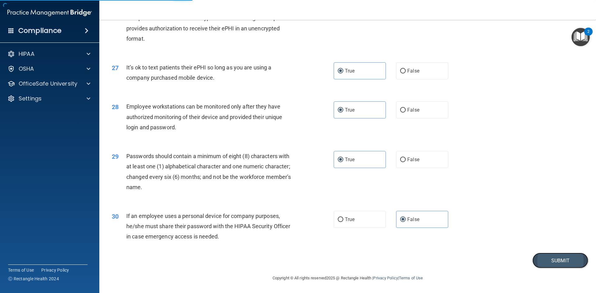
click at [549, 265] on button "Submit" at bounding box center [561, 261] width 56 height 16
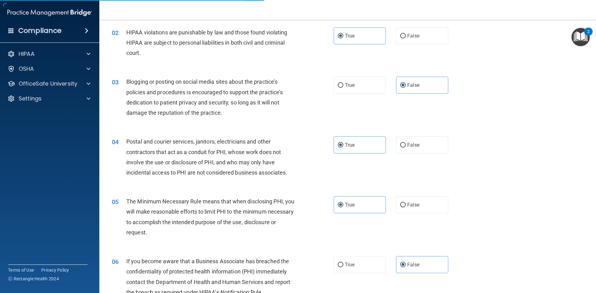
scroll to position [0, 0]
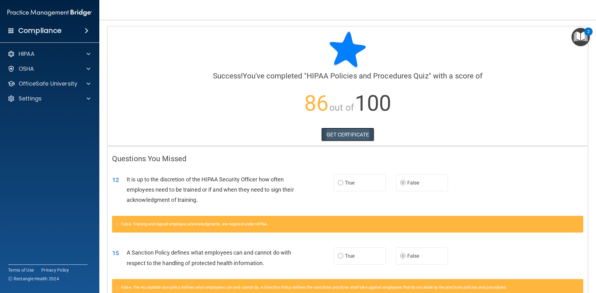
click at [355, 134] on link "GET CERTIFICATE" at bounding box center [347, 135] width 53 height 14
click at [49, 83] on p "OfficeSafe University" at bounding box center [48, 83] width 59 height 7
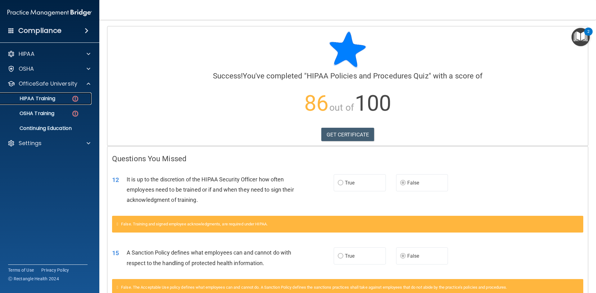
click at [65, 100] on div "HIPAA Training" at bounding box center [46, 99] width 85 height 6
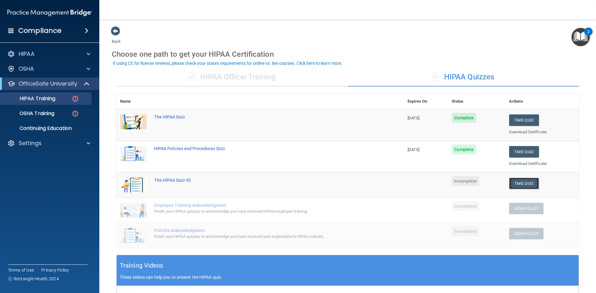
click at [525, 178] on button "Take Quiz" at bounding box center [524, 183] width 30 height 11
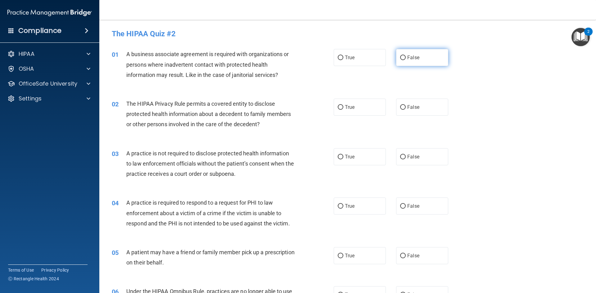
drag, startPoint x: 416, startPoint y: 57, endPoint x: 399, endPoint y: 57, distance: 17.1
click at [417, 57] on label "False" at bounding box center [422, 57] width 52 height 17
click at [406, 57] on input "False" at bounding box center [403, 58] width 6 height 5
radio input "true"
click at [349, 103] on label "True" at bounding box center [360, 107] width 52 height 17
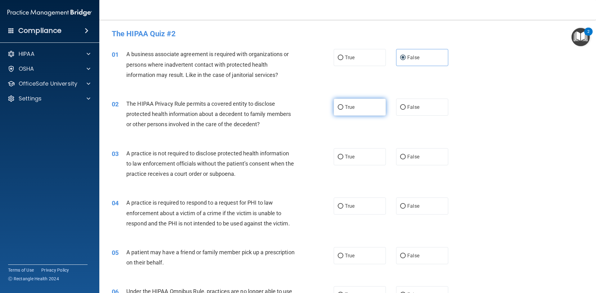
click at [343, 105] on input "True" at bounding box center [341, 107] width 6 height 5
radio input "true"
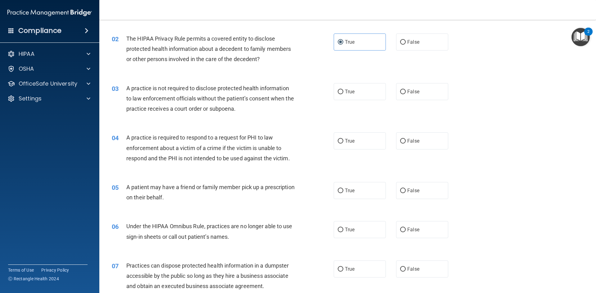
scroll to position [93, 0]
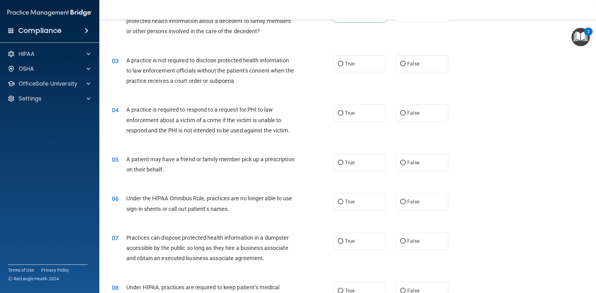
click at [283, 83] on div "A practice is not required to disclose protected health information to law enfo…" at bounding box center [213, 70] width 174 height 31
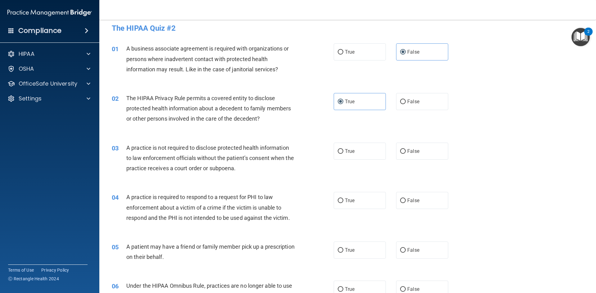
scroll to position [0, 0]
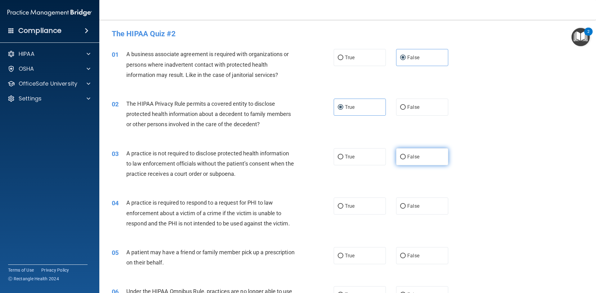
click at [417, 155] on label "False" at bounding box center [422, 156] width 52 height 17
click at [406, 155] on input "False" at bounding box center [403, 157] width 6 height 5
radio input "true"
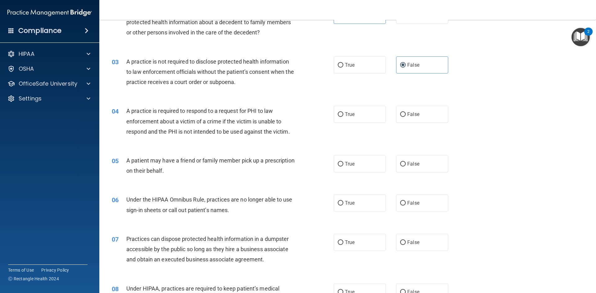
scroll to position [93, 0]
click at [360, 107] on label "True" at bounding box center [360, 113] width 52 height 17
click at [343, 111] on input "True" at bounding box center [341, 113] width 6 height 5
radio input "true"
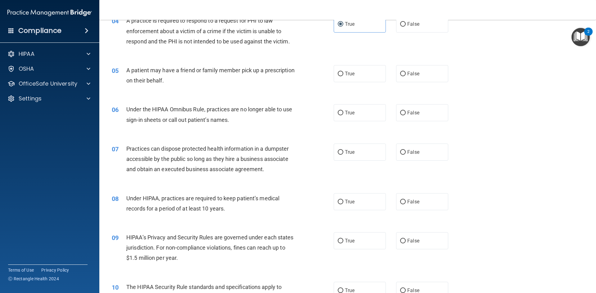
scroll to position [186, 0]
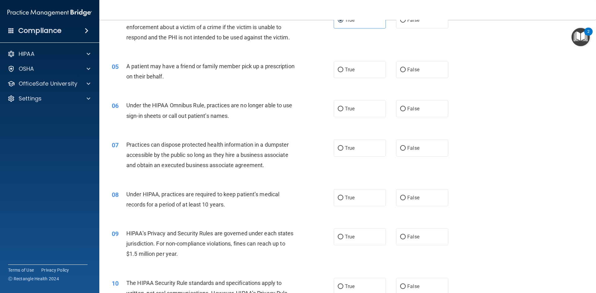
click at [358, 59] on div "05 A patient may have a friend or family member pick up a prescription on their…" at bounding box center [347, 72] width 481 height 39
click at [359, 65] on label "True" at bounding box center [360, 69] width 52 height 17
click at [343, 68] on input "True" at bounding box center [341, 70] width 6 height 5
radio input "true"
click at [422, 107] on label "False" at bounding box center [422, 108] width 52 height 17
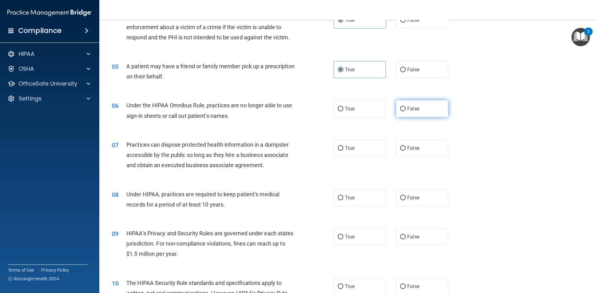
click at [406, 107] on input "False" at bounding box center [403, 109] width 6 height 5
radio input "true"
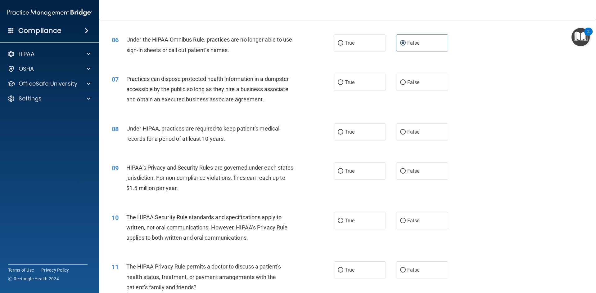
scroll to position [279, 0]
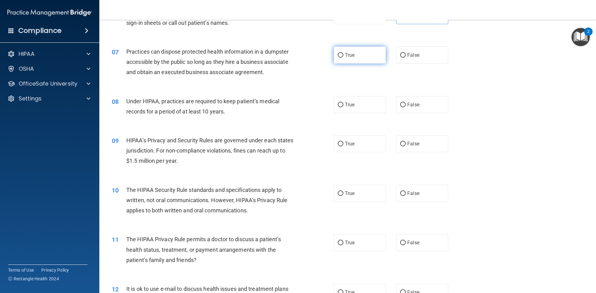
click at [353, 55] on label "True" at bounding box center [360, 55] width 52 height 17
click at [343, 55] on input "True" at bounding box center [341, 55] width 6 height 5
radio input "true"
click at [407, 52] on label "False" at bounding box center [422, 55] width 52 height 17
click at [406, 53] on input "False" at bounding box center [403, 55] width 6 height 5
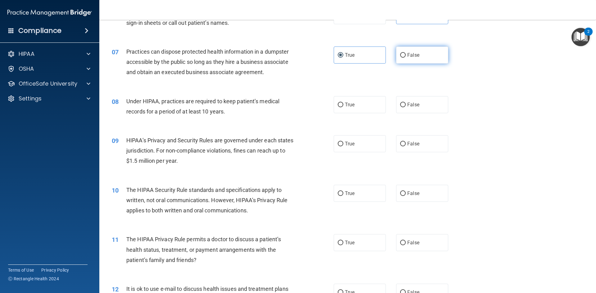
radio input "true"
radio input "false"
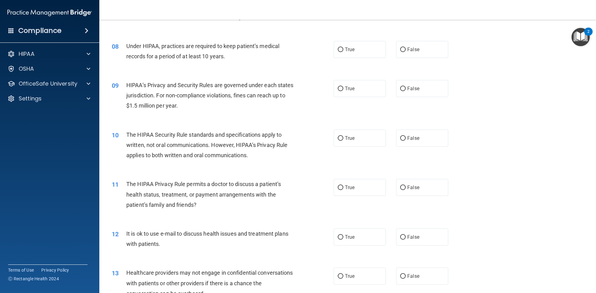
scroll to position [342, 0]
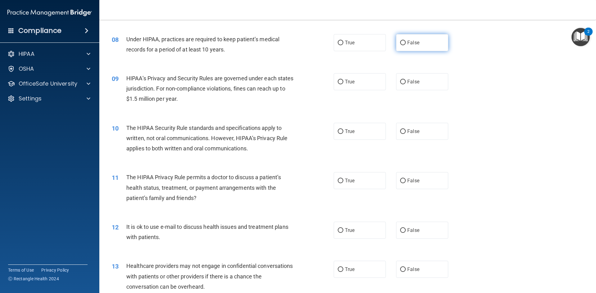
click at [415, 43] on span "False" at bounding box center [413, 43] width 12 height 6
click at [406, 43] on input "False" at bounding box center [403, 43] width 6 height 5
radio input "true"
click at [368, 83] on label "True" at bounding box center [360, 81] width 52 height 17
click at [343, 83] on input "True" at bounding box center [341, 82] width 6 height 5
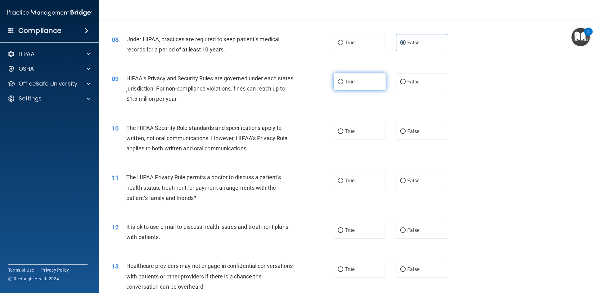
radio input "true"
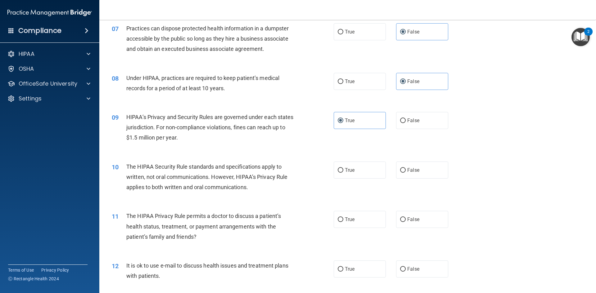
scroll to position [248, 0]
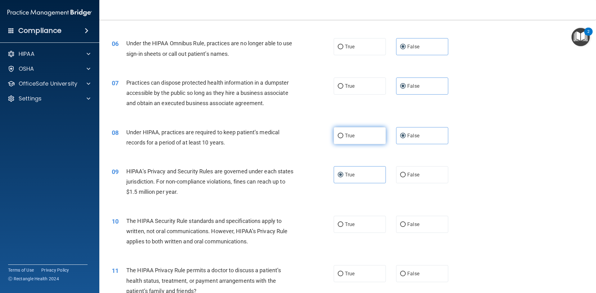
click at [361, 130] on label "True" at bounding box center [360, 135] width 52 height 17
click at [343, 134] on input "True" at bounding box center [341, 136] width 6 height 5
radio input "true"
radio input "false"
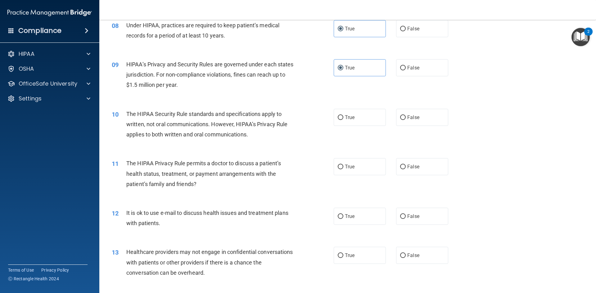
scroll to position [342, 0]
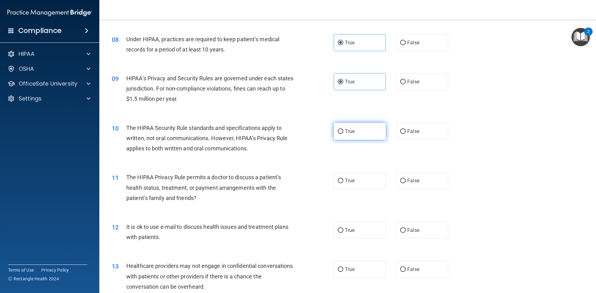
click at [347, 128] on label "True" at bounding box center [360, 131] width 52 height 17
click at [343, 130] on input "True" at bounding box center [341, 132] width 6 height 5
radio input "true"
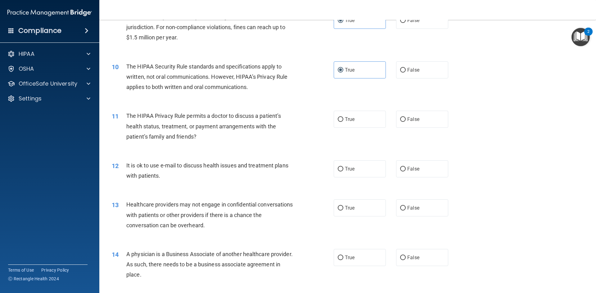
scroll to position [404, 0]
click at [359, 119] on label "True" at bounding box center [360, 118] width 52 height 17
click at [343, 119] on input "True" at bounding box center [341, 119] width 6 height 5
radio input "true"
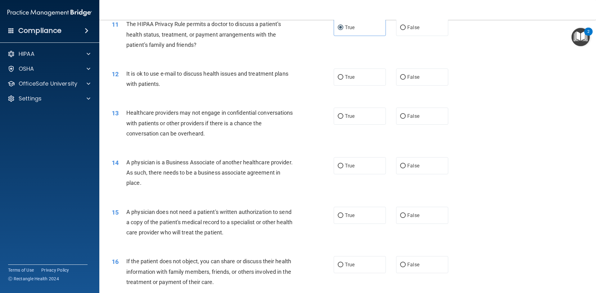
scroll to position [497, 0]
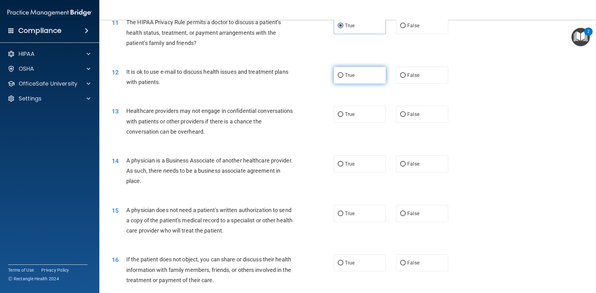
click at [356, 72] on label "True" at bounding box center [360, 75] width 52 height 17
click at [343, 73] on input "True" at bounding box center [341, 75] width 6 height 5
radio input "true"
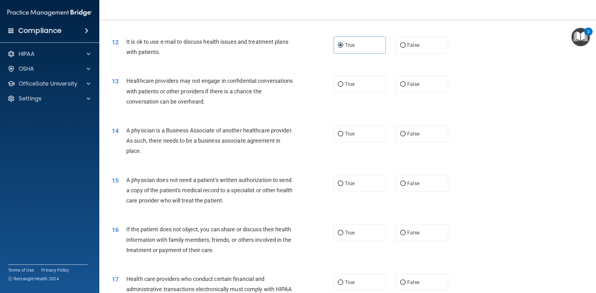
scroll to position [528, 0]
click at [459, 75] on ng-form "13 Healthcare providers may not engage in confidential conversations with patie…" at bounding box center [459, 75] width 0 height 0
click at [358, 83] on label "True" at bounding box center [360, 83] width 52 height 17
click at [343, 83] on input "True" at bounding box center [341, 83] width 6 height 5
radio input "true"
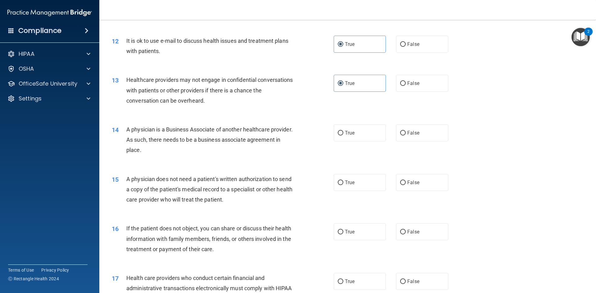
scroll to position [559, 0]
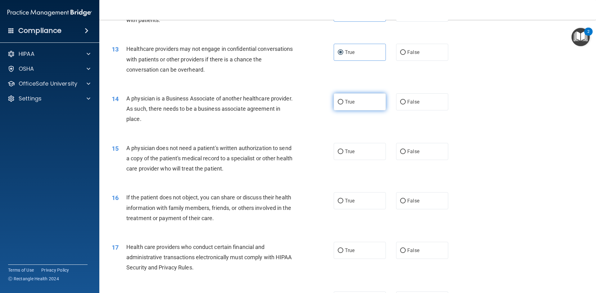
click at [382, 102] on label "True" at bounding box center [360, 101] width 52 height 17
click at [343, 102] on input "True" at bounding box center [341, 102] width 6 height 5
radio input "true"
click at [372, 151] on label "True" at bounding box center [360, 151] width 52 height 17
click at [343, 151] on input "True" at bounding box center [341, 152] width 6 height 5
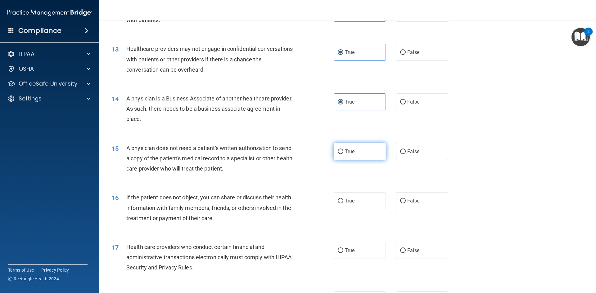
radio input "true"
click at [427, 101] on label "False" at bounding box center [422, 101] width 52 height 17
click at [406, 101] on input "False" at bounding box center [403, 102] width 6 height 5
radio input "true"
radio input "false"
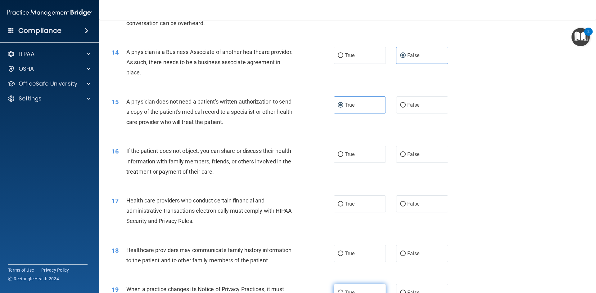
scroll to position [683, 0]
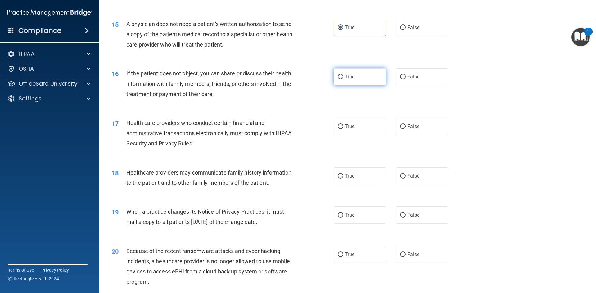
click at [337, 81] on label "True" at bounding box center [360, 76] width 52 height 17
click at [338, 80] on input "True" at bounding box center [341, 77] width 6 height 5
radio input "true"
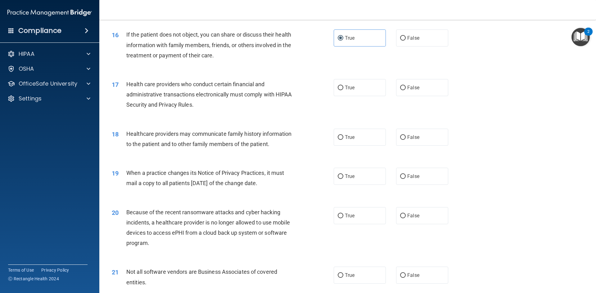
scroll to position [745, 0]
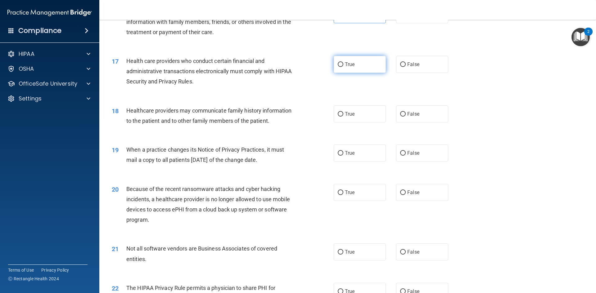
click at [372, 61] on label "True" at bounding box center [360, 64] width 52 height 17
click at [343, 62] on input "True" at bounding box center [341, 64] width 6 height 5
radio input "true"
click at [352, 117] on label "True" at bounding box center [360, 114] width 52 height 17
click at [343, 117] on input "True" at bounding box center [341, 114] width 6 height 5
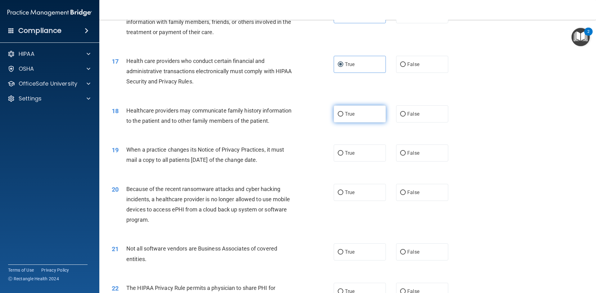
radio input "true"
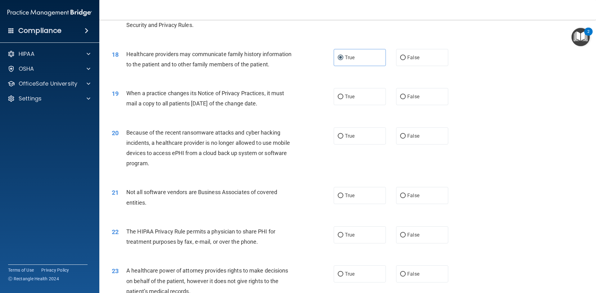
scroll to position [807, 0]
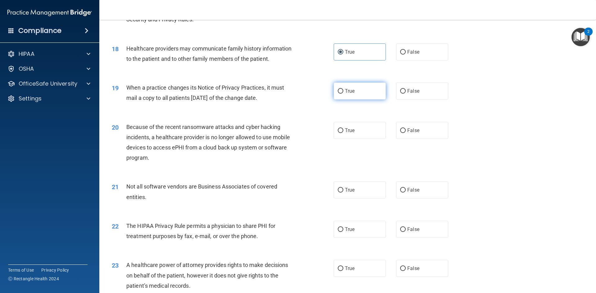
click at [360, 92] on label "True" at bounding box center [360, 91] width 52 height 17
click at [343, 92] on input "True" at bounding box center [341, 91] width 6 height 5
radio input "true"
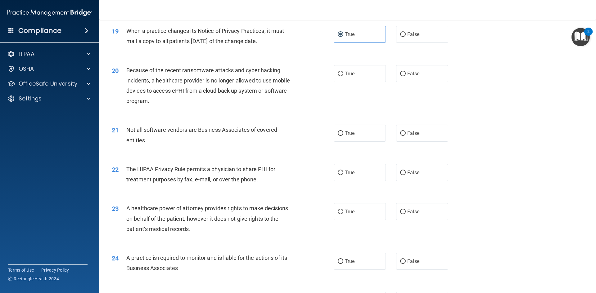
scroll to position [870, 0]
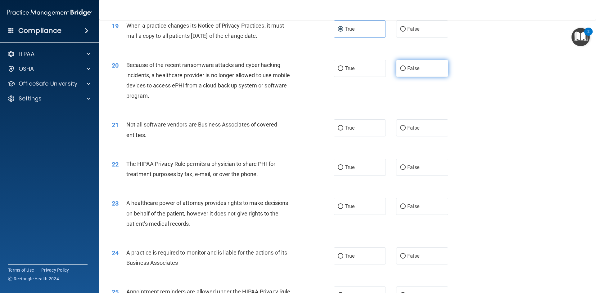
click at [431, 73] on label "False" at bounding box center [422, 68] width 52 height 17
click at [406, 71] on input "False" at bounding box center [403, 68] width 6 height 5
radio input "true"
click at [357, 66] on label "True" at bounding box center [360, 68] width 52 height 17
click at [343, 66] on input "True" at bounding box center [341, 68] width 6 height 5
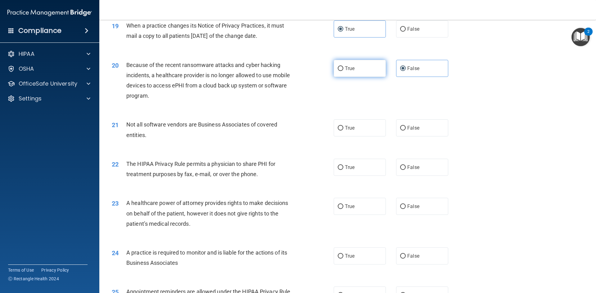
radio input "true"
radio input "false"
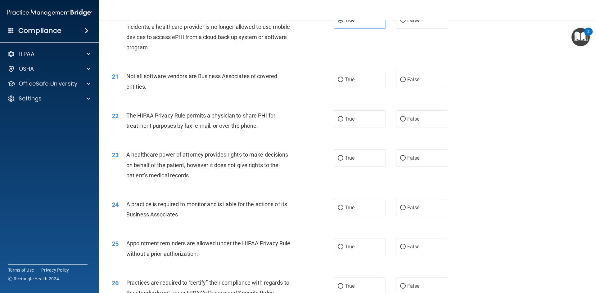
scroll to position [932, 0]
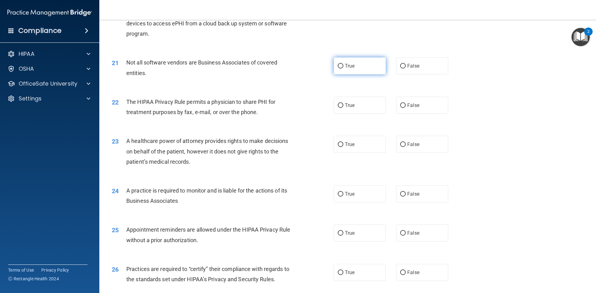
click at [369, 67] on label "True" at bounding box center [360, 65] width 52 height 17
click at [343, 67] on input "True" at bounding box center [341, 66] width 6 height 5
radio input "true"
click at [354, 102] on label "True" at bounding box center [360, 105] width 52 height 17
click at [343, 103] on input "True" at bounding box center [341, 105] width 6 height 5
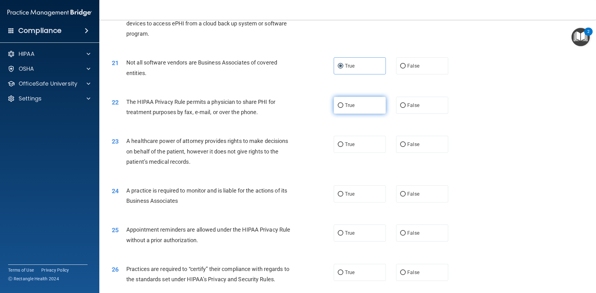
radio input "true"
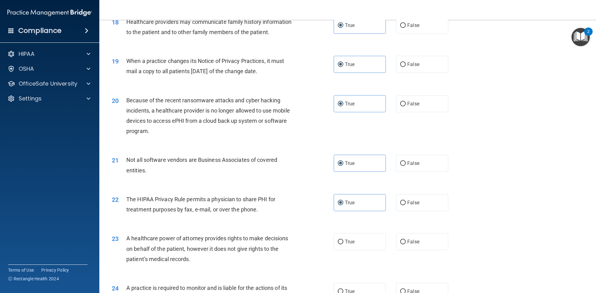
scroll to position [807, 0]
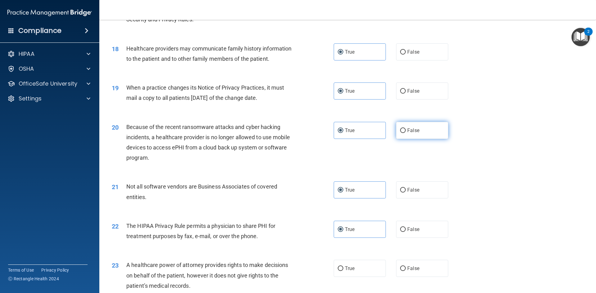
click at [416, 136] on label "False" at bounding box center [422, 130] width 52 height 17
click at [406, 133] on input "False" at bounding box center [403, 131] width 6 height 5
radio input "true"
radio input "false"
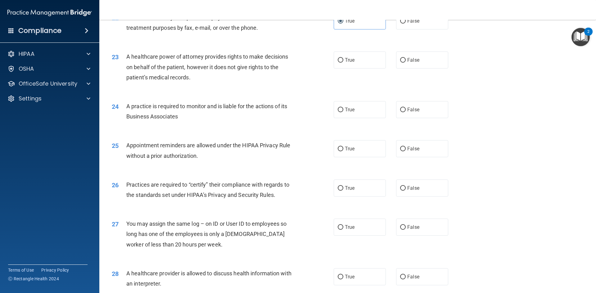
scroll to position [1025, 0]
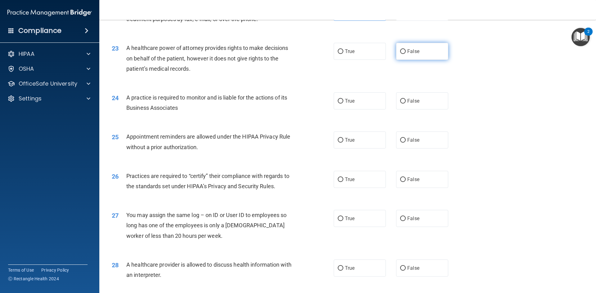
click at [414, 52] on span "False" at bounding box center [413, 51] width 12 height 6
click at [406, 52] on input "False" at bounding box center [403, 51] width 6 height 5
radio input "true"
click at [353, 97] on label "True" at bounding box center [360, 101] width 52 height 17
click at [343, 99] on input "True" at bounding box center [341, 101] width 6 height 5
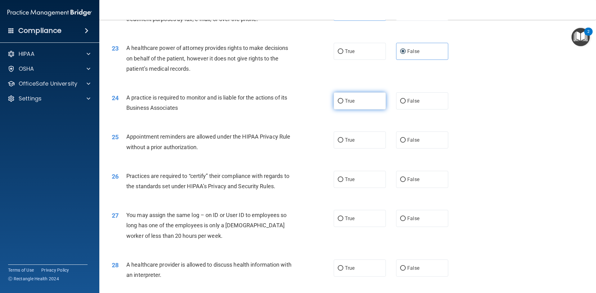
radio input "true"
click at [421, 94] on label "False" at bounding box center [422, 101] width 52 height 17
click at [406, 99] on input "False" at bounding box center [403, 101] width 6 height 5
radio input "true"
radio input "false"
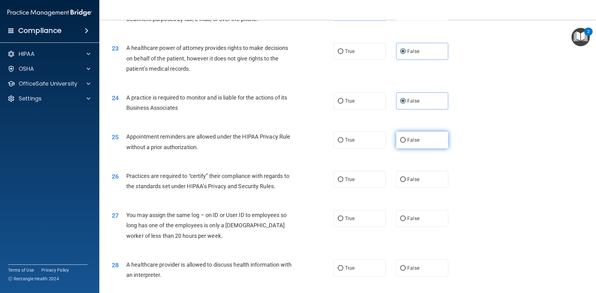
click at [420, 135] on label "False" at bounding box center [422, 140] width 52 height 17
click at [406, 138] on input "False" at bounding box center [403, 140] width 6 height 5
radio input "true"
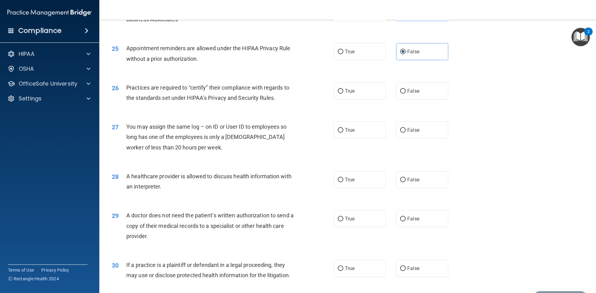
scroll to position [1118, 0]
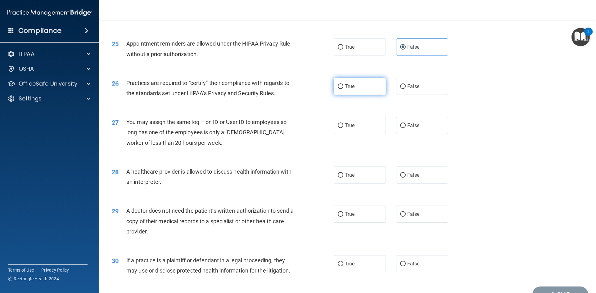
click at [376, 78] on label "True" at bounding box center [360, 86] width 52 height 17
click at [343, 84] on input "True" at bounding box center [341, 86] width 6 height 5
radio input "true"
click at [425, 121] on label "False" at bounding box center [422, 125] width 52 height 17
click at [406, 124] on input "False" at bounding box center [403, 126] width 6 height 5
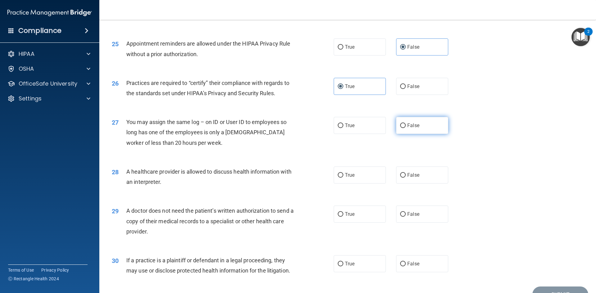
radio input "true"
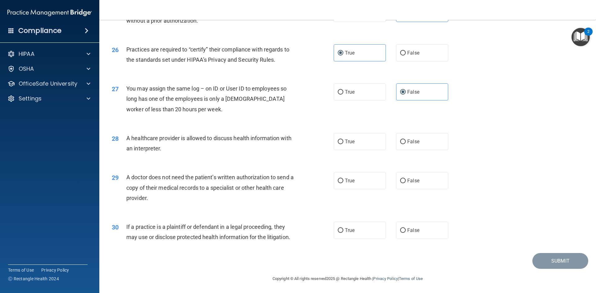
scroll to position [1152, 0]
drag, startPoint x: 357, startPoint y: 141, endPoint x: 352, endPoint y: 163, distance: 22.9
click at [357, 141] on label "True" at bounding box center [360, 141] width 52 height 17
click at [343, 141] on input "True" at bounding box center [341, 141] width 6 height 5
radio input "true"
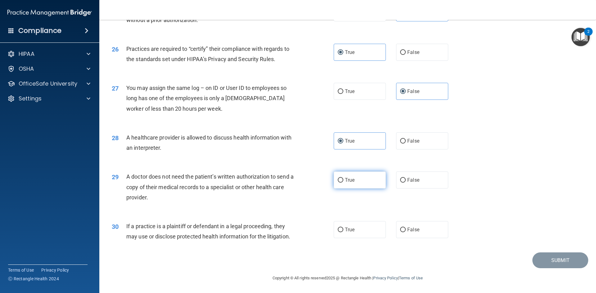
drag, startPoint x: 370, startPoint y: 181, endPoint x: 352, endPoint y: 184, distance: 17.7
click at [369, 181] on label "True" at bounding box center [360, 180] width 52 height 17
click at [343, 181] on input "True" at bounding box center [341, 180] width 6 height 5
radio input "true"
drag, startPoint x: 360, startPoint y: 224, endPoint x: 370, endPoint y: 227, distance: 11.2
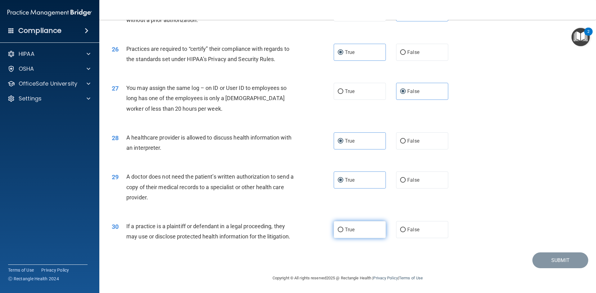
click at [360, 224] on label "True" at bounding box center [360, 229] width 52 height 17
click at [343, 228] on input "True" at bounding box center [341, 230] width 6 height 5
radio input "true"
drag, startPoint x: 561, startPoint y: 259, endPoint x: 517, endPoint y: 249, distance: 45.8
click at [546, 255] on button "Submit" at bounding box center [561, 261] width 56 height 16
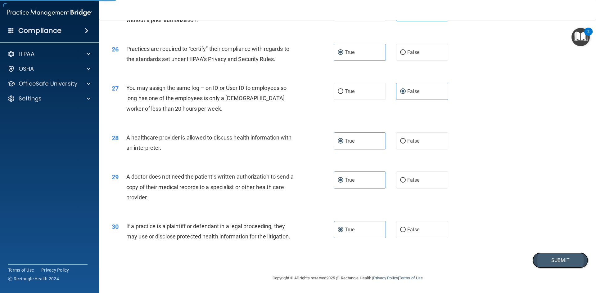
click at [538, 261] on button "Submit" at bounding box center [561, 261] width 56 height 16
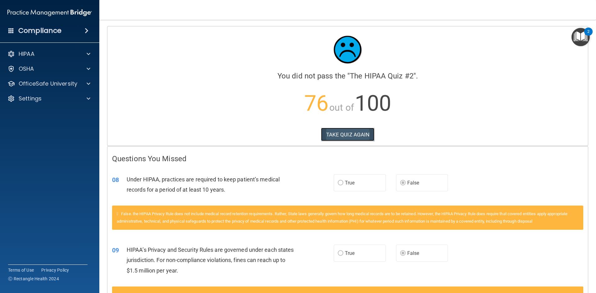
click at [359, 137] on button "TAKE QUIZ AGAIN" at bounding box center [348, 135] width 54 height 14
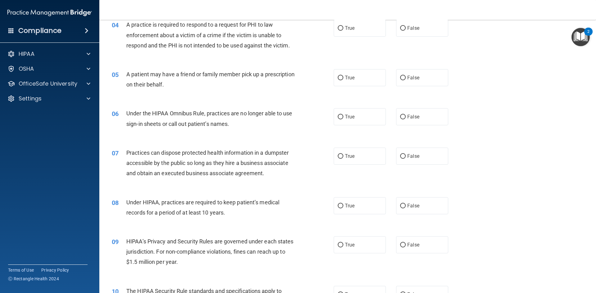
scroll to position [186, 0]
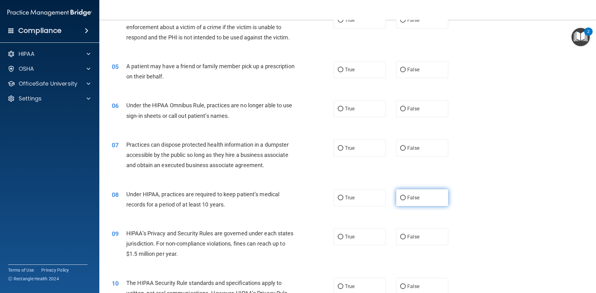
click at [415, 198] on span "False" at bounding box center [413, 198] width 12 height 6
click at [406, 198] on input "False" at bounding box center [403, 198] width 6 height 5
radio input "true"
click at [424, 234] on label "False" at bounding box center [422, 237] width 52 height 17
click at [406, 235] on input "False" at bounding box center [403, 237] width 6 height 5
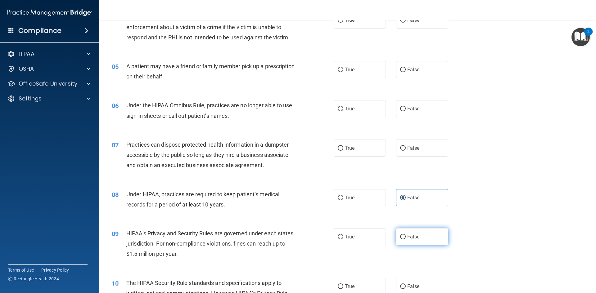
radio input "true"
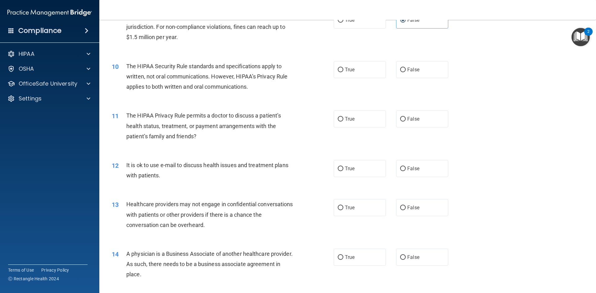
scroll to position [404, 0]
click at [423, 207] on label "False" at bounding box center [422, 207] width 52 height 17
click at [406, 207] on input "False" at bounding box center [403, 208] width 6 height 5
radio input "true"
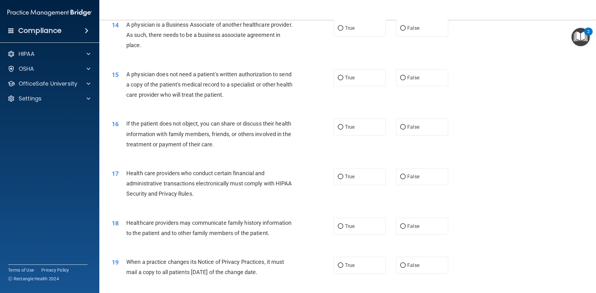
scroll to position [652, 0]
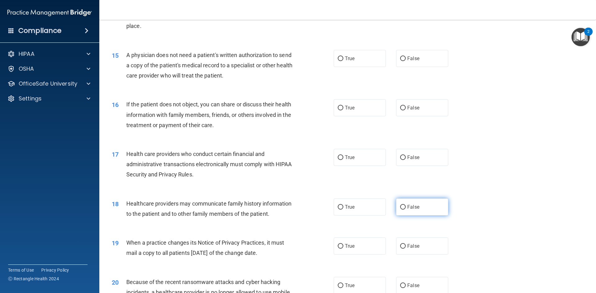
click at [420, 208] on label "False" at bounding box center [422, 207] width 52 height 17
click at [406, 208] on input "False" at bounding box center [403, 207] width 6 height 5
radio input "true"
click at [416, 246] on span "False" at bounding box center [413, 246] width 12 height 6
click at [406, 246] on input "False" at bounding box center [403, 246] width 6 height 5
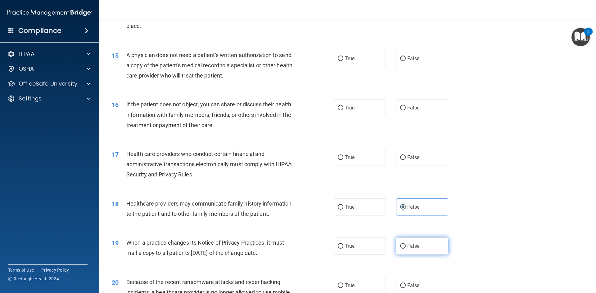
radio input "true"
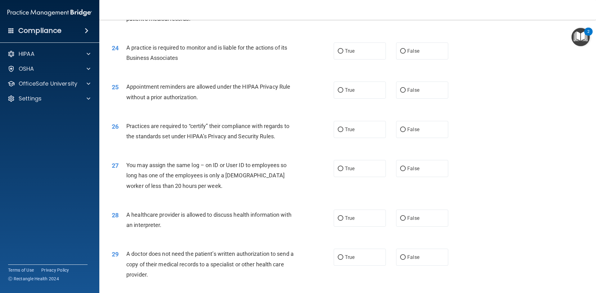
scroll to position [1087, 0]
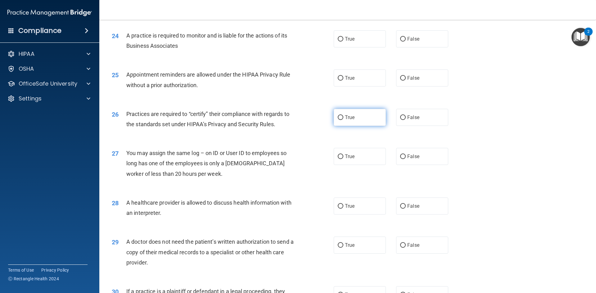
click at [359, 115] on label "True" at bounding box center [360, 117] width 52 height 17
click at [343, 116] on input "True" at bounding box center [341, 118] width 6 height 5
radio input "true"
click at [366, 73] on label "True" at bounding box center [360, 78] width 52 height 17
click at [343, 76] on input "True" at bounding box center [341, 78] width 6 height 5
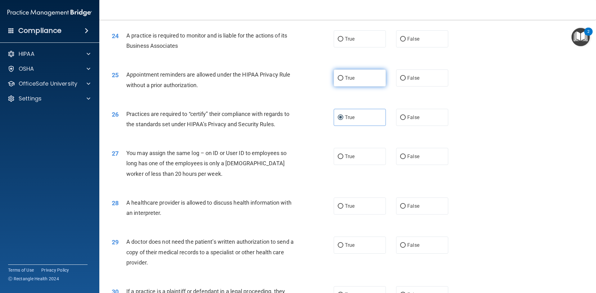
radio input "true"
click at [354, 114] on label "True" at bounding box center [360, 117] width 52 height 17
click at [343, 116] on input "True" at bounding box center [341, 118] width 6 height 5
click at [430, 120] on label "False" at bounding box center [422, 117] width 52 height 17
click at [406, 120] on input "False" at bounding box center [403, 118] width 6 height 5
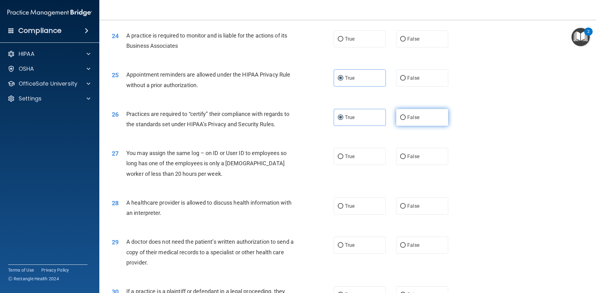
radio input "true"
radio input "false"
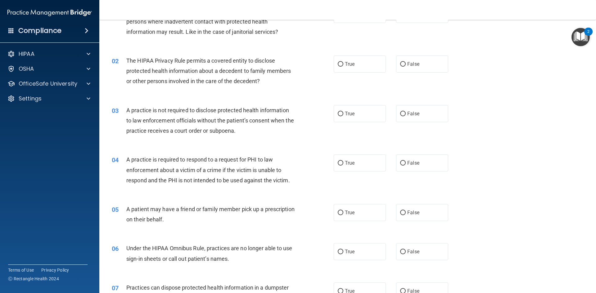
scroll to position [0, 0]
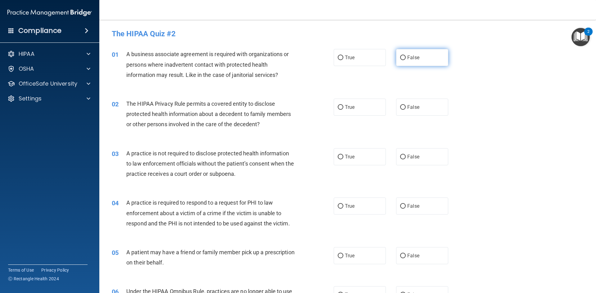
click at [417, 57] on label "False" at bounding box center [422, 57] width 52 height 17
click at [406, 57] on input "False" at bounding box center [403, 58] width 6 height 5
radio input "true"
click at [358, 102] on label "True" at bounding box center [360, 107] width 52 height 17
click at [343, 105] on input "True" at bounding box center [341, 107] width 6 height 5
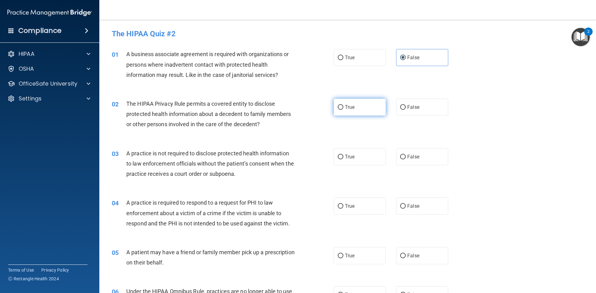
radio input "true"
click at [407, 155] on span "False" at bounding box center [413, 157] width 12 height 6
click at [406, 155] on input "False" at bounding box center [403, 157] width 6 height 5
radio input "true"
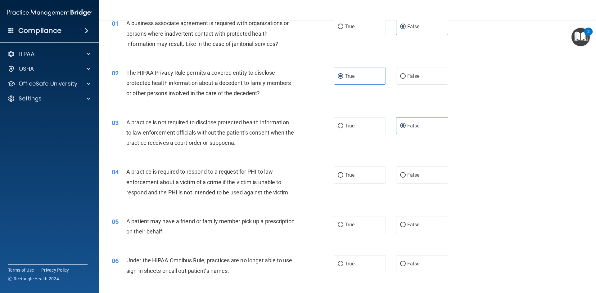
scroll to position [62, 0]
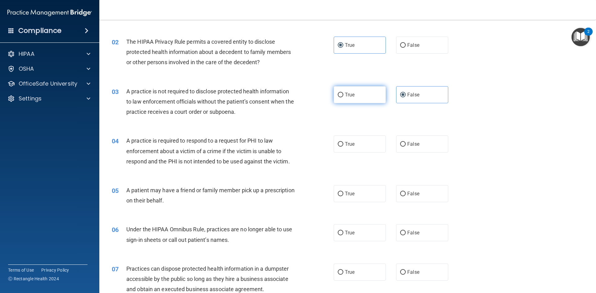
click at [366, 101] on label "True" at bounding box center [360, 94] width 52 height 17
click at [343, 98] on input "True" at bounding box center [341, 95] width 6 height 5
radio input "true"
radio input "false"
click at [361, 147] on label "True" at bounding box center [360, 144] width 52 height 17
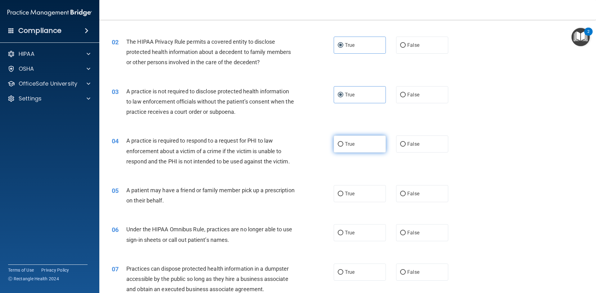
click at [343, 147] on input "True" at bounding box center [341, 144] width 6 height 5
radio input "true"
click at [364, 192] on label "True" at bounding box center [360, 193] width 52 height 17
click at [343, 192] on input "True" at bounding box center [341, 194] width 6 height 5
radio input "true"
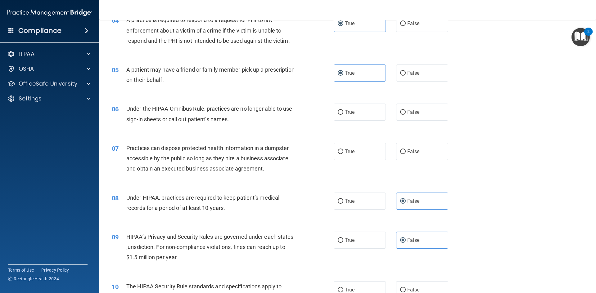
scroll to position [186, 0]
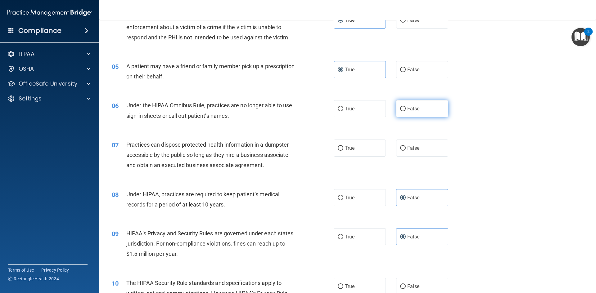
click at [432, 103] on label "False" at bounding box center [422, 108] width 52 height 17
click at [406, 107] on input "False" at bounding box center [403, 109] width 6 height 5
drag, startPoint x: 413, startPoint y: 149, endPoint x: 357, endPoint y: 150, distance: 56.2
click at [413, 148] on span "False" at bounding box center [413, 148] width 12 height 6
click at [406, 148] on input "False" at bounding box center [403, 148] width 6 height 5
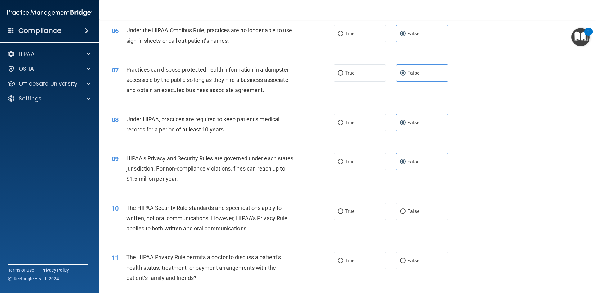
scroll to position [342, 0]
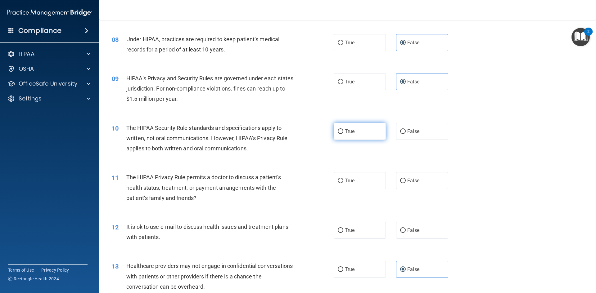
click at [359, 130] on label "True" at bounding box center [360, 131] width 52 height 17
click at [343, 130] on input "True" at bounding box center [341, 132] width 6 height 5
click at [357, 180] on label "True" at bounding box center [360, 180] width 52 height 17
click at [343, 180] on input "True" at bounding box center [341, 181] width 6 height 5
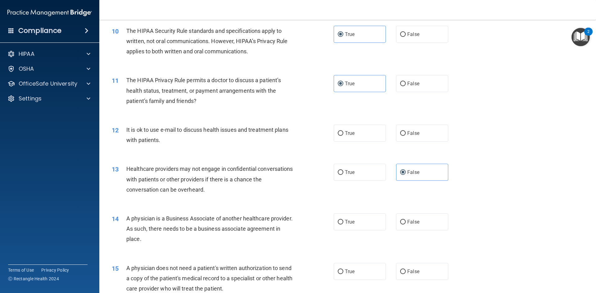
scroll to position [466, 0]
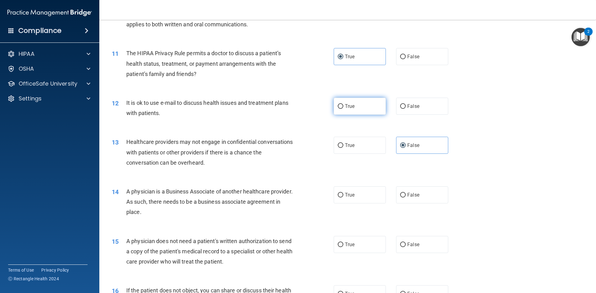
drag, startPoint x: 374, startPoint y: 108, endPoint x: 364, endPoint y: 114, distance: 11.5
click at [374, 108] on label "True" at bounding box center [360, 106] width 52 height 17
click at [343, 108] on input "True" at bounding box center [341, 106] width 6 height 5
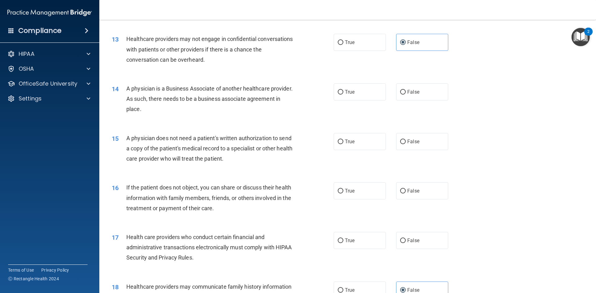
scroll to position [590, 0]
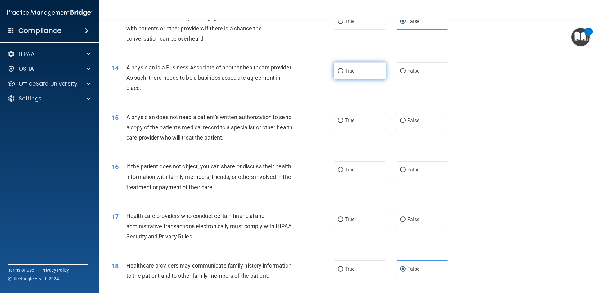
drag, startPoint x: 344, startPoint y: 73, endPoint x: 334, endPoint y: 74, distance: 10.3
click at [335, 74] on label "True" at bounding box center [360, 70] width 52 height 17
click at [338, 74] on input "True" at bounding box center [341, 71] width 6 height 5
click at [367, 121] on label "True" at bounding box center [360, 120] width 52 height 17
click at [343, 121] on input "True" at bounding box center [341, 121] width 6 height 5
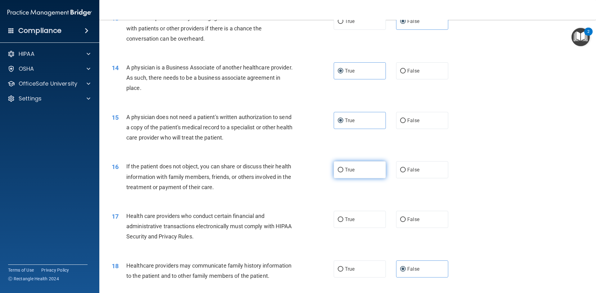
click at [370, 165] on label "True" at bounding box center [360, 169] width 52 height 17
click at [343, 168] on input "True" at bounding box center [341, 170] width 6 height 5
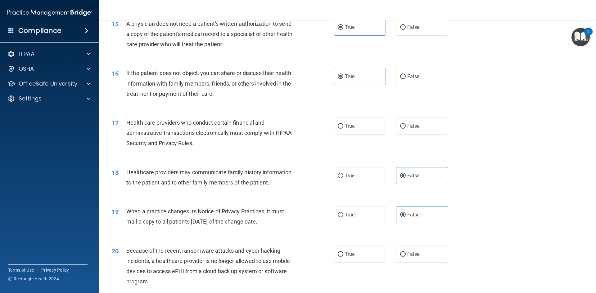
scroll to position [683, 0]
click at [363, 128] on label "True" at bounding box center [360, 126] width 52 height 17
click at [343, 128] on input "True" at bounding box center [341, 127] width 6 height 5
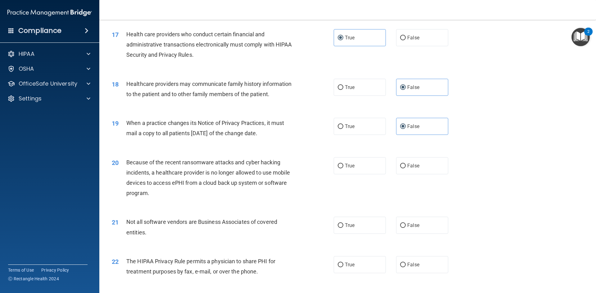
scroll to position [807, 0]
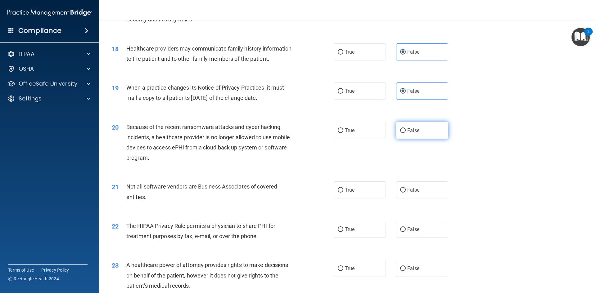
click at [416, 133] on span "False" at bounding box center [413, 131] width 12 height 6
click at [406, 133] on input "False" at bounding box center [403, 131] width 6 height 5
click at [355, 191] on label "True" at bounding box center [360, 190] width 52 height 17
click at [343, 191] on input "True" at bounding box center [341, 190] width 6 height 5
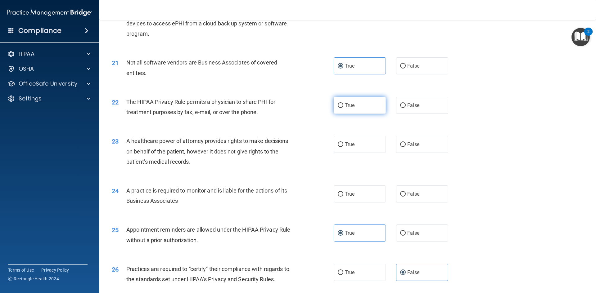
click at [359, 106] on label "True" at bounding box center [360, 105] width 52 height 17
click at [343, 106] on input "True" at bounding box center [341, 105] width 6 height 5
click at [415, 147] on span "False" at bounding box center [413, 145] width 12 height 6
click at [406, 147] on input "False" at bounding box center [403, 145] width 6 height 5
click at [404, 195] on label "False" at bounding box center [422, 194] width 52 height 17
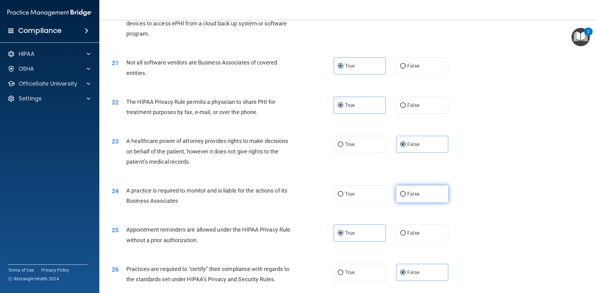
click at [404, 195] on input "False" at bounding box center [403, 194] width 6 height 5
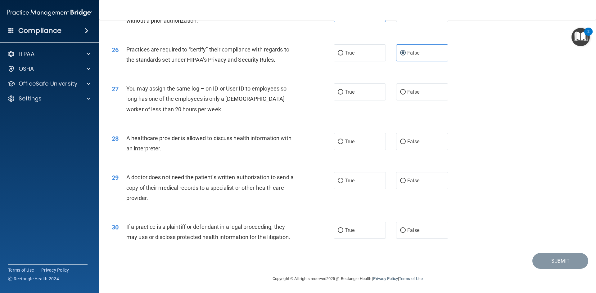
scroll to position [1152, 0]
click at [396, 92] on label "False" at bounding box center [422, 91] width 52 height 17
click at [400, 92] on input "False" at bounding box center [403, 91] width 6 height 5
click at [352, 140] on span "True" at bounding box center [350, 141] width 10 height 6
click at [343, 140] on input "True" at bounding box center [341, 141] width 6 height 5
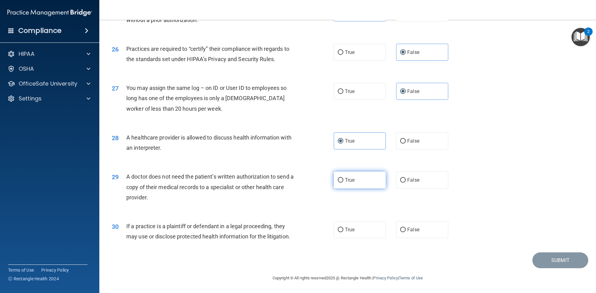
click at [338, 181] on input "True" at bounding box center [341, 180] width 6 height 5
click at [368, 231] on label "True" at bounding box center [360, 229] width 52 height 17
click at [343, 231] on input "True" at bounding box center [341, 230] width 6 height 5
click at [557, 263] on button "Submit" at bounding box center [561, 261] width 56 height 16
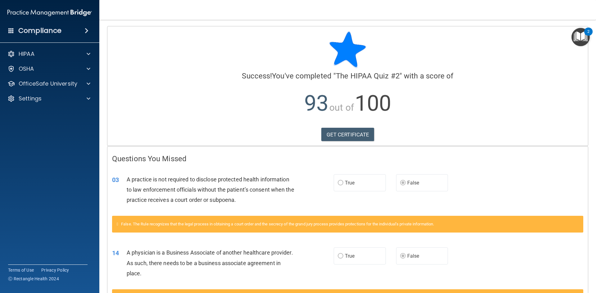
click at [74, 75] on div "HIPAA Documents and Policies Report an Incident Business Associates Emergency P…" at bounding box center [50, 77] width 100 height 65
click at [72, 86] on p "OfficeSafe University" at bounding box center [48, 83] width 59 height 7
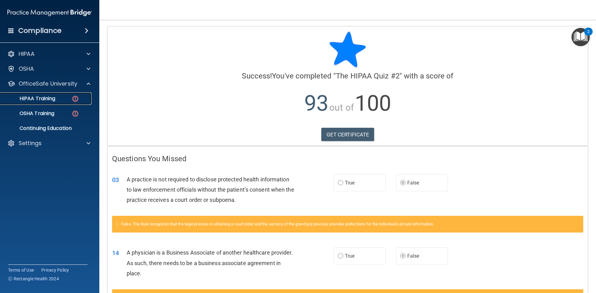
click at [67, 102] on div "HIPAA Training" at bounding box center [46, 99] width 85 height 6
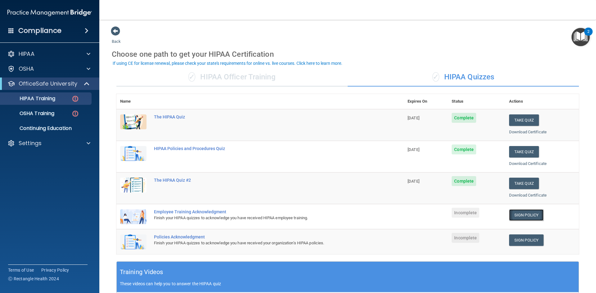
click at [527, 212] on link "Sign Policy" at bounding box center [526, 215] width 34 height 11
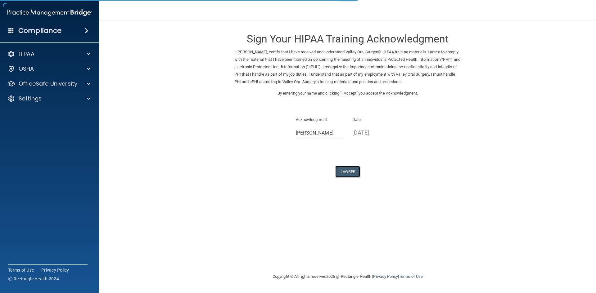
click at [353, 169] on button "I Agree" at bounding box center [347, 171] width 25 height 11
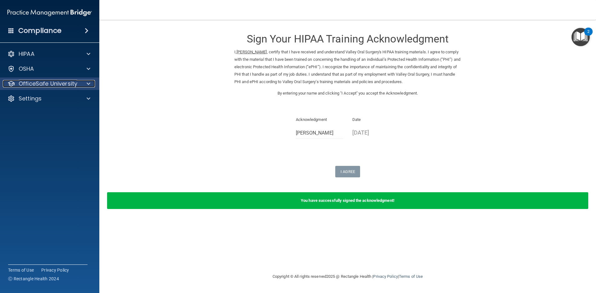
click at [71, 80] on p "OfficeSafe University" at bounding box center [48, 83] width 59 height 7
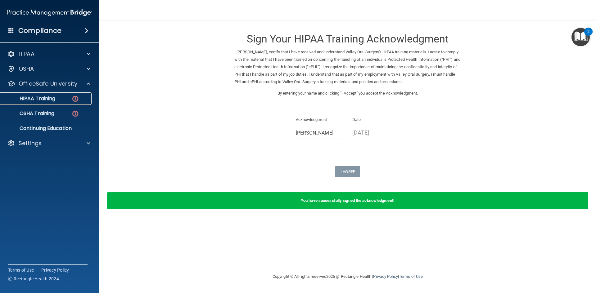
click at [72, 102] on div "HIPAA Training" at bounding box center [46, 99] width 85 height 6
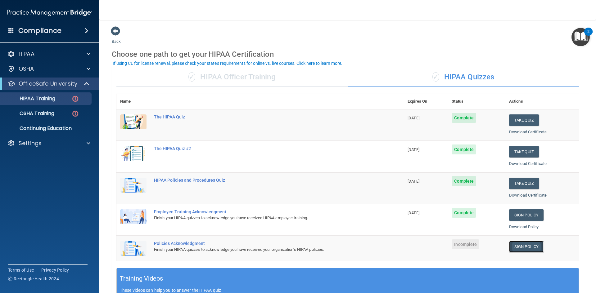
click at [528, 242] on link "Sign Policy" at bounding box center [526, 246] width 34 height 11
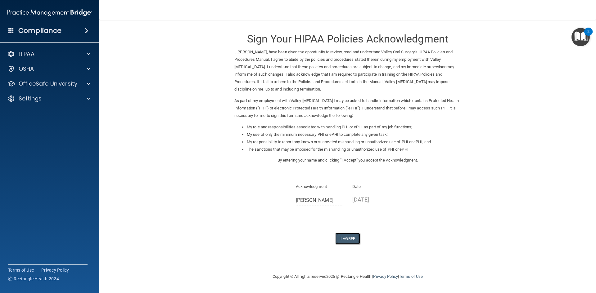
click at [347, 238] on button "I Agree" at bounding box center [347, 238] width 25 height 11
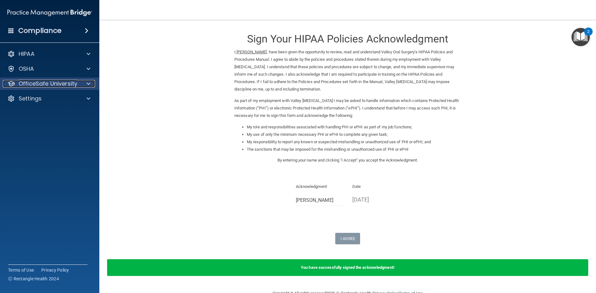
click at [66, 86] on p "OfficeSafe University" at bounding box center [48, 83] width 59 height 7
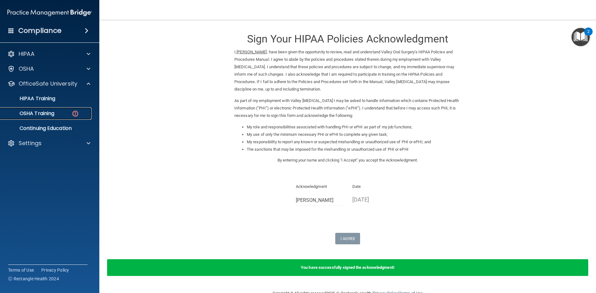
click at [60, 115] on div "OSHA Training" at bounding box center [46, 114] width 85 height 6
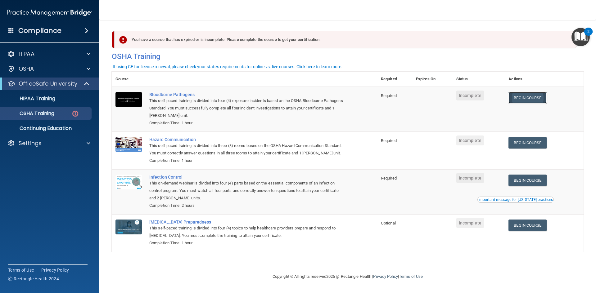
click at [545, 98] on link "Begin Course" at bounding box center [528, 97] width 38 height 11
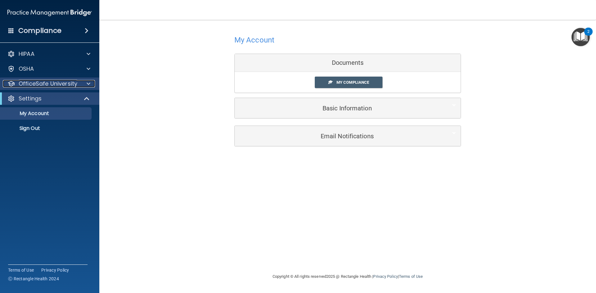
click at [73, 83] on p "OfficeSafe University" at bounding box center [48, 83] width 59 height 7
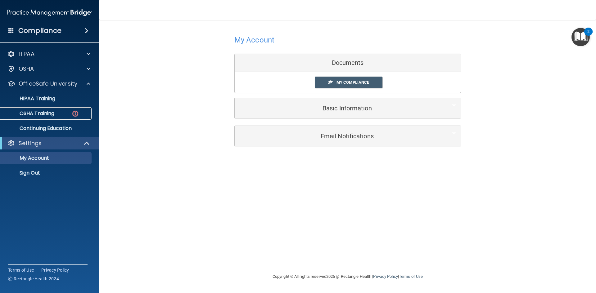
click at [67, 110] on link "OSHA Training" at bounding box center [43, 113] width 98 height 12
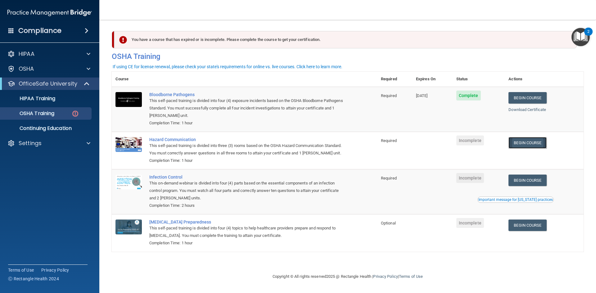
click at [535, 143] on link "Begin Course" at bounding box center [528, 142] width 38 height 11
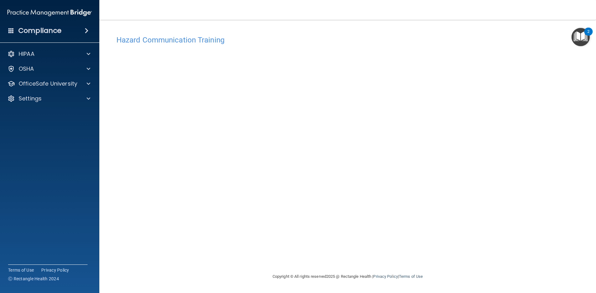
drag, startPoint x: 116, startPoint y: 89, endPoint x: 471, endPoint y: 135, distance: 358.6
click at [471, 135] on div "Hazard Communication Training This course doesn’t expire until . Are you sure y…" at bounding box center [348, 152] width 472 height 241
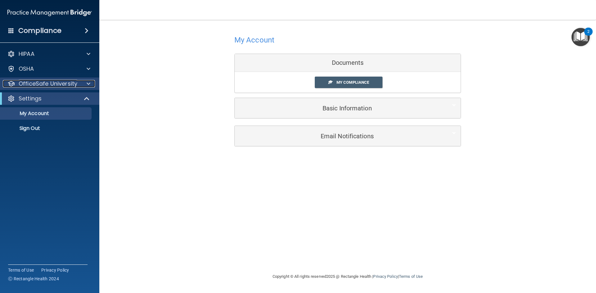
click at [71, 82] on p "OfficeSafe University" at bounding box center [48, 83] width 59 height 7
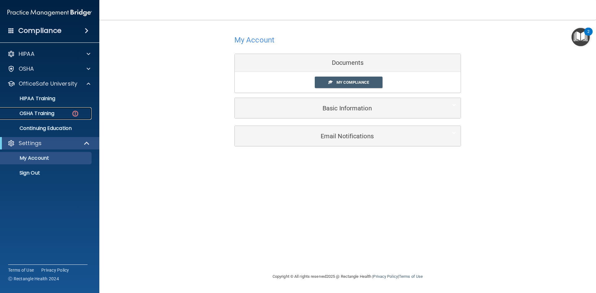
click at [74, 114] on img at bounding box center [75, 114] width 8 height 8
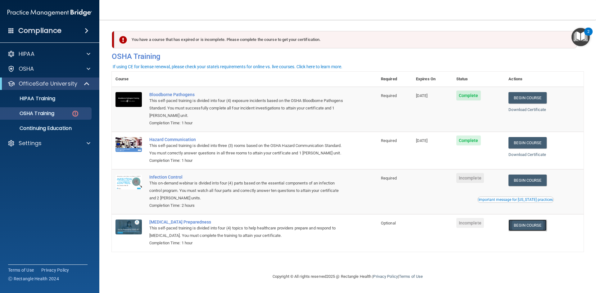
click at [538, 226] on link "Begin Course" at bounding box center [528, 225] width 38 height 11
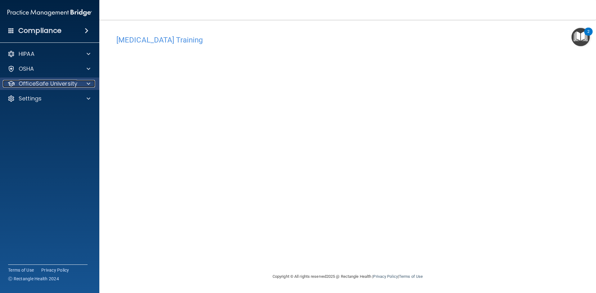
click at [81, 81] on div at bounding box center [88, 83] width 16 height 7
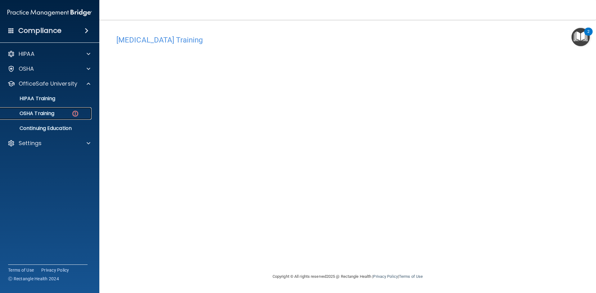
click at [66, 114] on div "OSHA Training" at bounding box center [46, 114] width 85 height 6
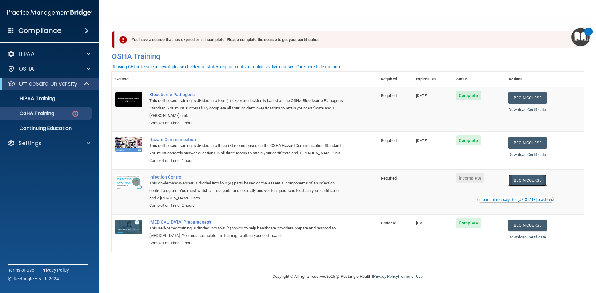
click at [531, 181] on link "Begin Course" at bounding box center [528, 180] width 38 height 11
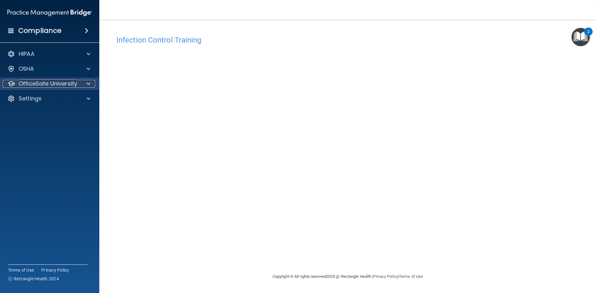
click at [54, 86] on p "OfficeSafe University" at bounding box center [48, 83] width 59 height 7
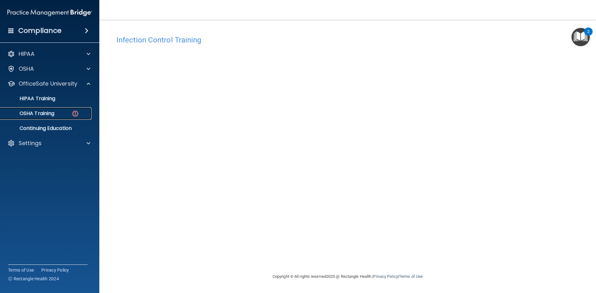
click at [64, 112] on div "OSHA Training" at bounding box center [46, 114] width 85 height 6
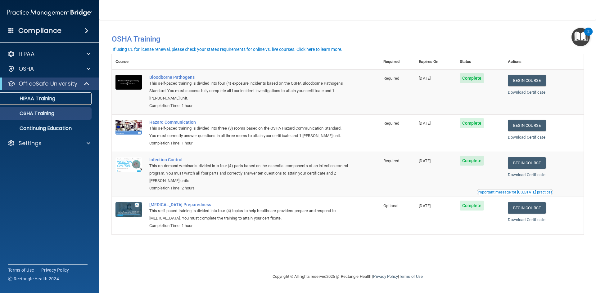
click at [57, 97] on div "HIPAA Training" at bounding box center [46, 99] width 85 height 6
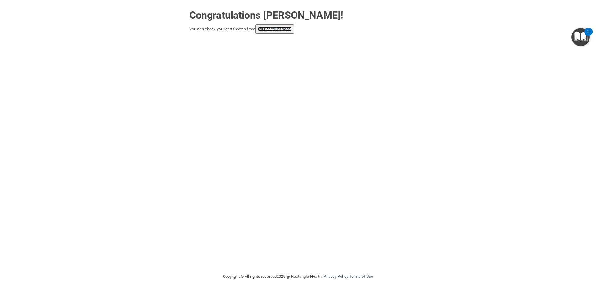
click at [269, 30] on link "your account page!" at bounding box center [275, 29] width 34 height 5
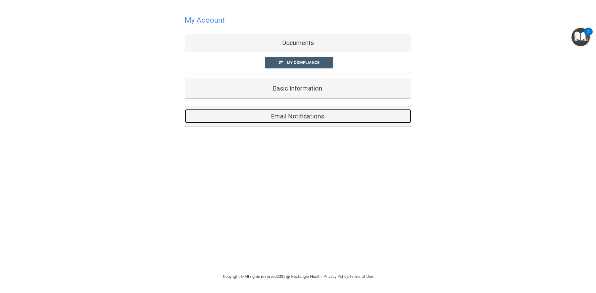
click at [312, 116] on h5 "Email Notifications" at bounding box center [289, 116] width 198 height 7
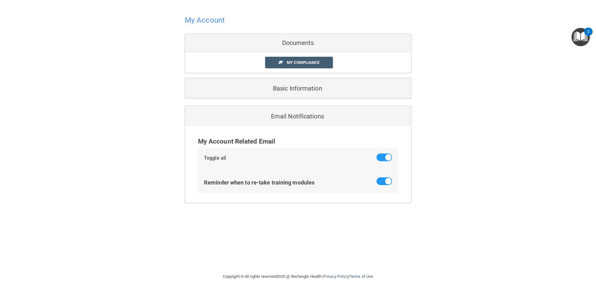
drag, startPoint x: 293, startPoint y: 74, endPoint x: 294, endPoint y: 77, distance: 3.2
click at [293, 74] on div "My Account Documents My Compliance My Compliance My BAA Basic Information Full …" at bounding box center [298, 56] width 227 height 100
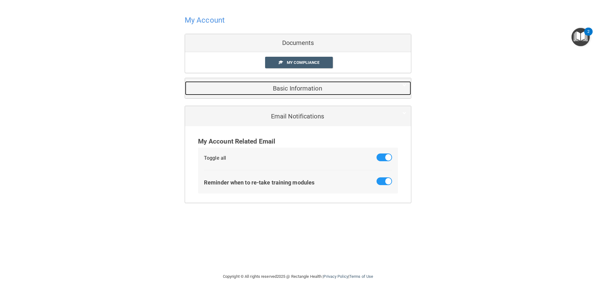
click at [299, 89] on h5 "Basic Information" at bounding box center [289, 88] width 198 height 7
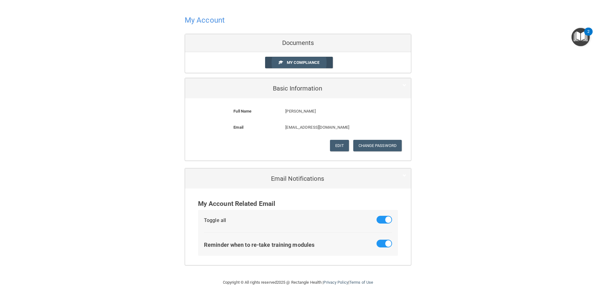
click at [298, 60] on span "My Compliance" at bounding box center [303, 62] width 33 height 5
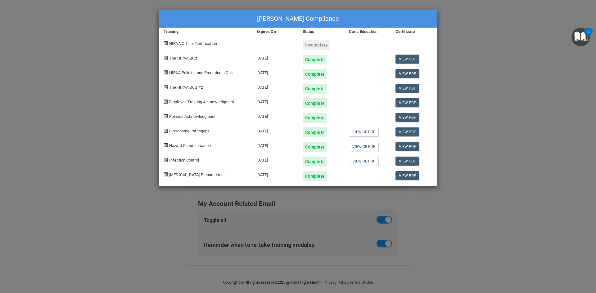
click at [183, 42] on span "HIPAA Officer Certification" at bounding box center [193, 43] width 48 height 5
click at [166, 43] on span at bounding box center [166, 43] width 4 height 4
